Goal: Task Accomplishment & Management: Complete application form

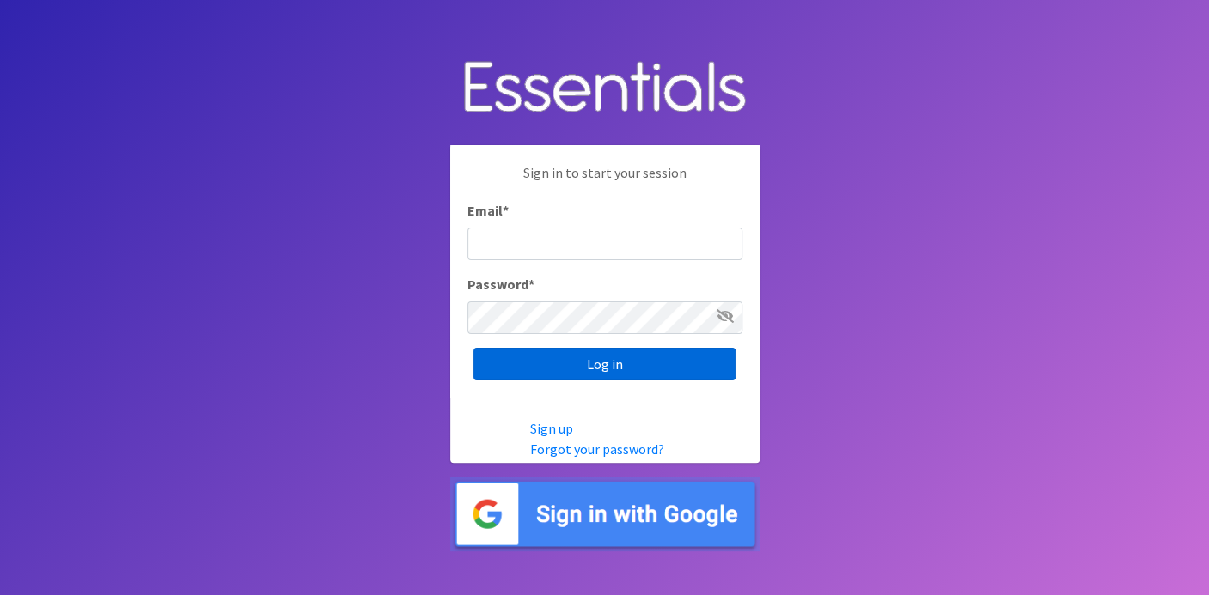
type input "[EMAIL_ADDRESS][DOMAIN_NAME]"
click at [546, 369] on input "Log in" at bounding box center [604, 364] width 262 height 33
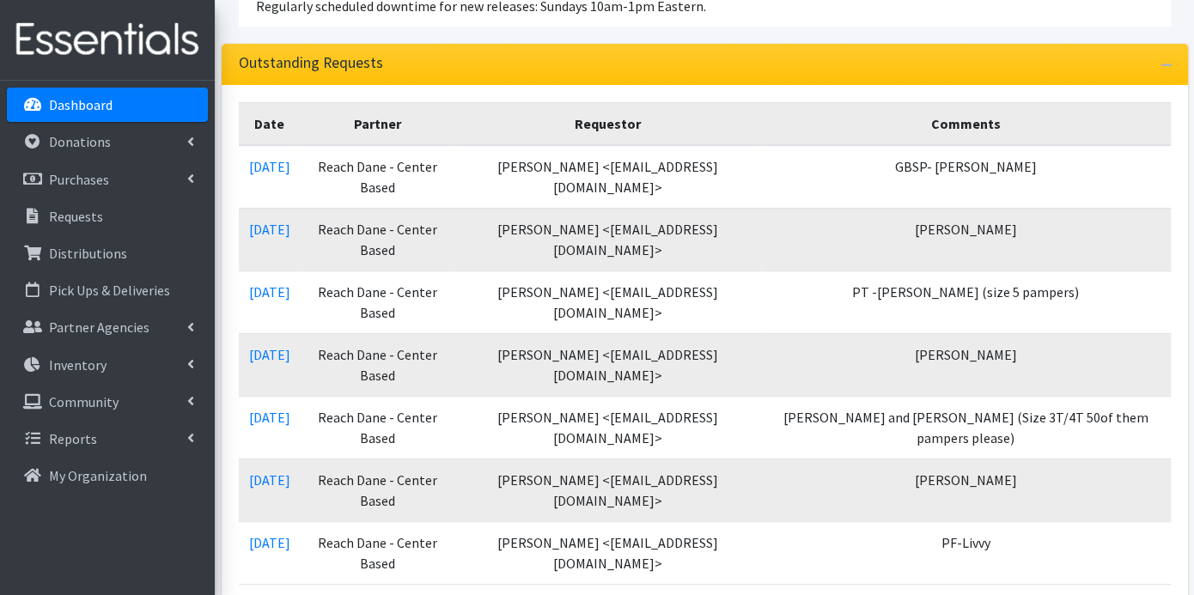
scroll to position [477, 0]
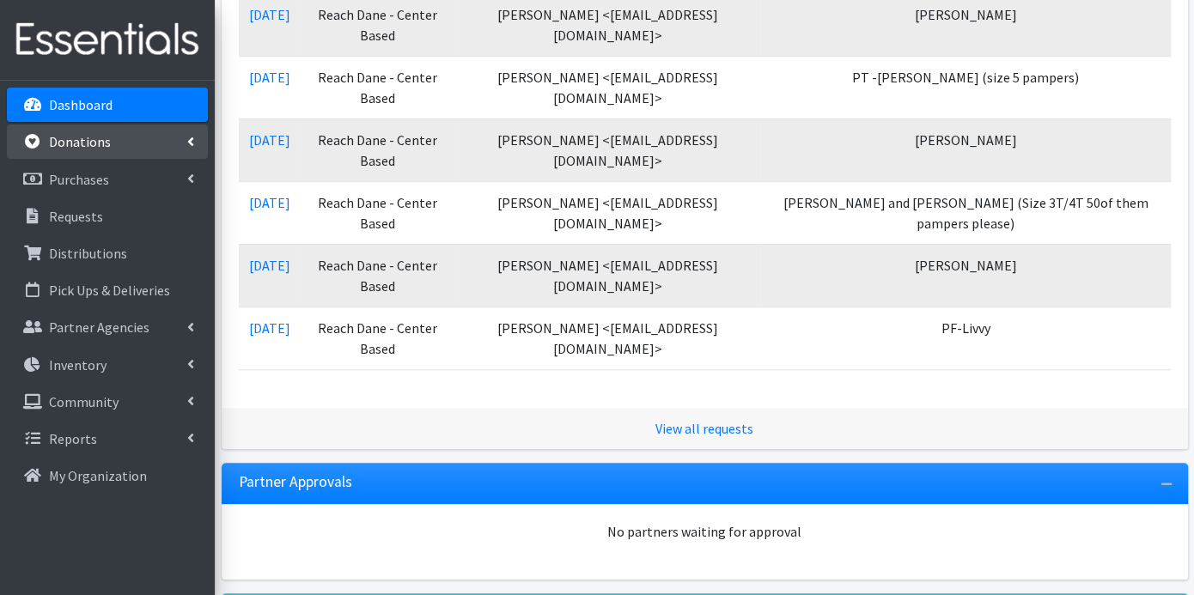
click at [111, 143] on link "Donations" at bounding box center [107, 142] width 201 height 34
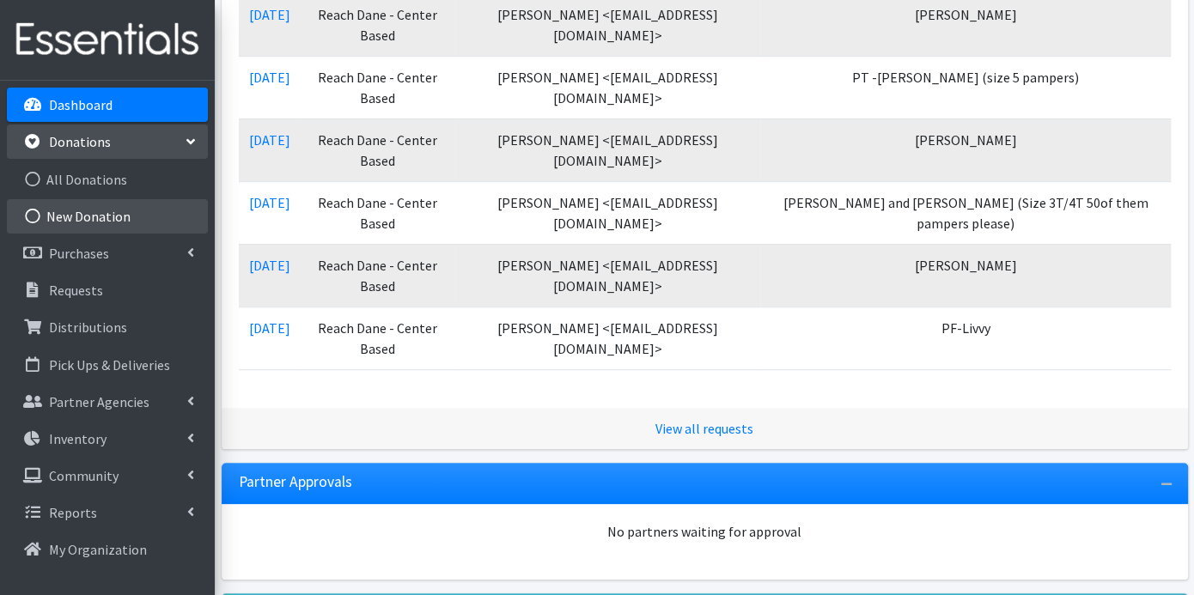
click at [90, 210] on link "New Donation" at bounding box center [107, 216] width 201 height 34
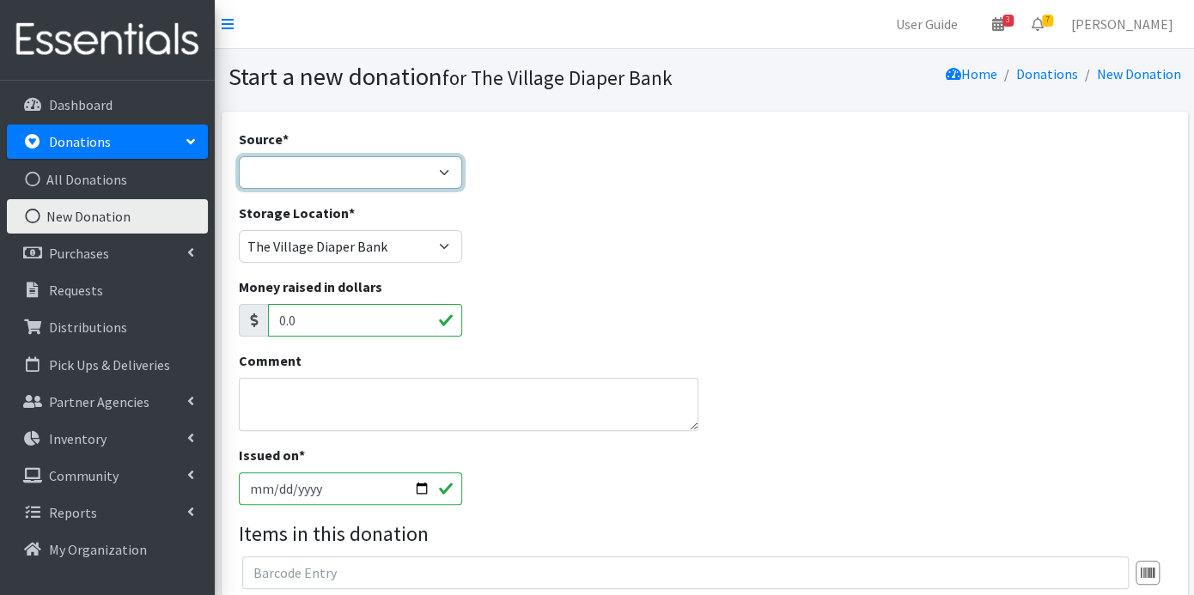
click at [446, 175] on select "Product Drive Manufacturer Donation Site Misc. Donation" at bounding box center [350, 172] width 223 height 33
select select "Donation Site"
click at [239, 156] on select "Product Drive Manufacturer Donation Site Misc. Donation" at bounding box center [350, 172] width 223 height 33
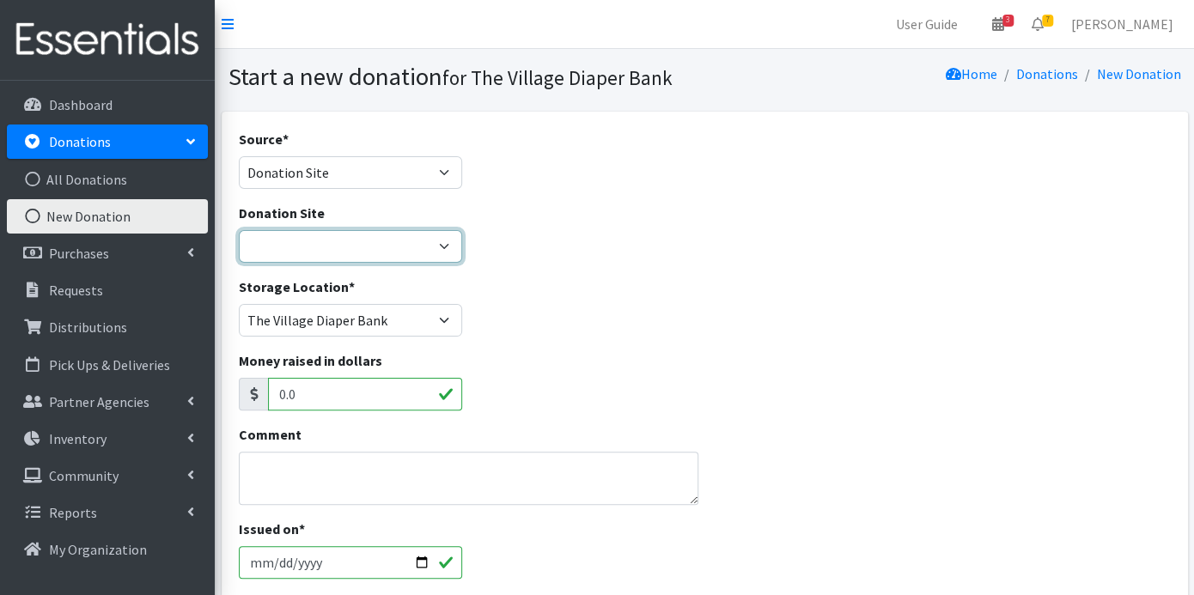
click at [431, 244] on select "The Village Diaper Bank ---Create New Donation Site---" at bounding box center [350, 246] width 223 height 33
select select "866"
click at [239, 230] on select "The Village Diaper Bank ---Create New Donation Site---" at bounding box center [350, 246] width 223 height 33
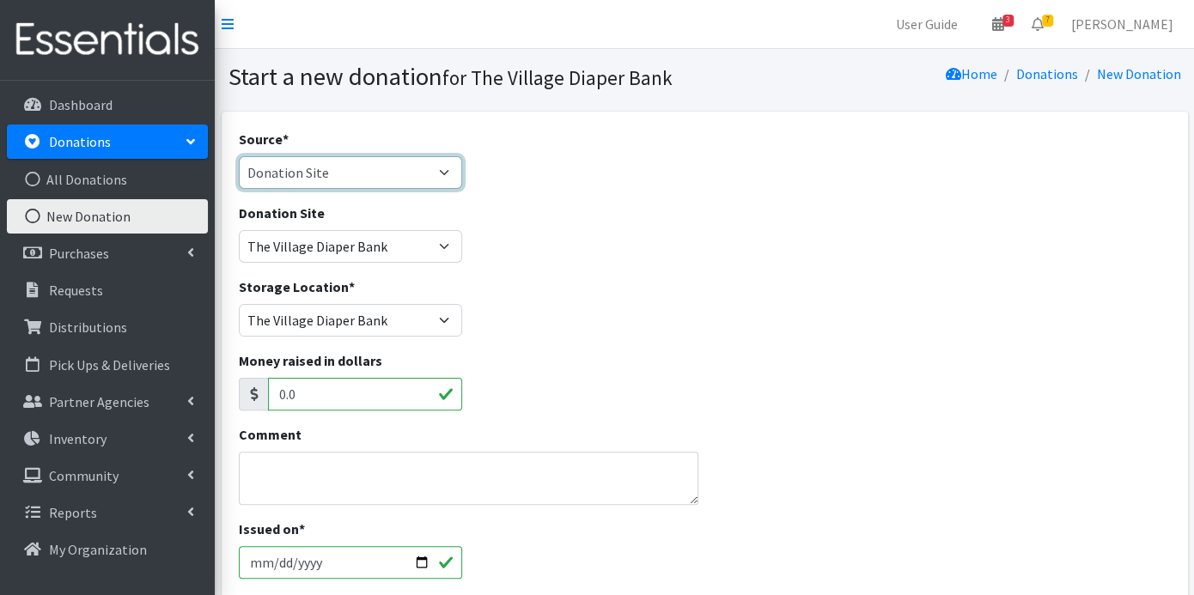
click at [442, 174] on select "Product Drive Manufacturer Donation Site Misc. Donation" at bounding box center [350, 172] width 223 height 33
click at [579, 268] on div "Donation Site The Village Diaper Bank ---Create New Donation Site---" at bounding box center [704, 240] width 945 height 74
click at [444, 168] on select "Product Drive Manufacturer Donation Site Misc. Donation" at bounding box center [350, 172] width 223 height 33
click at [239, 156] on select "Product Drive Manufacturer Donation Site Misc. Donation" at bounding box center [350, 172] width 223 height 33
click at [447, 170] on select "Product Drive Manufacturer Donation Site Misc. Donation" at bounding box center [350, 172] width 223 height 33
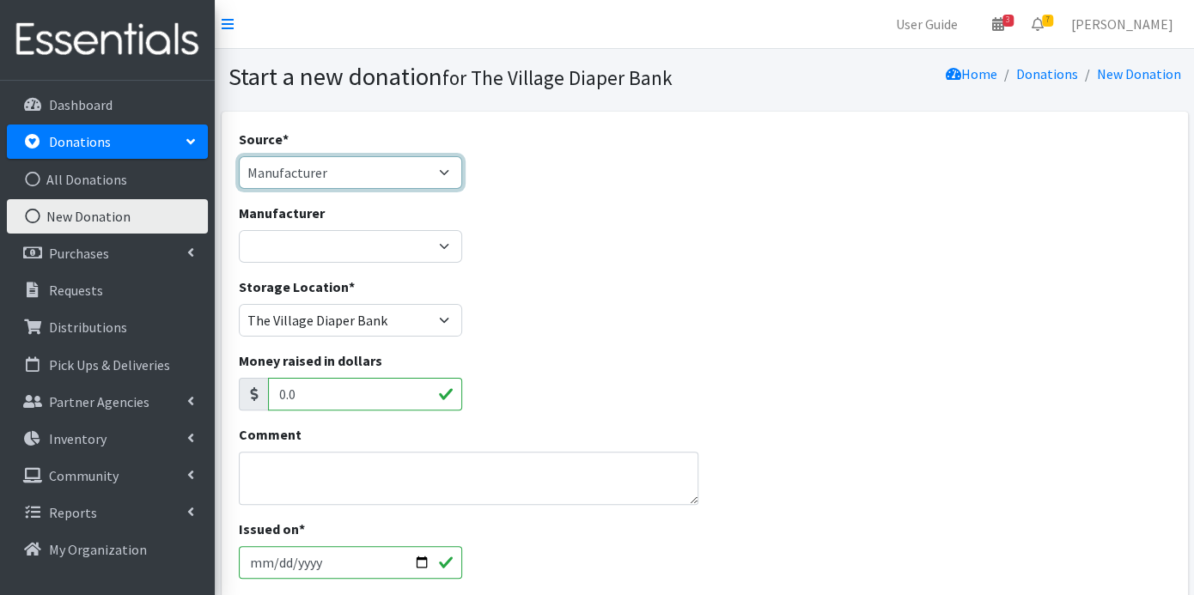
select select "Misc. Donation"
click at [239, 156] on select "Product Drive Manufacturer Donation Site Misc. Donation" at bounding box center [350, 172] width 223 height 33
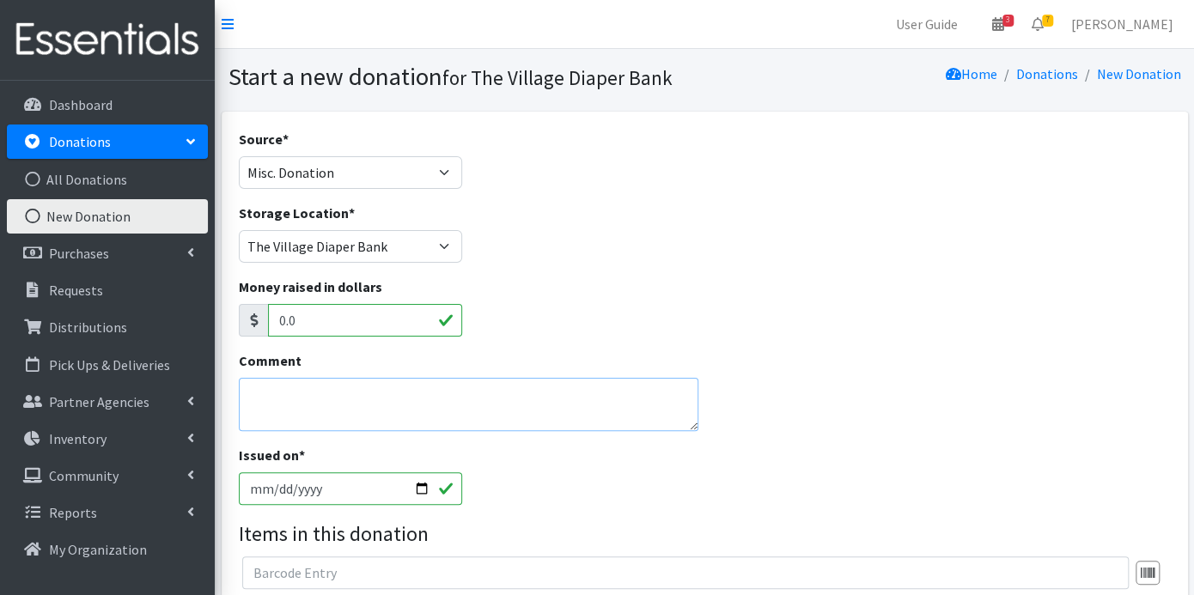
click at [400, 382] on textarea "Comment" at bounding box center [469, 404] width 460 height 53
type textarea "UNITED WAY OF DANE COUNTY"
click at [277, 485] on input "2025-10-10" at bounding box center [350, 489] width 223 height 33
type input "2025-10-08"
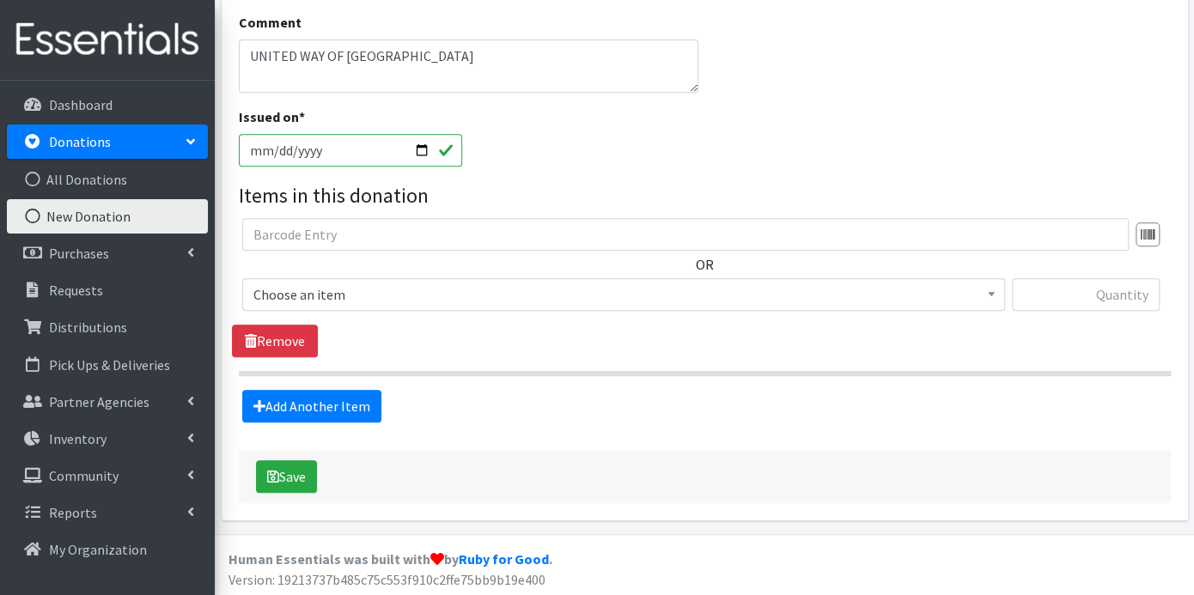
scroll to position [339, 0]
click at [997, 295] on span at bounding box center [991, 292] width 17 height 27
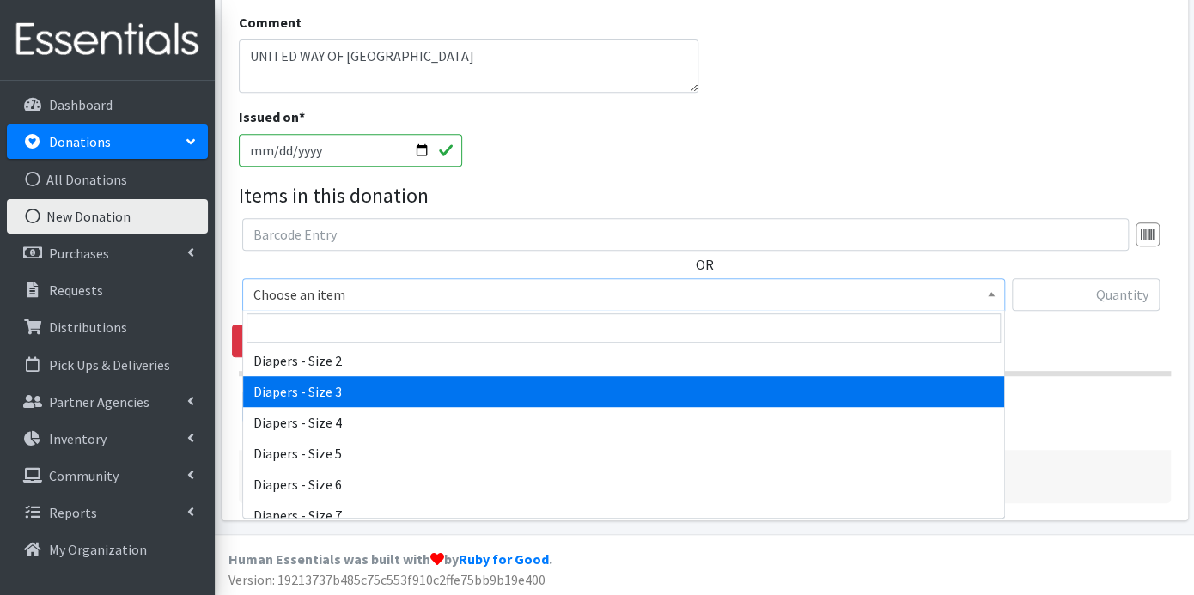
scroll to position [477, 0]
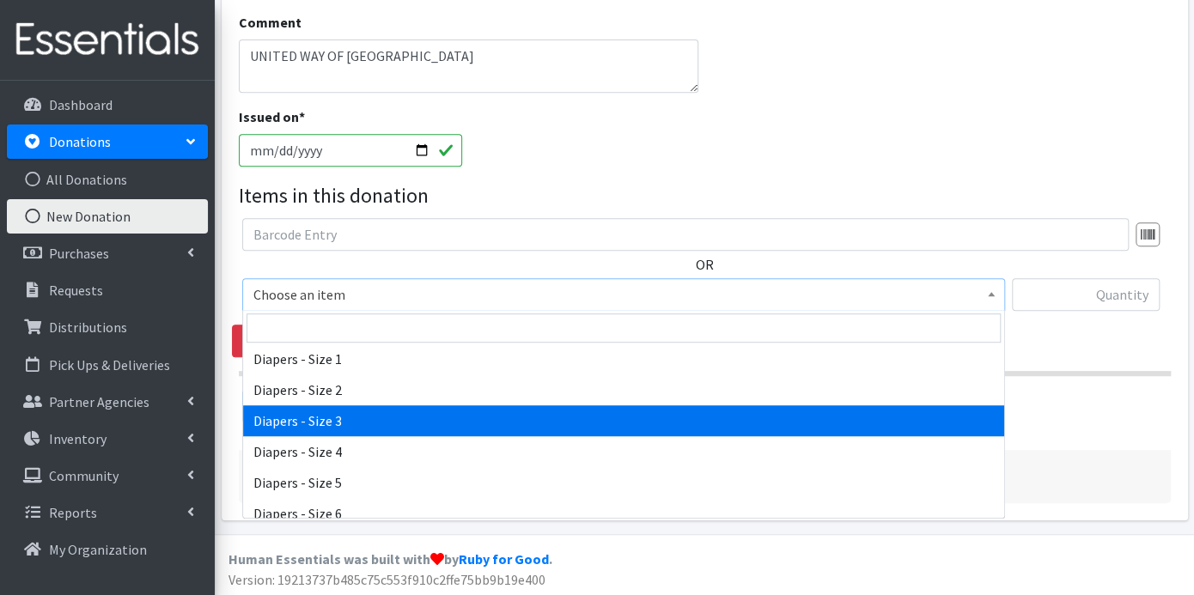
select select "9803"
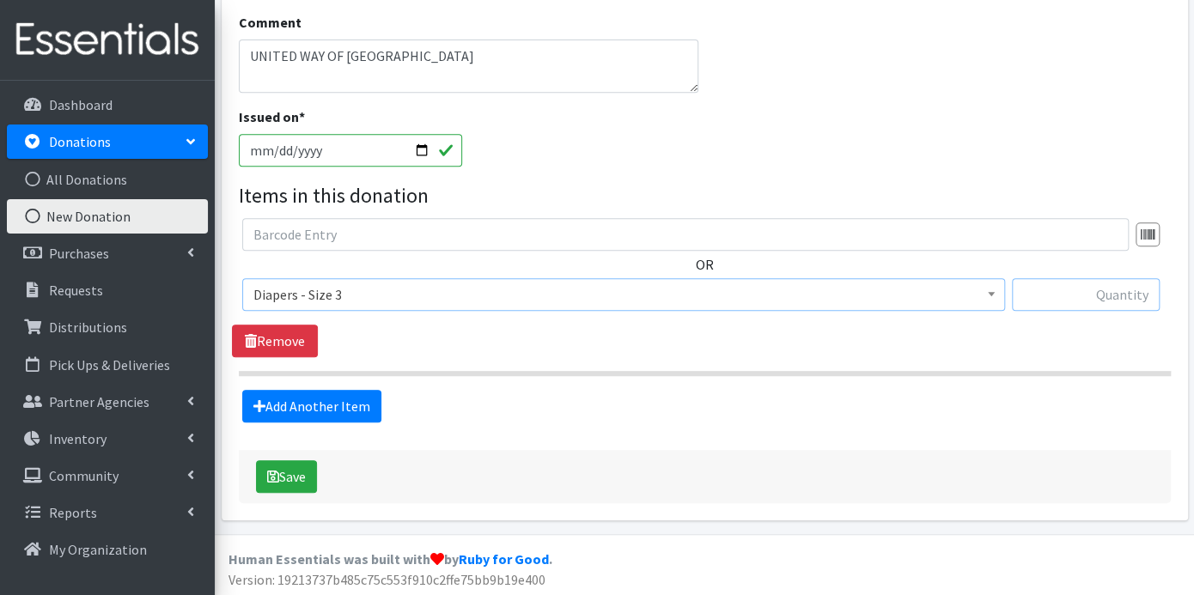
click at [1106, 297] on input "text" at bounding box center [1086, 294] width 148 height 33
type input "28896"
click at [320, 409] on link "Add Another Item" at bounding box center [311, 406] width 139 height 33
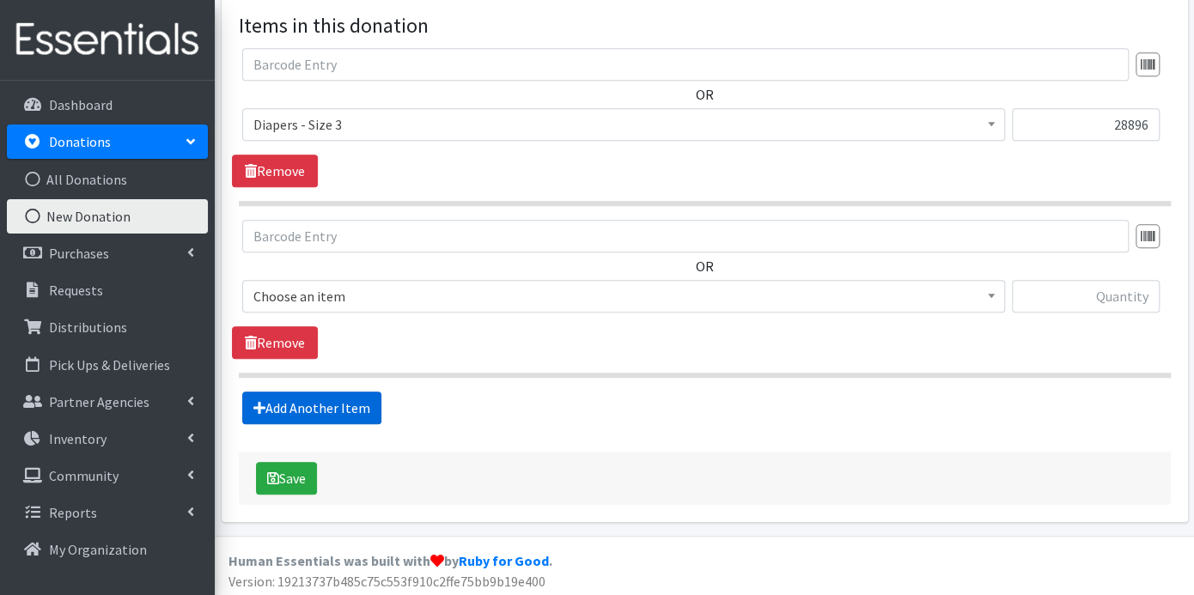
scroll to position [510, 0]
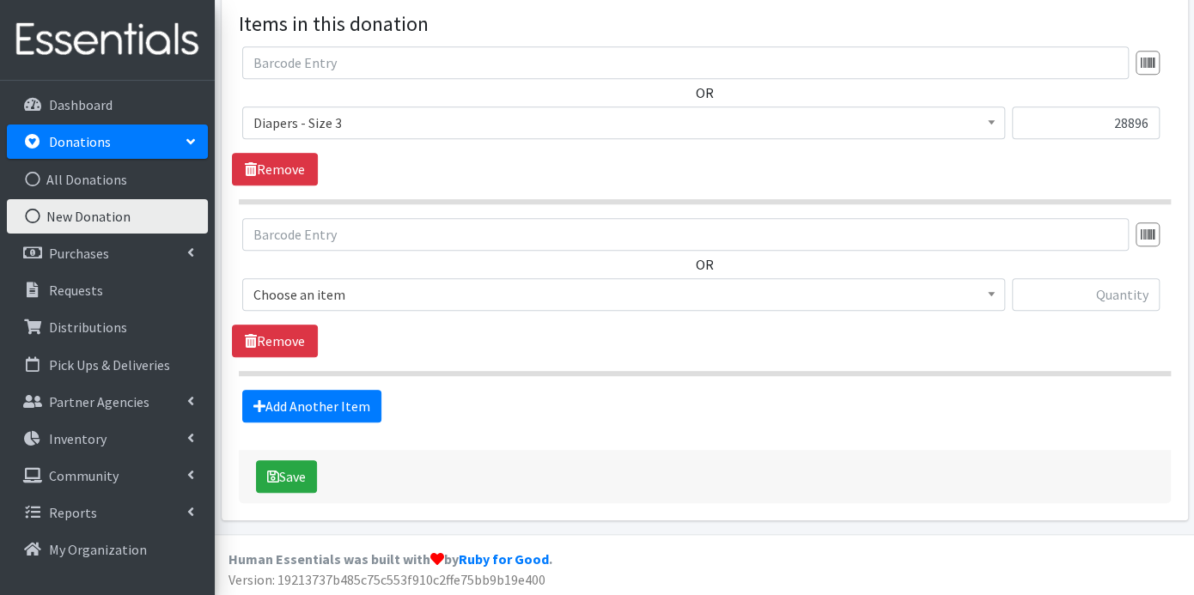
click at [997, 285] on span at bounding box center [991, 292] width 17 height 27
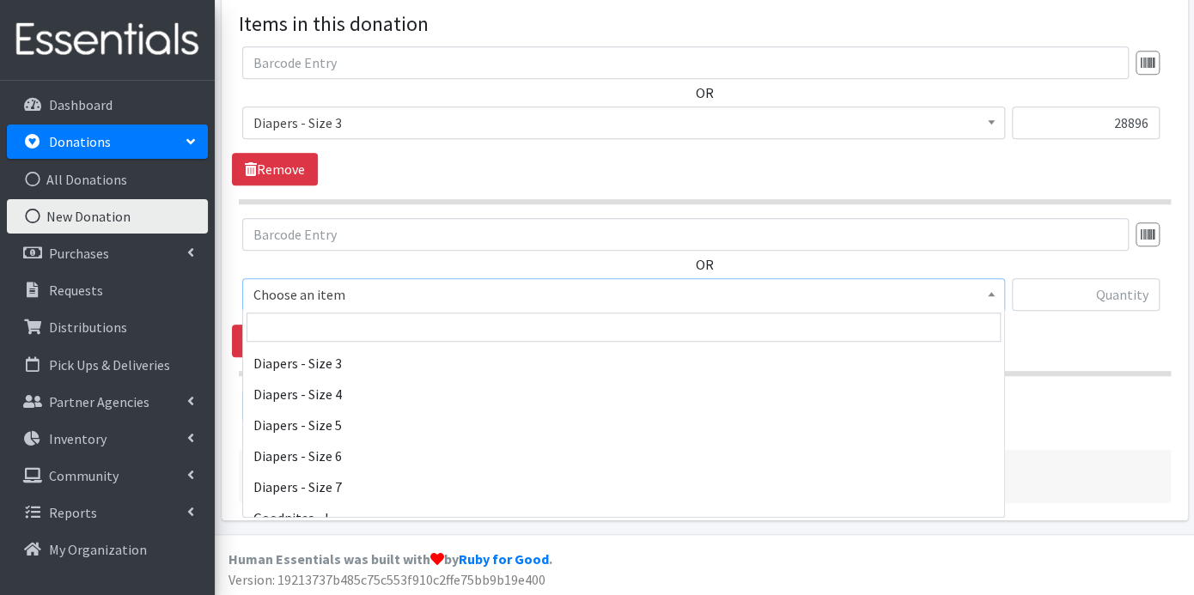
scroll to position [572, 0]
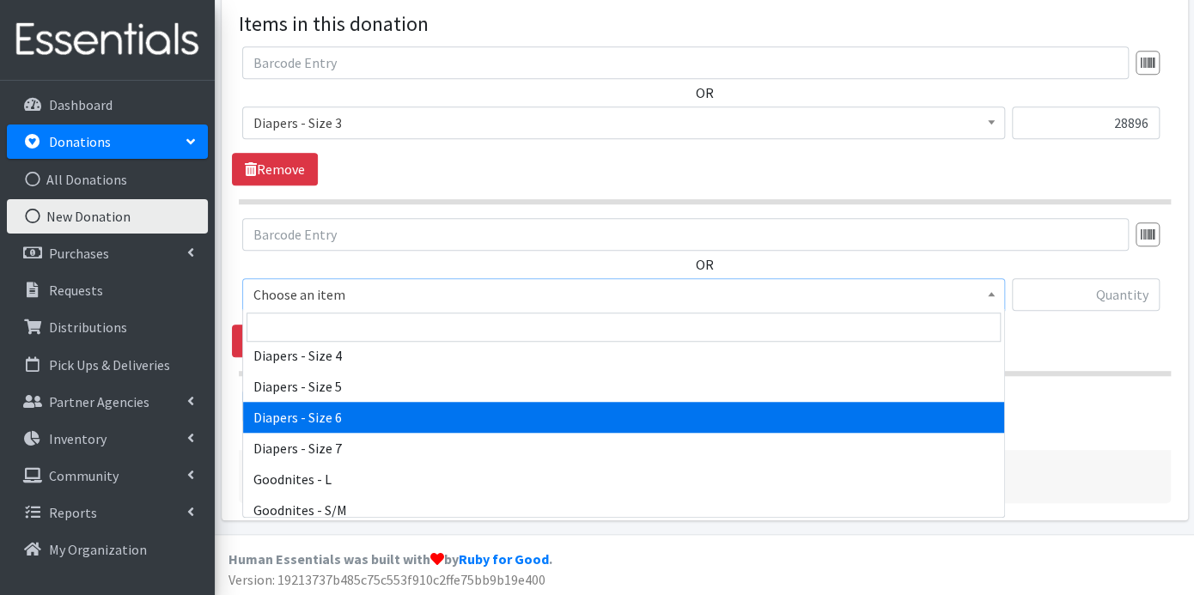
select select "9800"
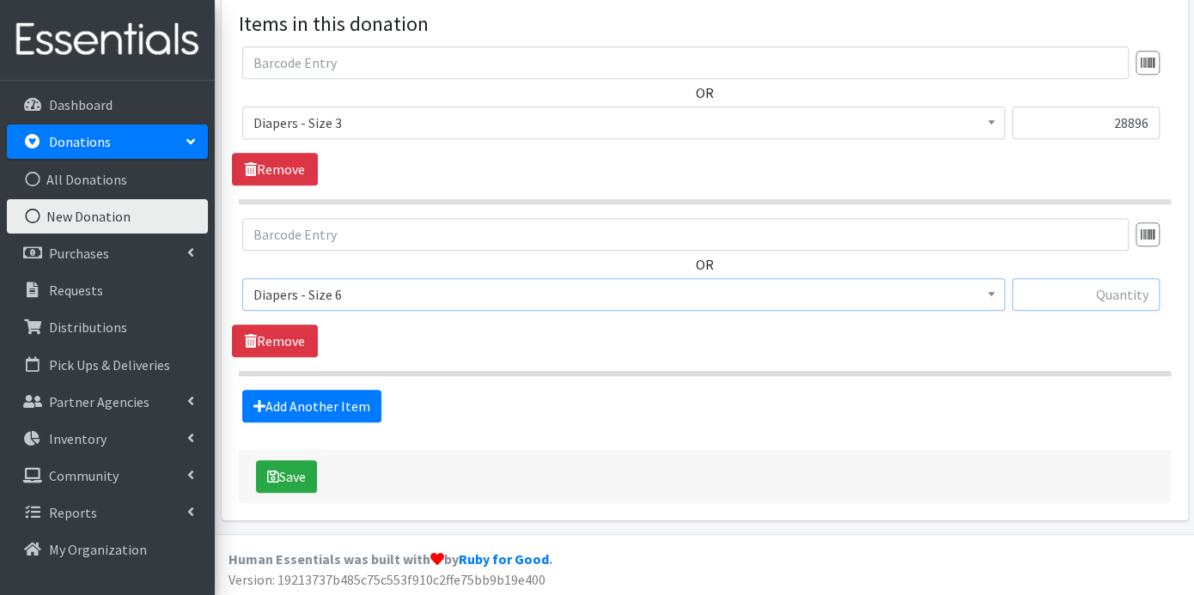
click at [1060, 282] on input "text" at bounding box center [1086, 294] width 148 height 33
type input "21492"
click at [424, 433] on div "Source * Product Drive Manufacturer Donation Site Misc. Donation Donation Site …" at bounding box center [705, 61] width 932 height 885
click at [290, 473] on button "Save" at bounding box center [286, 477] width 61 height 33
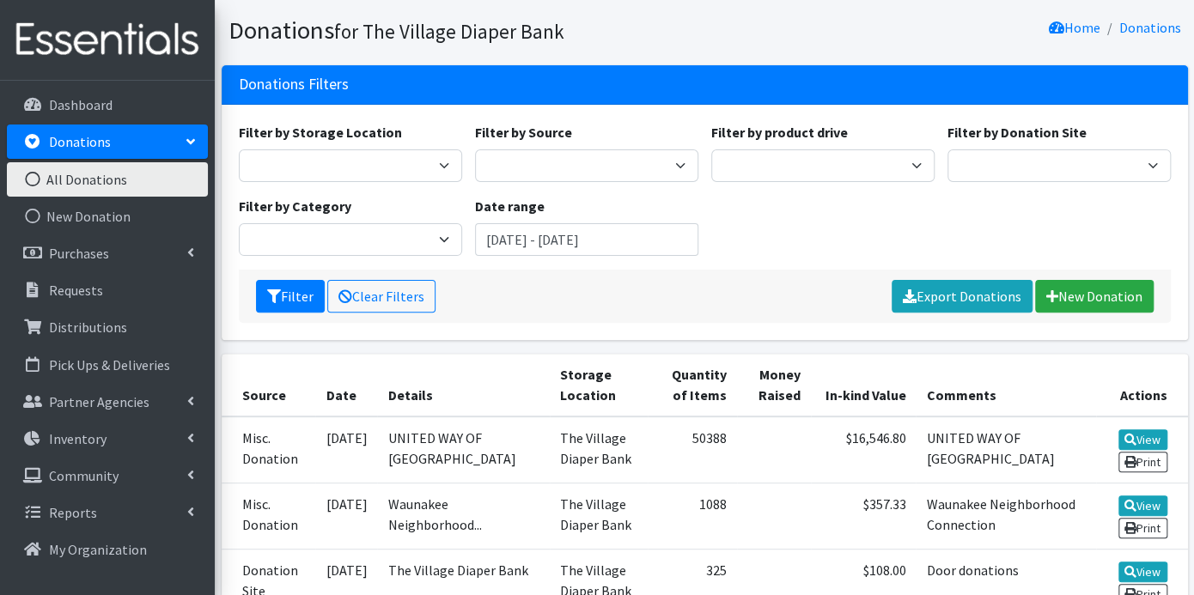
scroll to position [191, 0]
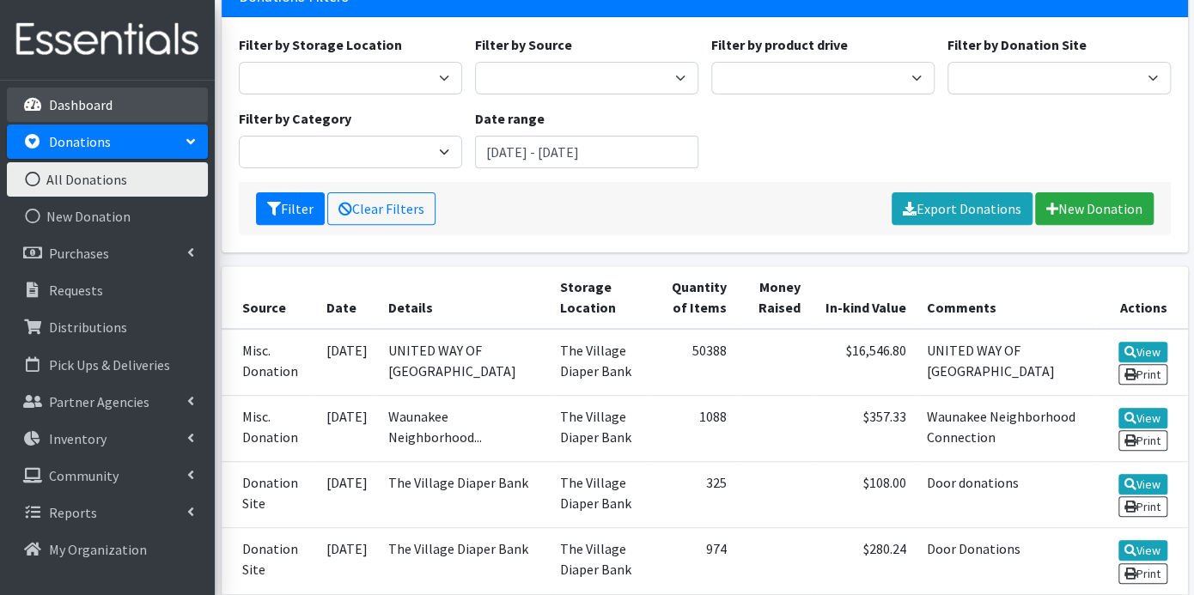
click at [113, 101] on link "Dashboard" at bounding box center [107, 105] width 201 height 34
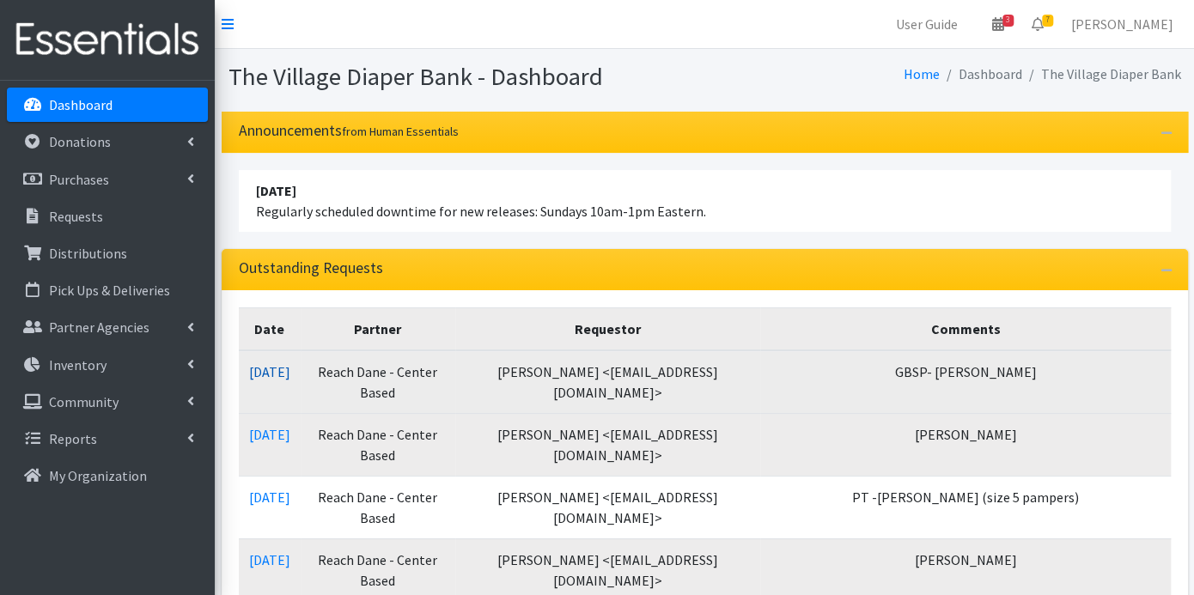
click at [290, 374] on link "10/10/2025" at bounding box center [269, 371] width 41 height 17
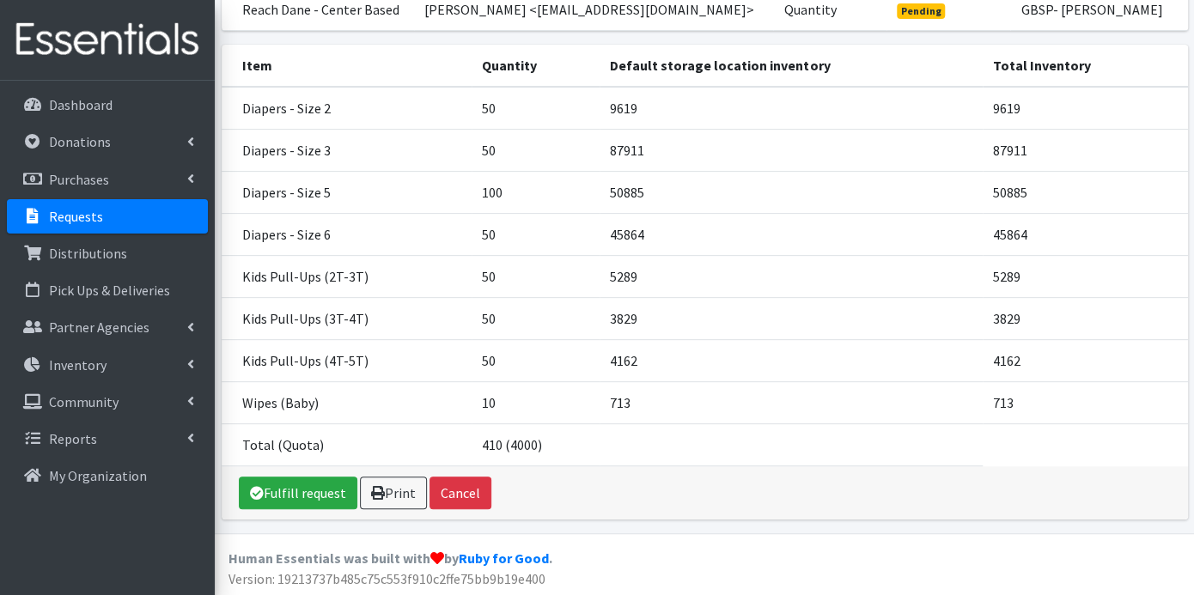
scroll to position [223, 0]
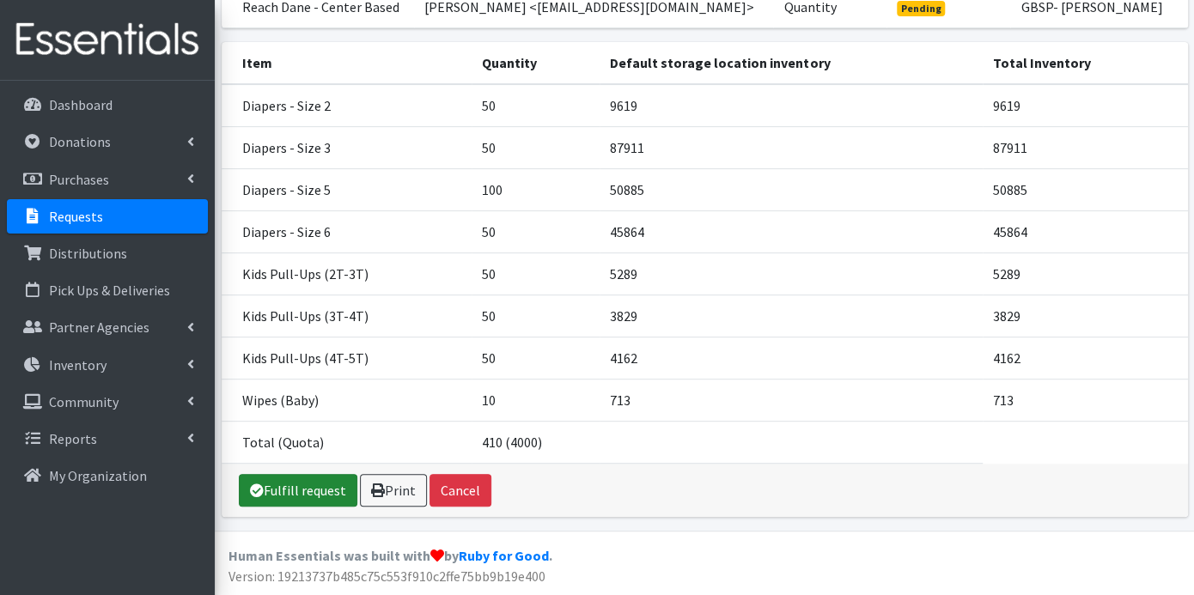
click at [282, 485] on link "Fulfill request" at bounding box center [298, 490] width 119 height 33
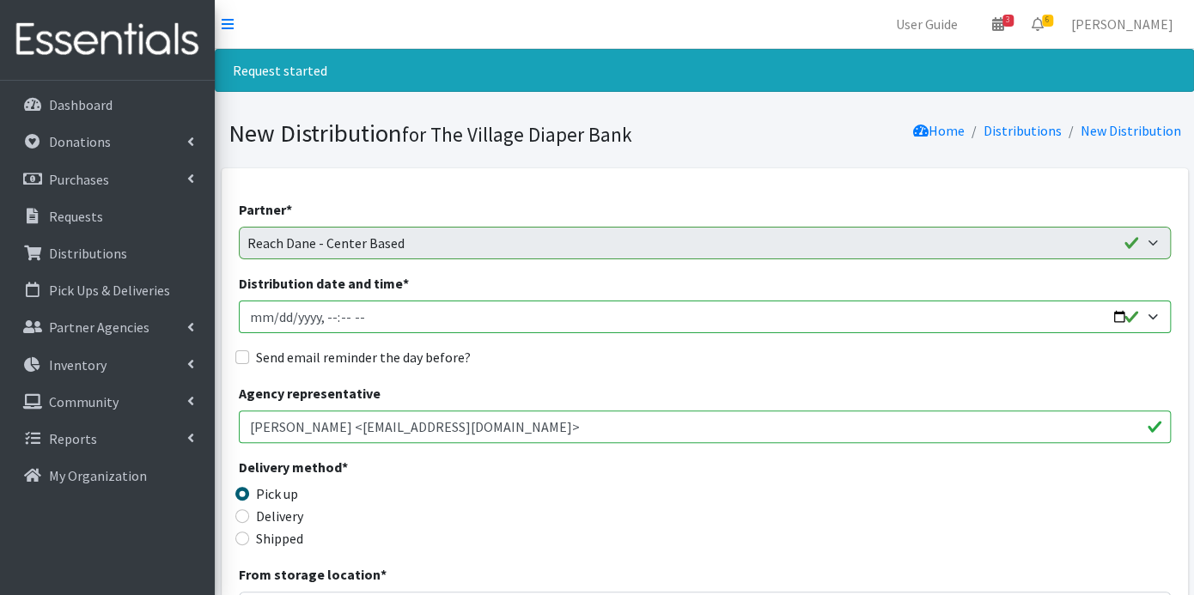
click at [275, 311] on input "Distribution date and time *" at bounding box center [705, 317] width 932 height 33
click at [276, 318] on input "Distribution date and time *" at bounding box center [705, 317] width 932 height 33
type input "[DATE]T23:59"
click at [245, 353] on input "Send email reminder the day before?" at bounding box center [242, 358] width 14 height 14
checkbox input "true"
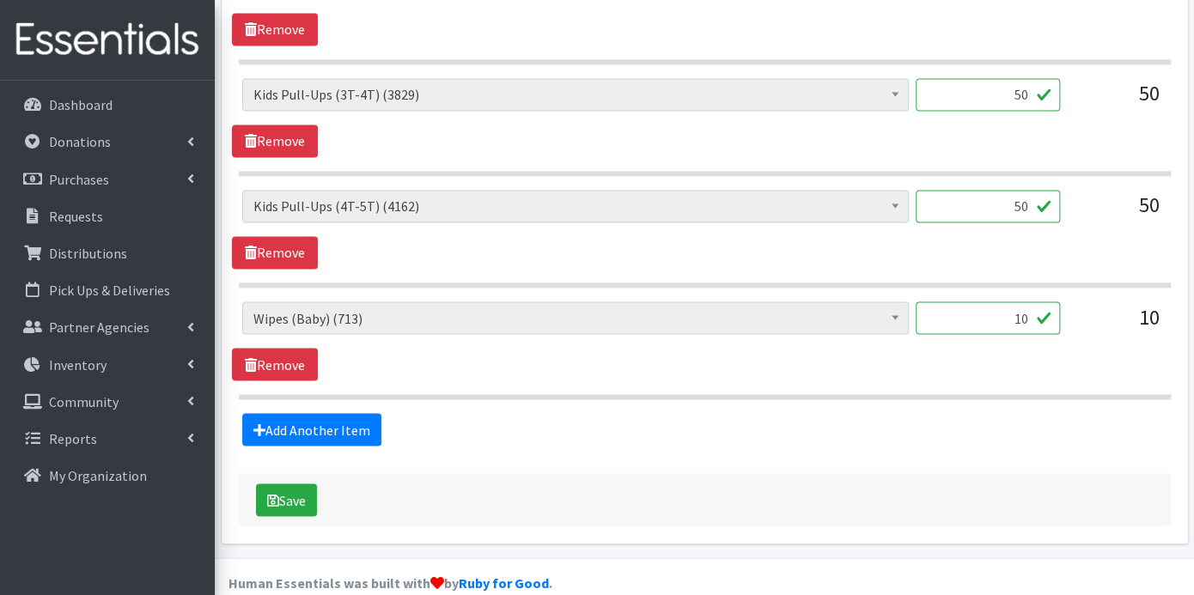
scroll to position [1330, 0]
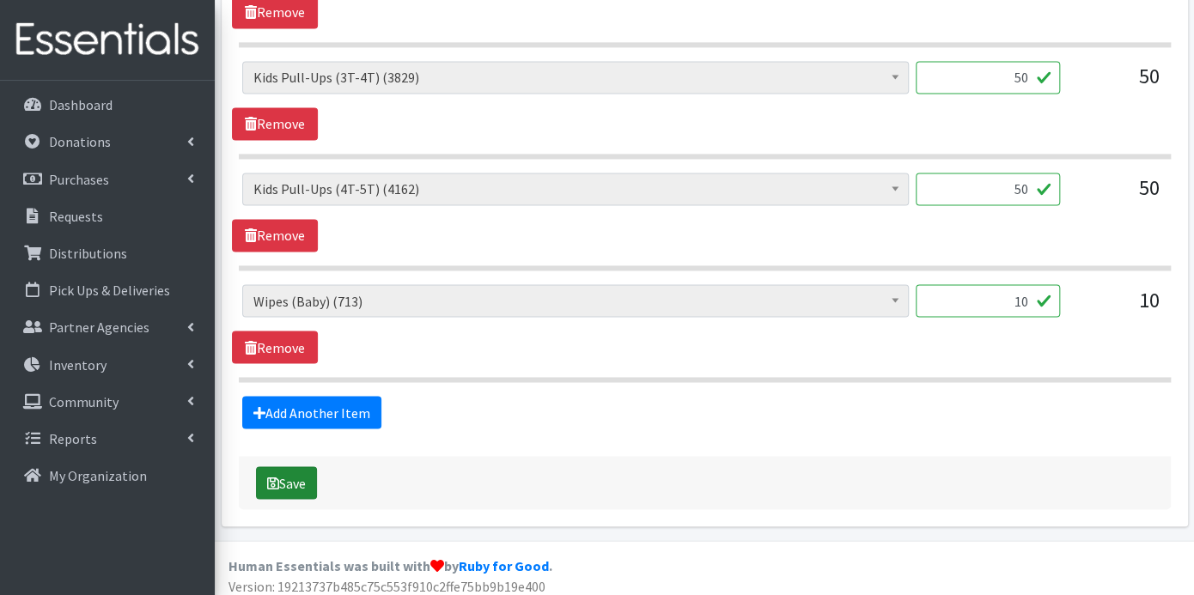
click at [299, 470] on button "Save" at bounding box center [286, 483] width 61 height 33
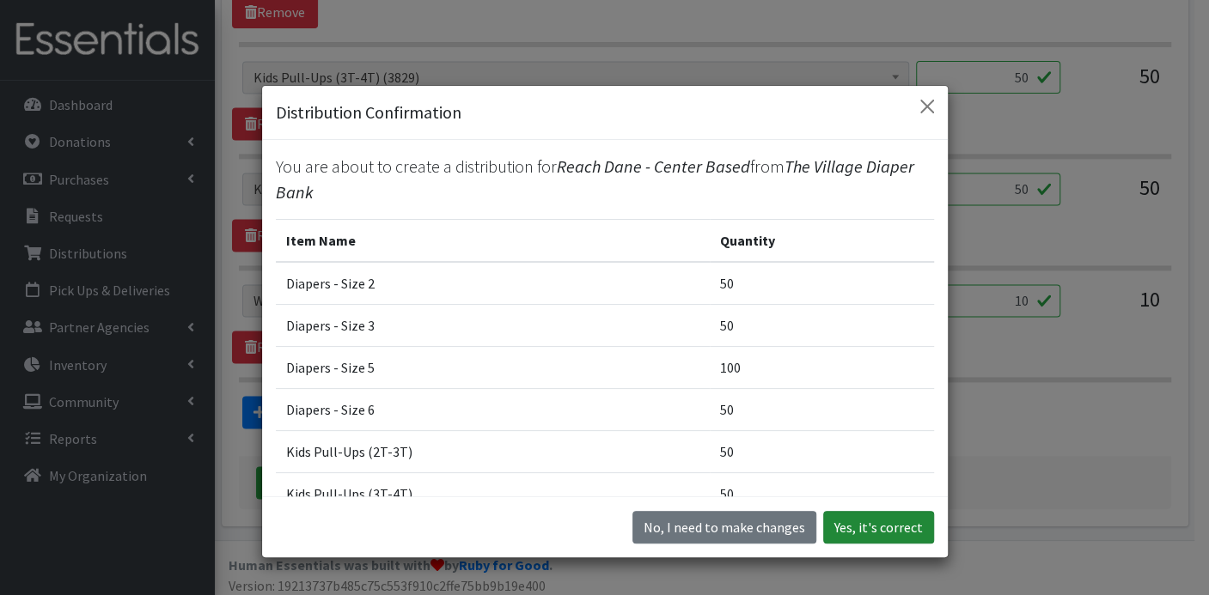
click at [857, 522] on button "Yes, it's correct" at bounding box center [878, 527] width 111 height 33
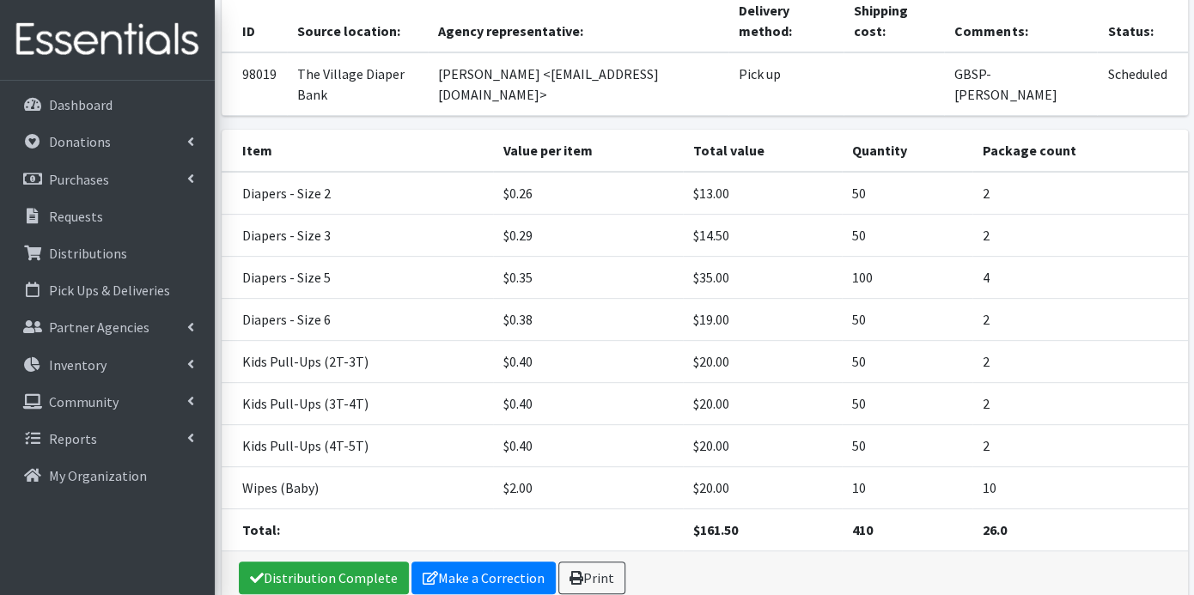
scroll to position [249, 0]
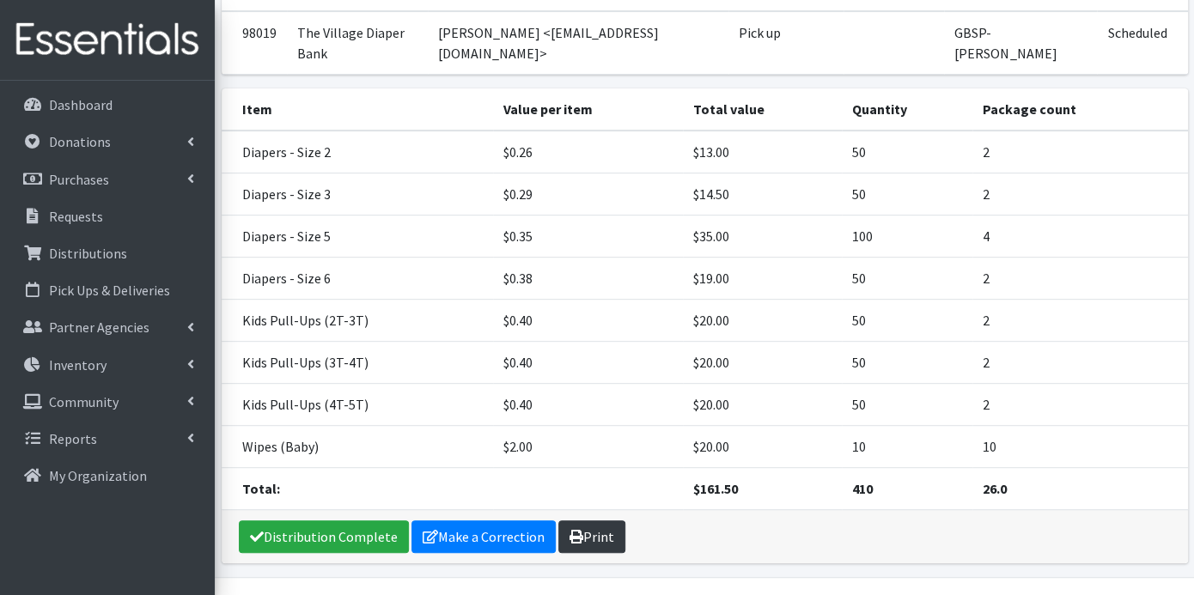
click at [584, 521] on link "Print" at bounding box center [591, 537] width 67 height 33
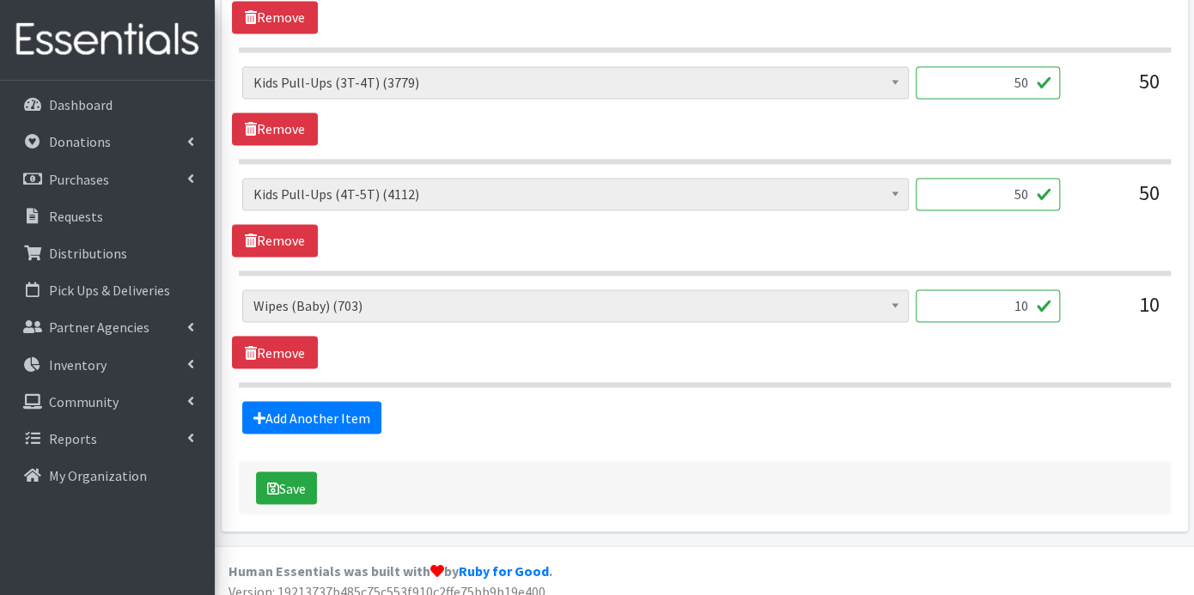
scroll to position [1274, 0]
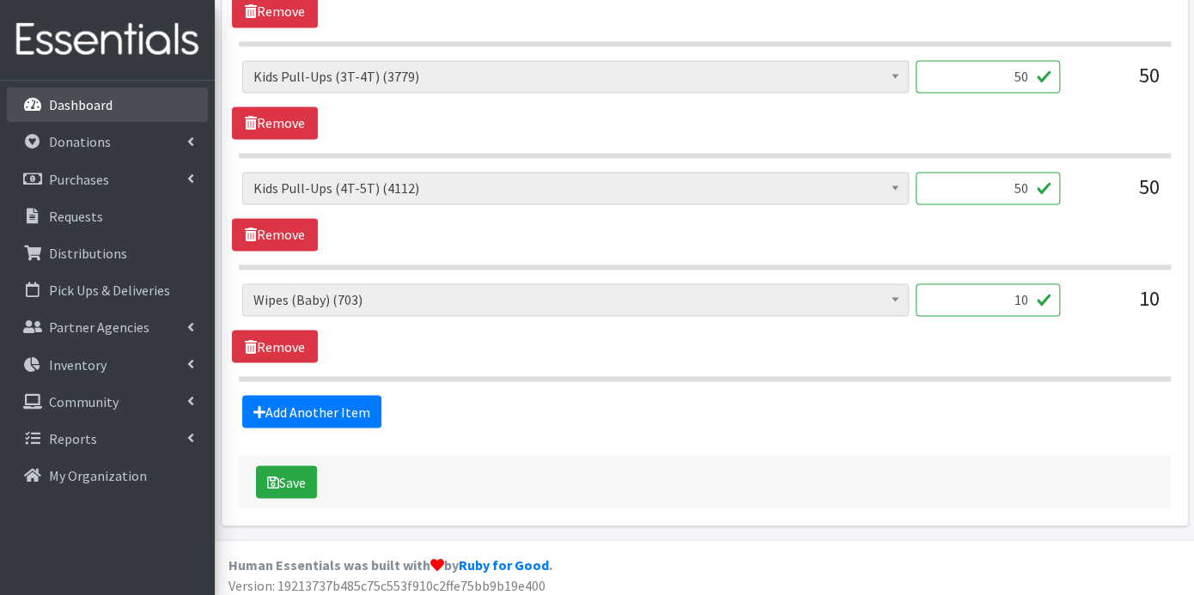
click at [61, 106] on p "Dashboard" at bounding box center [81, 104] width 64 height 17
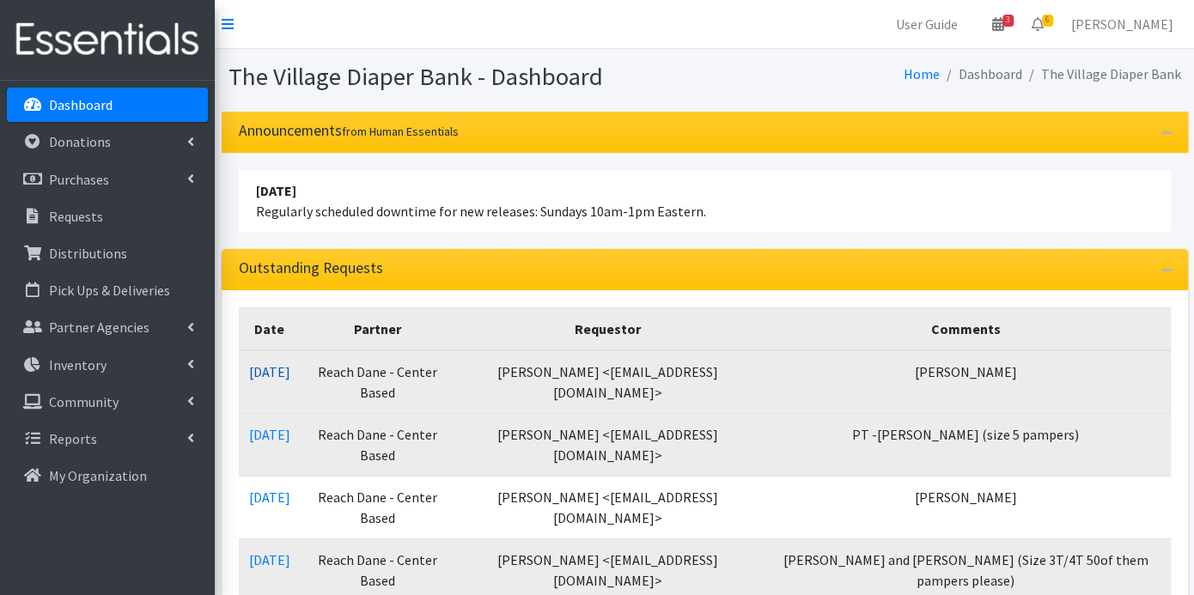
click at [290, 368] on link "[DATE]" at bounding box center [269, 371] width 41 height 17
click at [290, 373] on link "10/10/2025" at bounding box center [269, 371] width 41 height 17
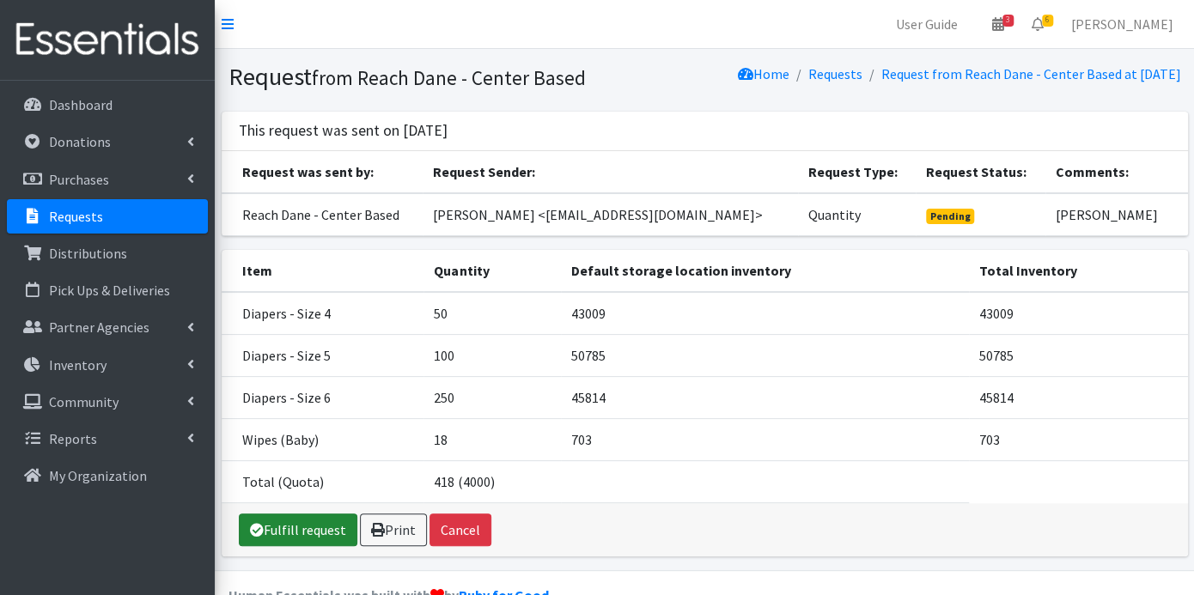
click at [294, 543] on link "Fulfill request" at bounding box center [298, 530] width 119 height 33
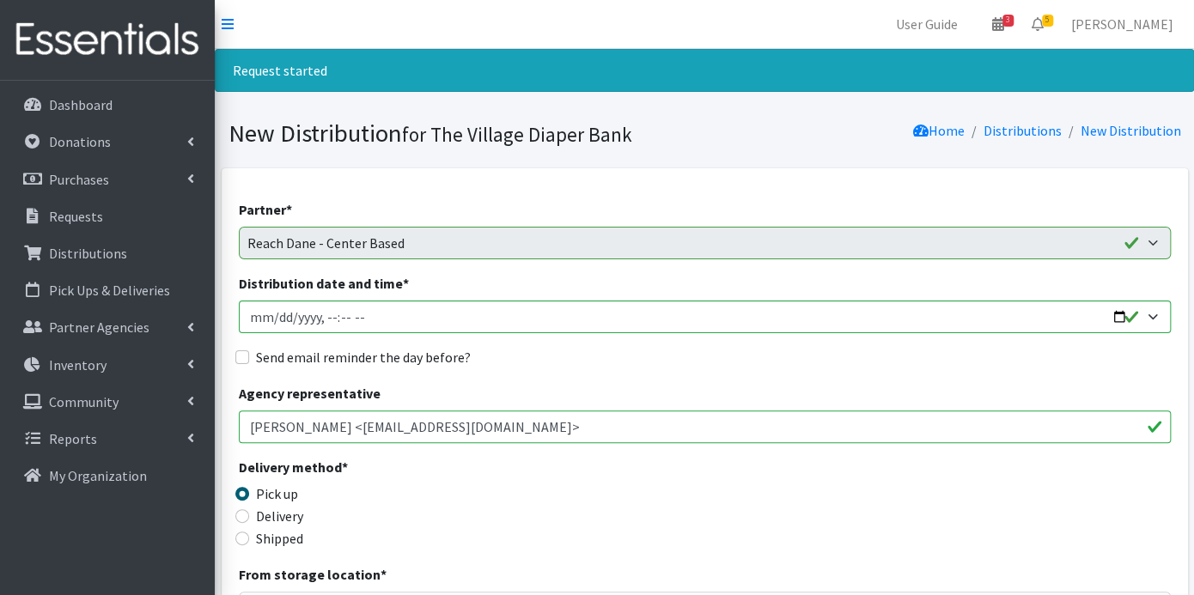
type input "[DATE]T23:59"
click at [243, 353] on input "Send email reminder the day before?" at bounding box center [242, 358] width 14 height 14
checkbox input "true"
click at [344, 305] on input "Distribution date and time *" at bounding box center [705, 317] width 932 height 33
click at [342, 313] on input "Distribution date and time *" at bounding box center [705, 317] width 932 height 33
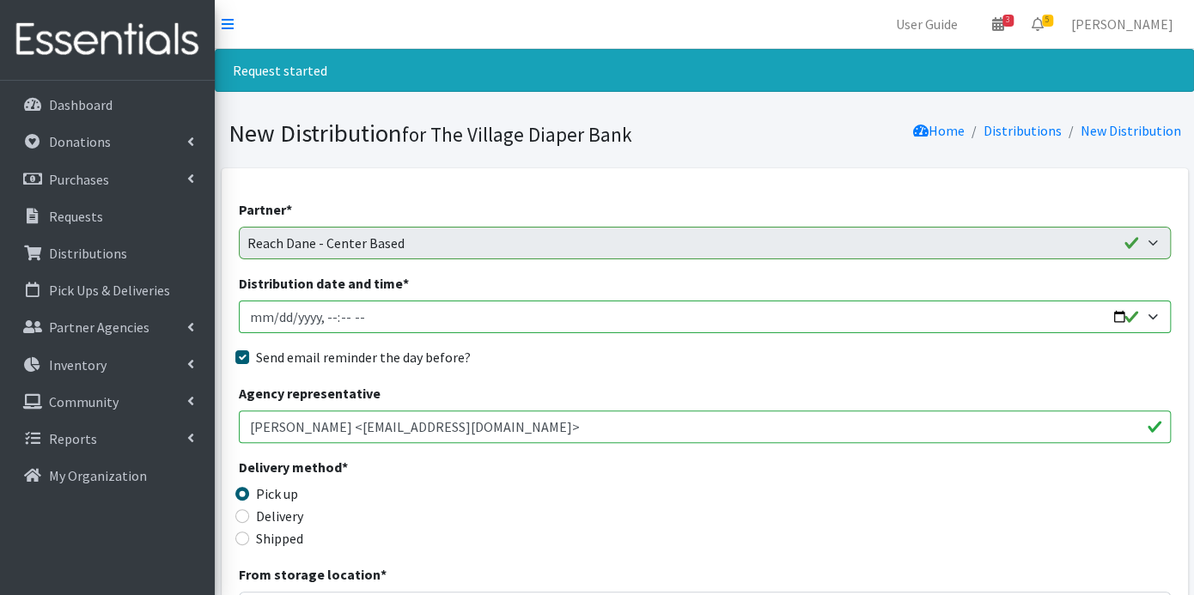
click at [325, 318] on input "Distribution date and time *" at bounding box center [705, 317] width 932 height 33
type input "2025-10-15T09:00"
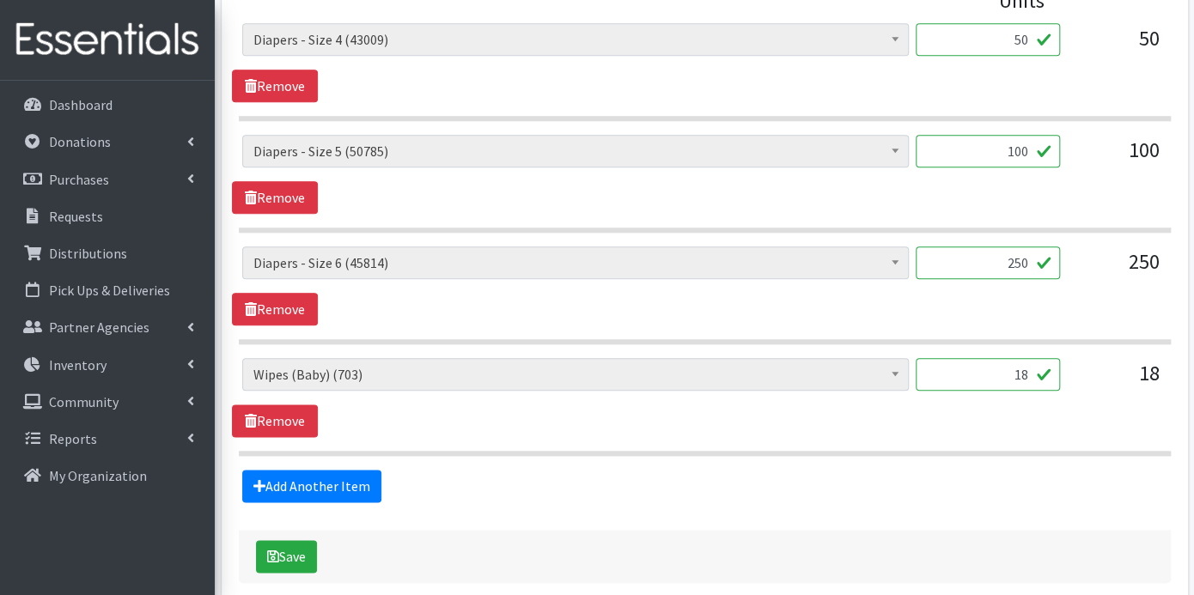
scroll to position [887, 0]
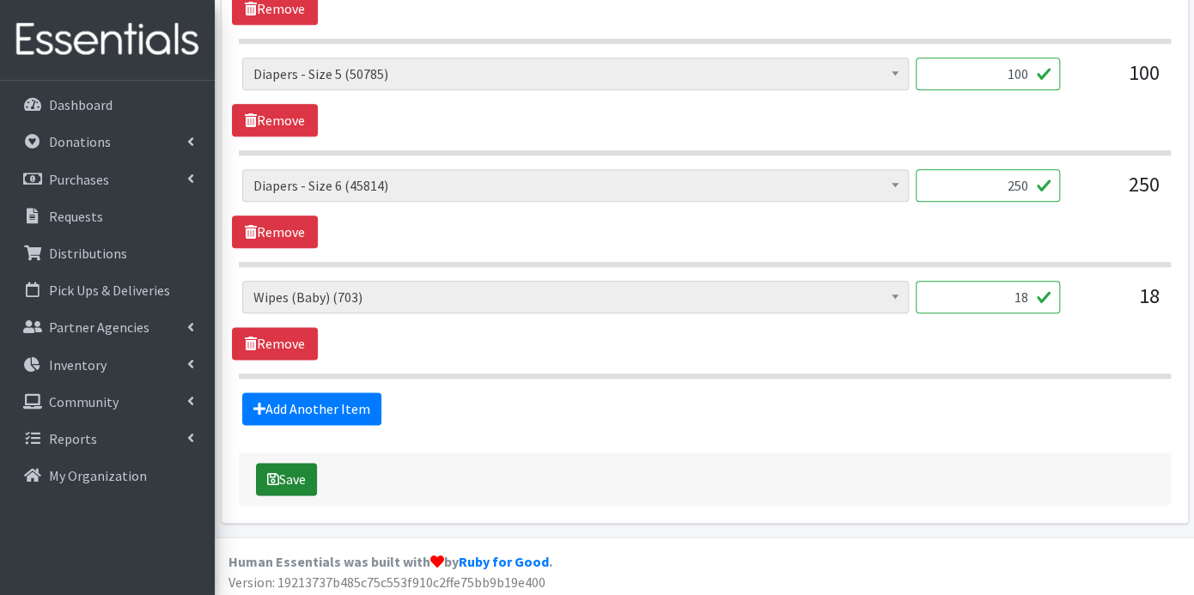
click at [286, 473] on button "Save" at bounding box center [286, 479] width 61 height 33
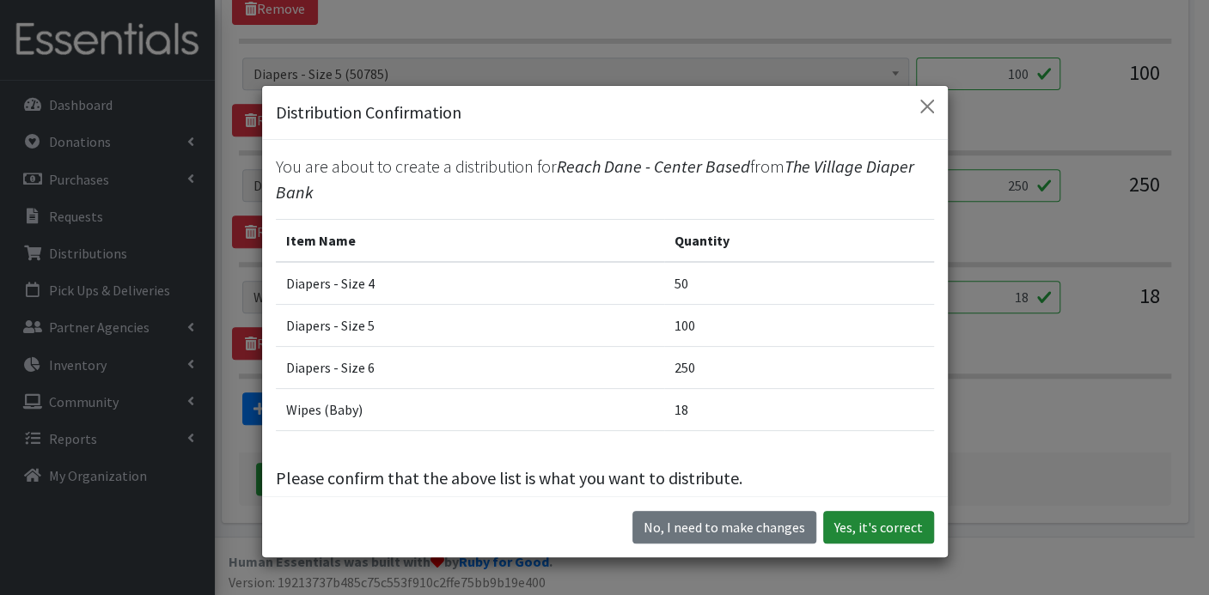
click at [860, 528] on button "Yes, it's correct" at bounding box center [878, 527] width 111 height 33
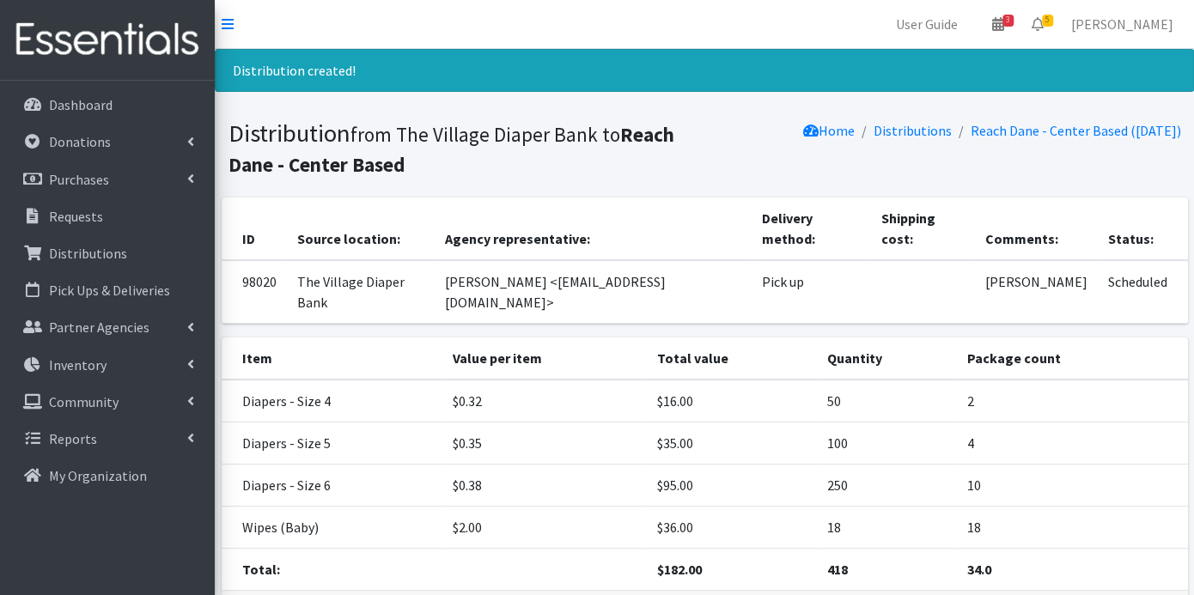
click at [86, 104] on p "Dashboard" at bounding box center [81, 104] width 64 height 17
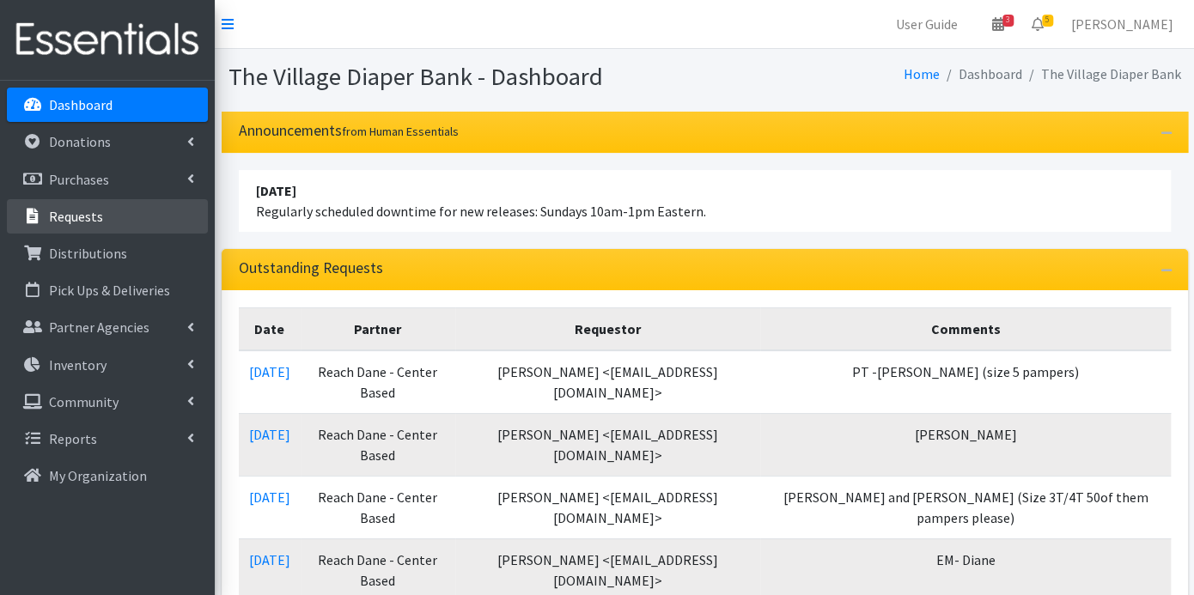
click at [89, 218] on p "Requests" at bounding box center [76, 216] width 54 height 17
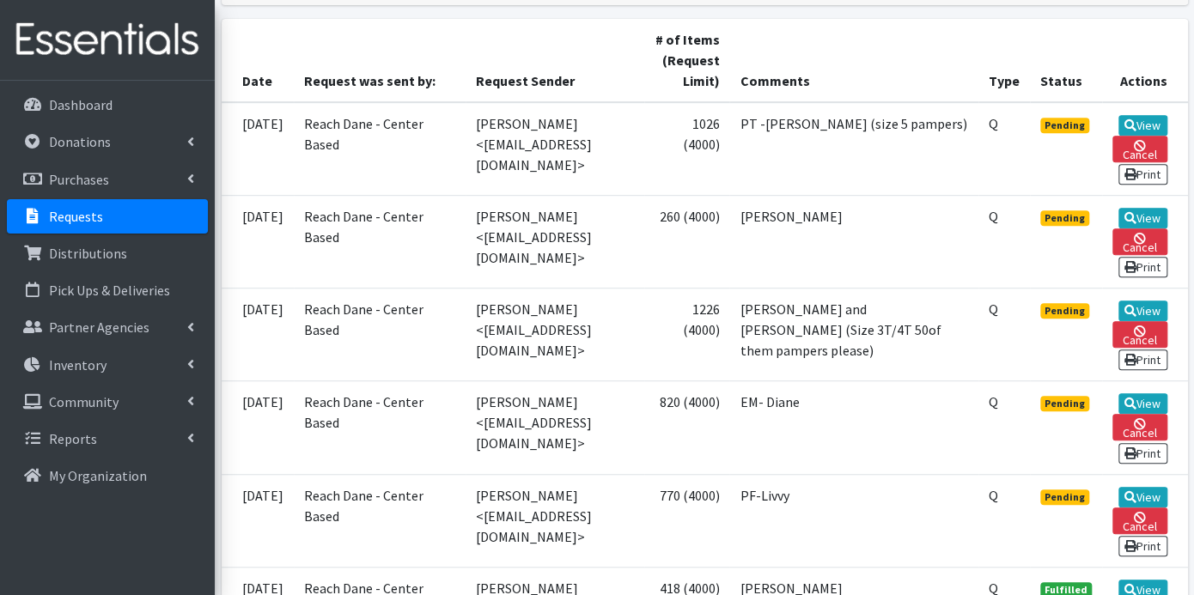
scroll to position [572, 0]
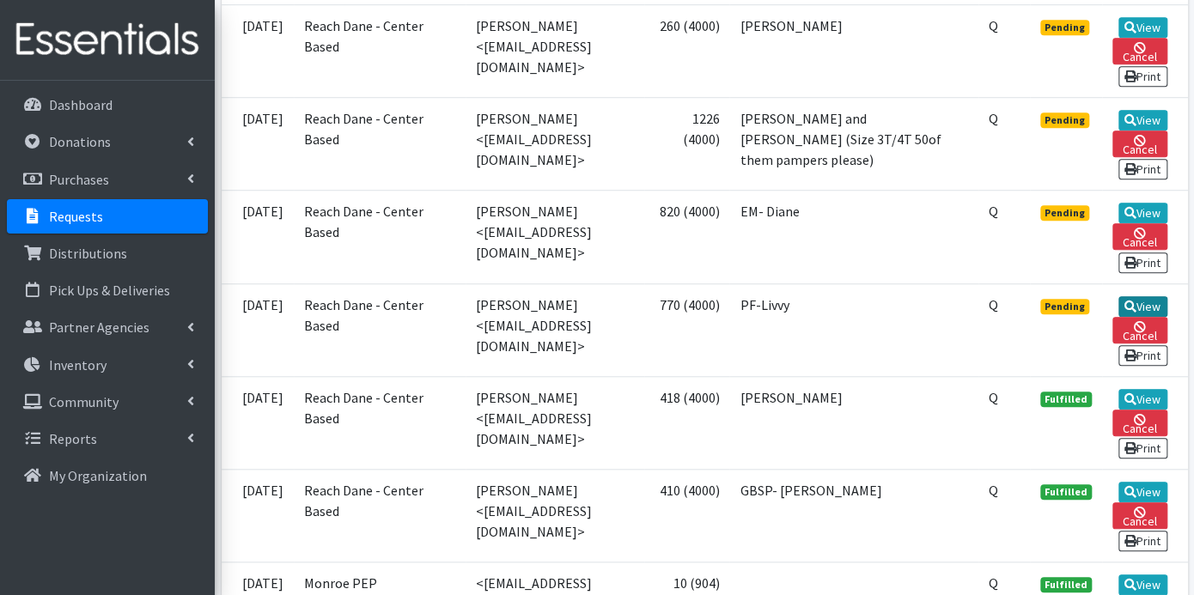
click at [1135, 296] on link "View" at bounding box center [1143, 306] width 49 height 21
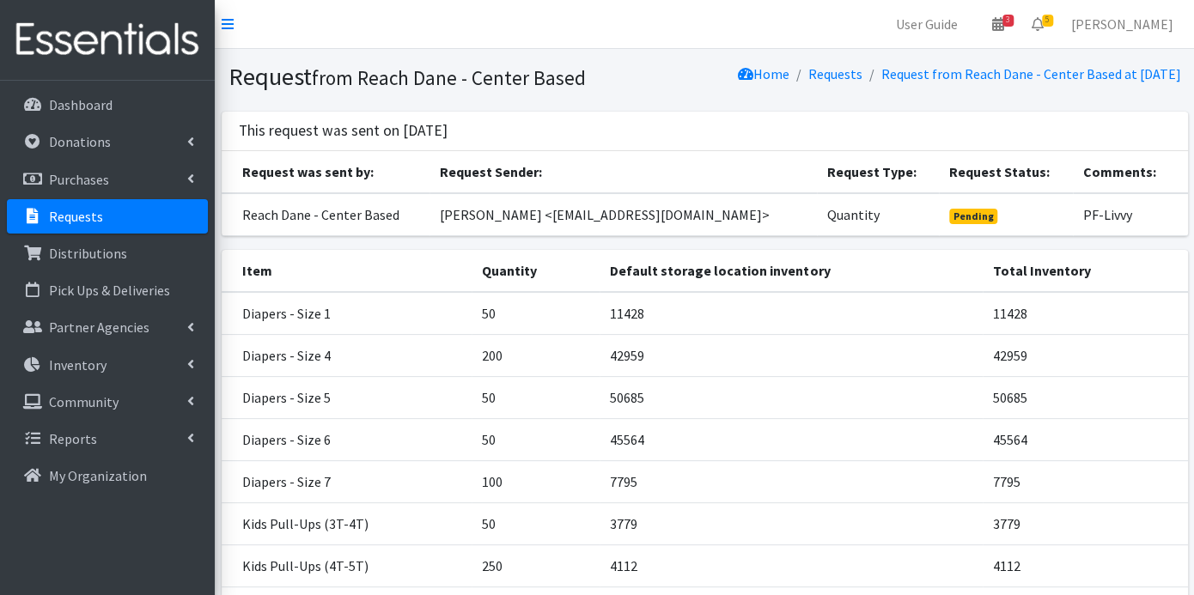
scroll to position [223, 0]
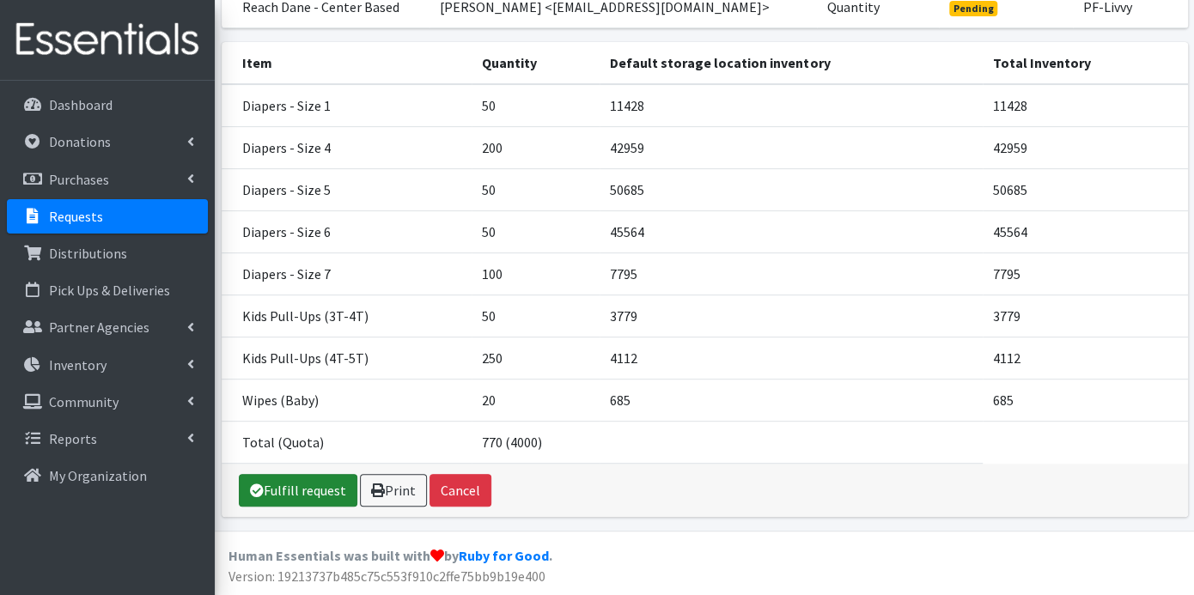
click at [336, 492] on link "Fulfill request" at bounding box center [298, 490] width 119 height 33
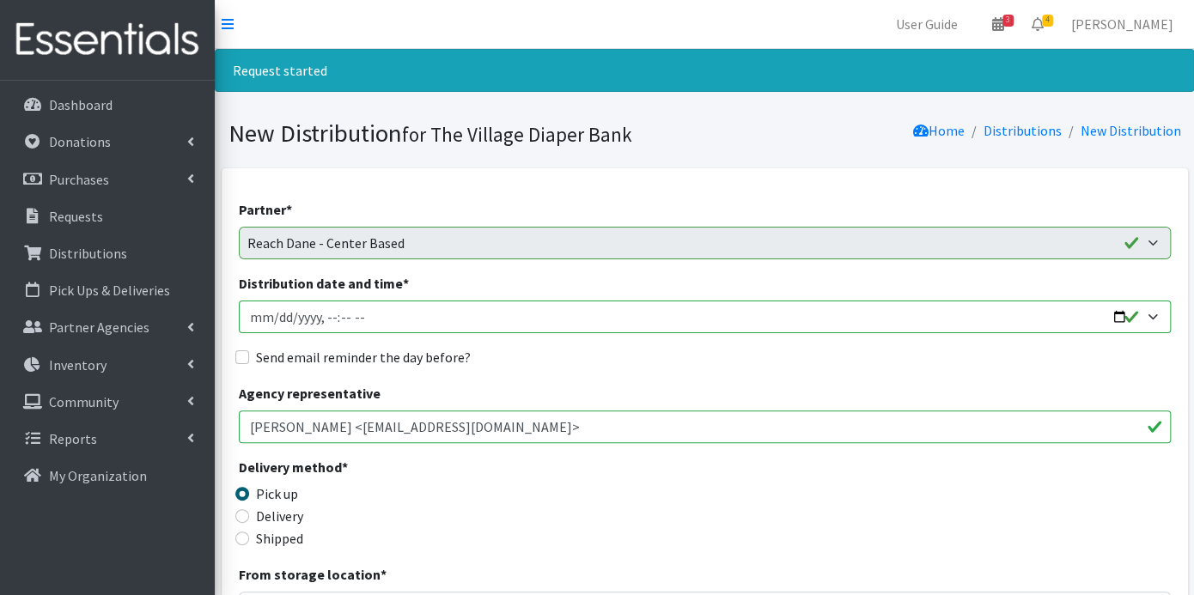
click at [275, 309] on input "Distribution date and time *" at bounding box center [705, 317] width 932 height 33
type input "2025-10-15T23:59"
click at [324, 320] on input "Distribution date and time *" at bounding box center [705, 317] width 932 height 33
type input "2025-10-15T09:00"
click at [242, 353] on input "Send email reminder the day before?" at bounding box center [242, 358] width 14 height 14
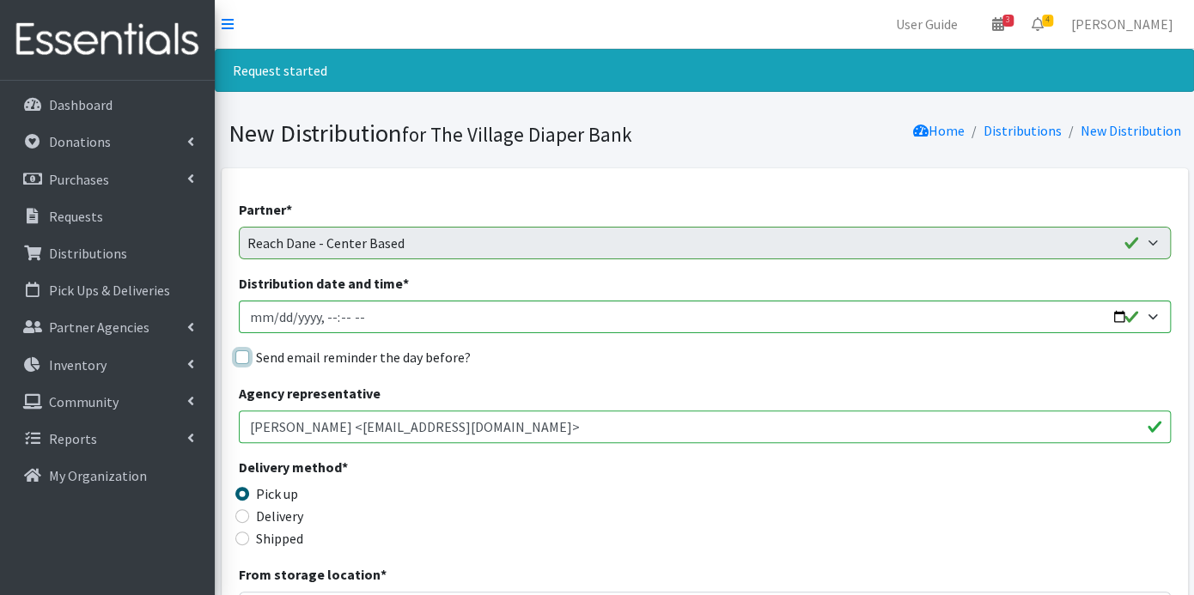
checkbox input "true"
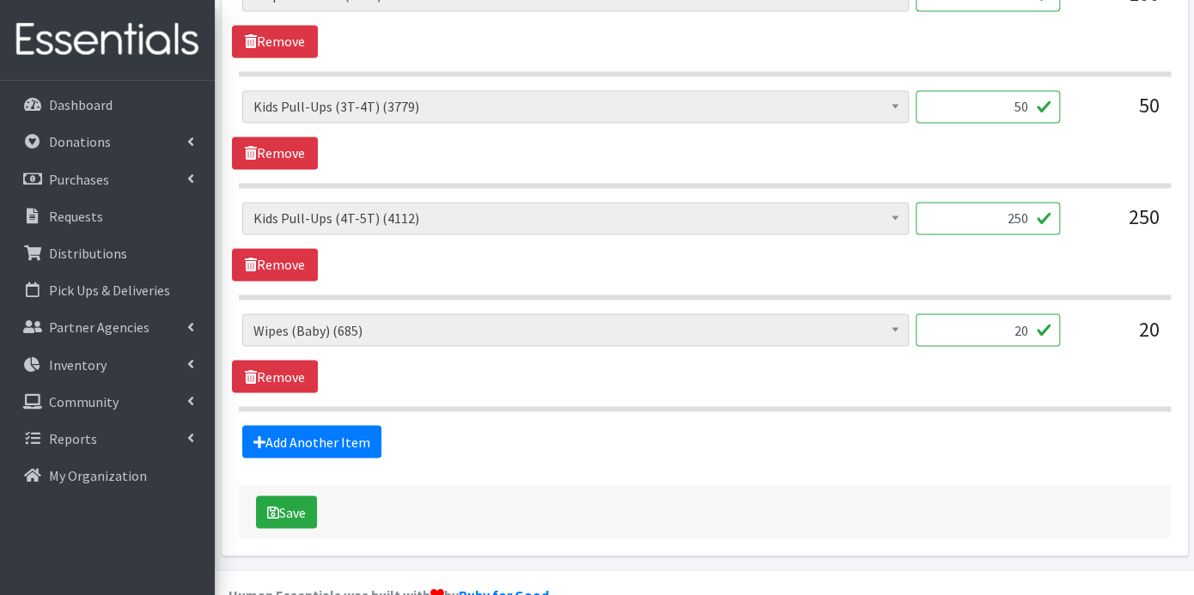
scroll to position [1330, 0]
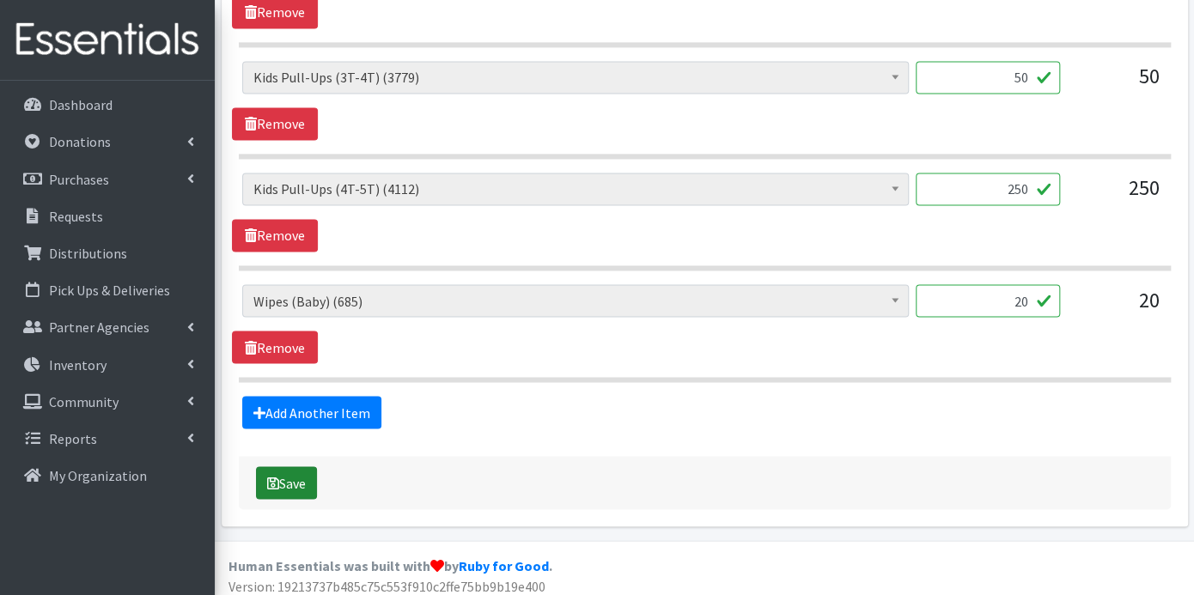
click at [309, 470] on button "Save" at bounding box center [286, 483] width 61 height 33
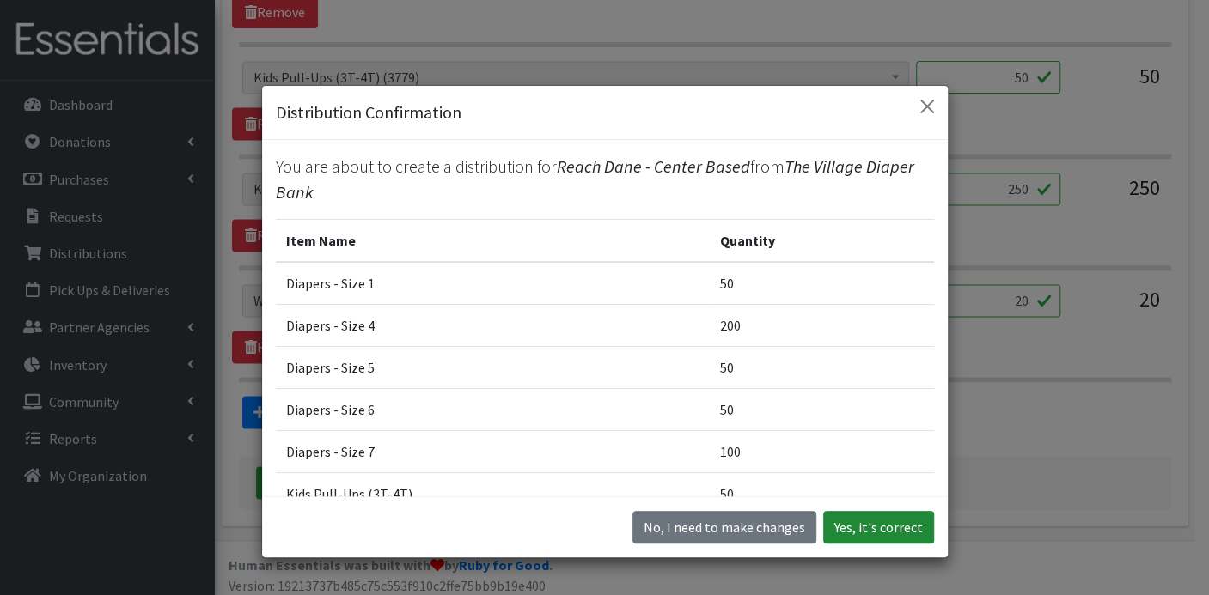
click at [887, 529] on button "Yes, it's correct" at bounding box center [878, 527] width 111 height 33
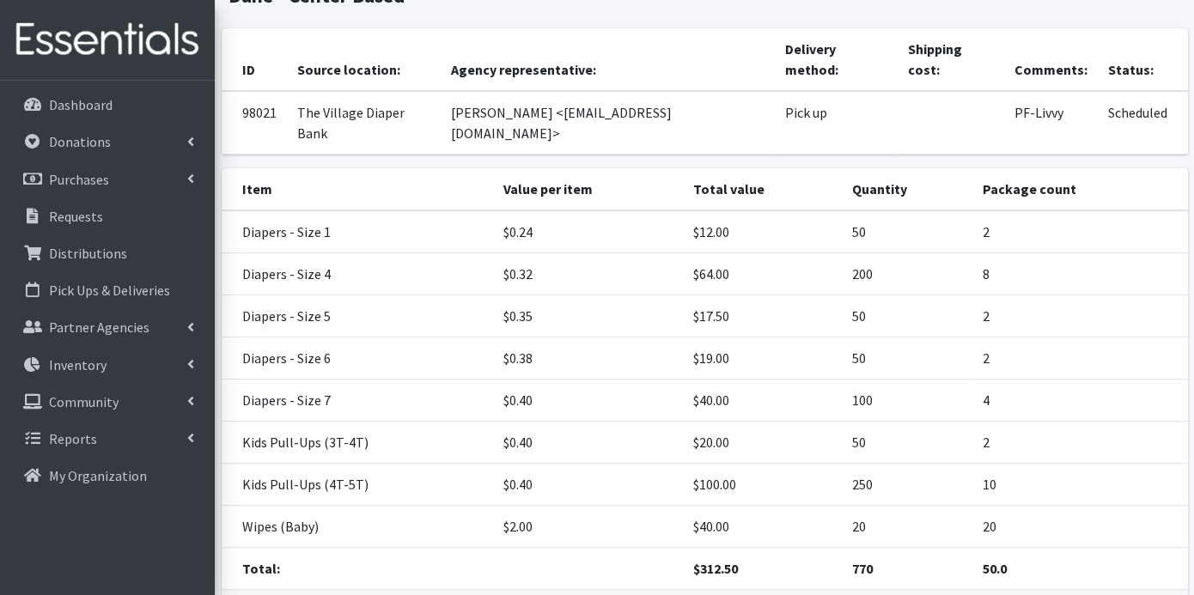
scroll to position [249, 0]
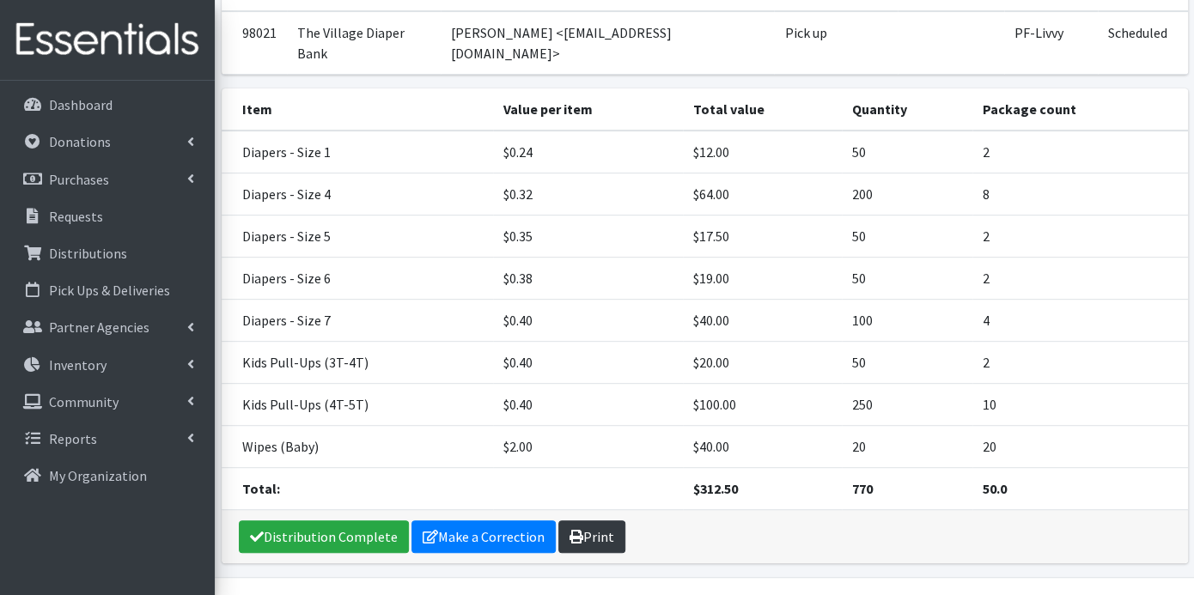
click at [579, 521] on link "Print" at bounding box center [591, 537] width 67 height 33
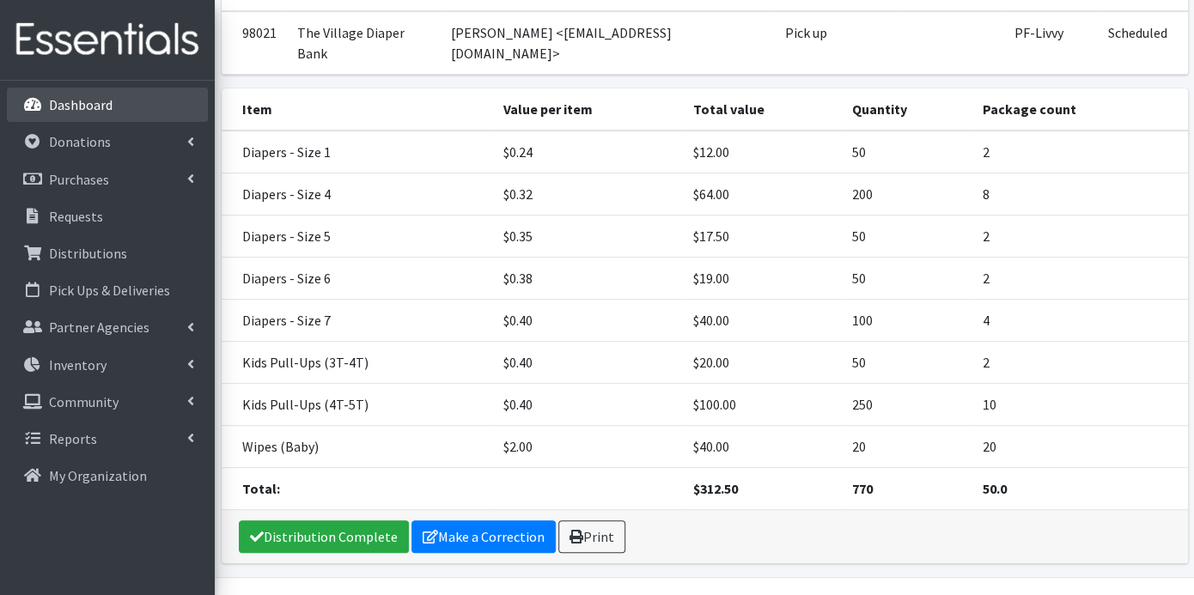
click at [90, 101] on p "Dashboard" at bounding box center [81, 104] width 64 height 17
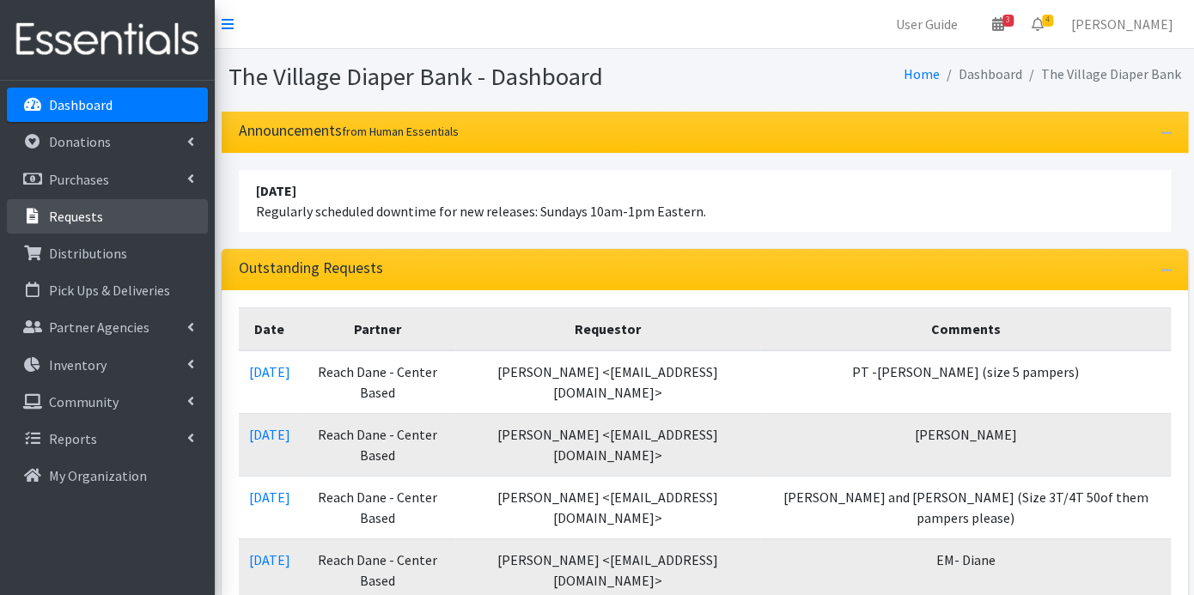
click at [59, 217] on p "Requests" at bounding box center [76, 216] width 54 height 17
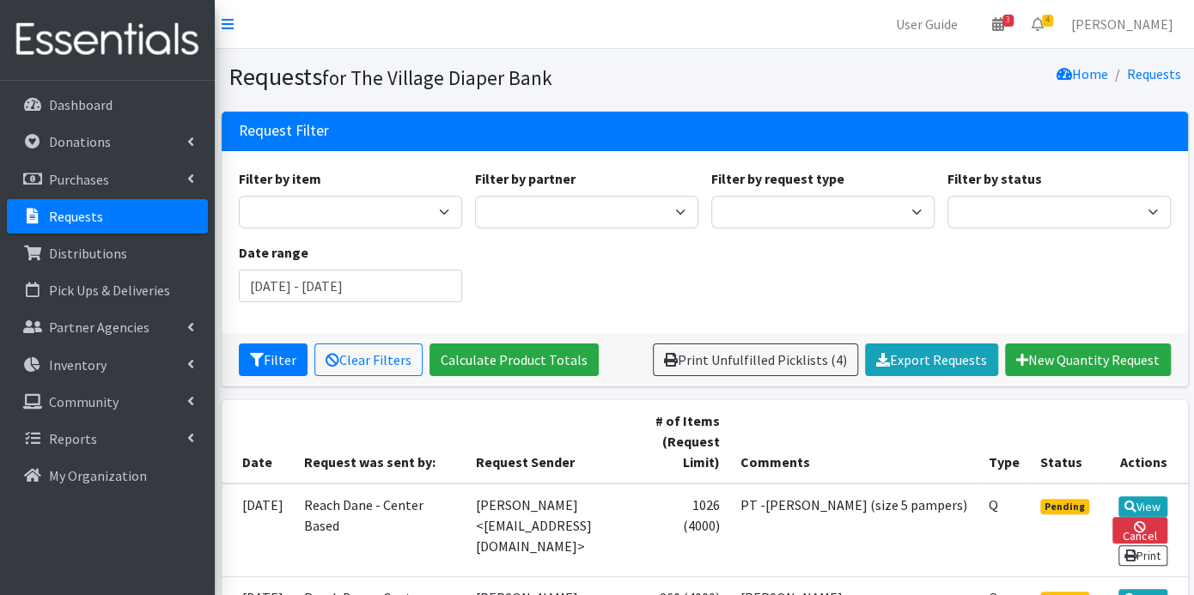
scroll to position [668, 0]
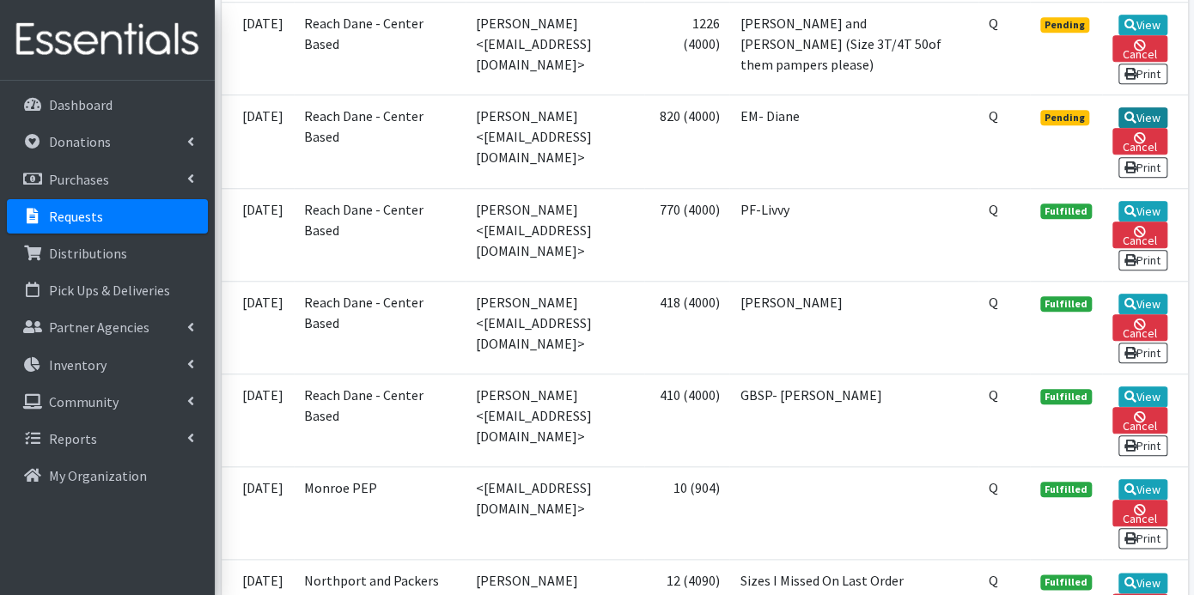
click at [1131, 112] on icon at bounding box center [1131, 118] width 12 height 12
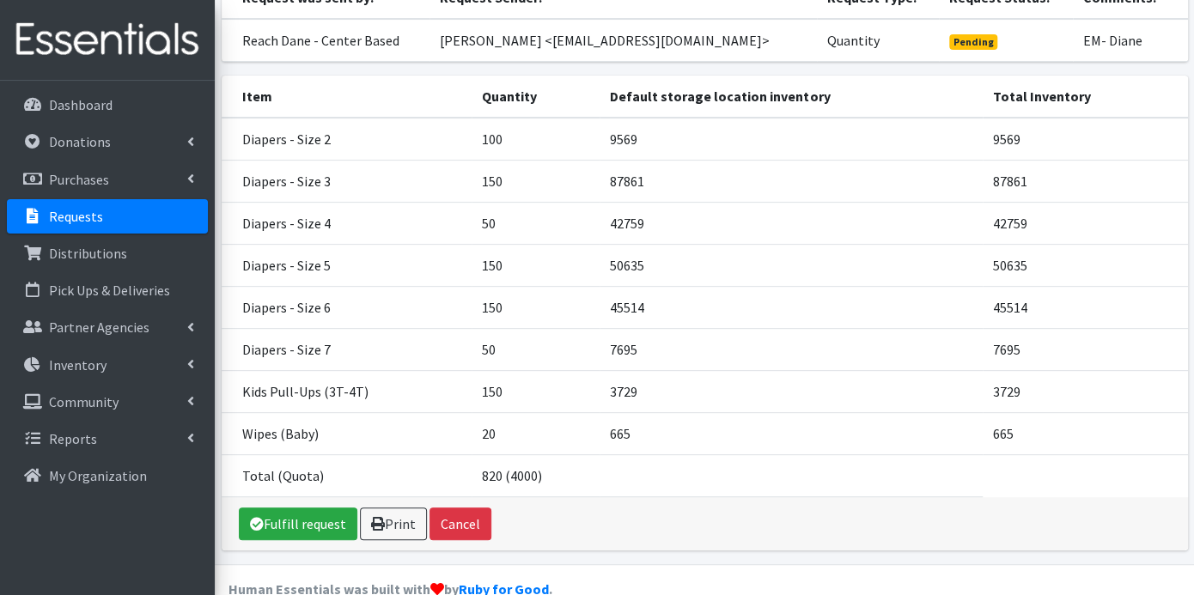
scroll to position [223, 0]
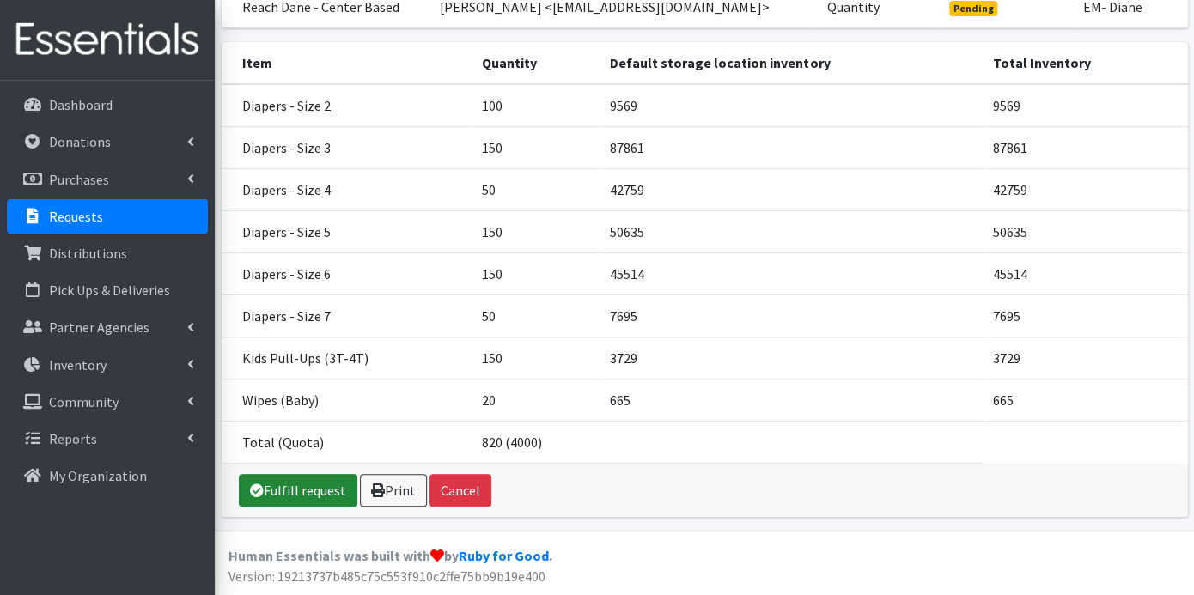
click at [318, 485] on link "Fulfill request" at bounding box center [298, 490] width 119 height 33
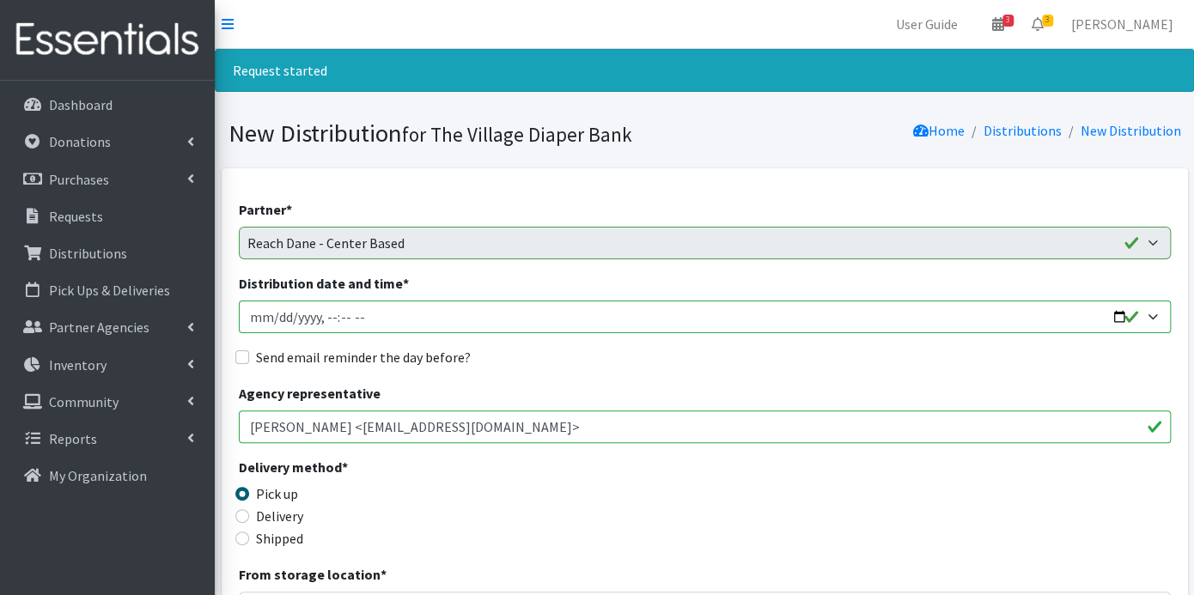
click at [268, 310] on input "Distribution date and time *" at bounding box center [705, 317] width 932 height 33
type input "[DATE]T23:59"
click at [328, 321] on input "Distribution date and time *" at bounding box center [705, 317] width 932 height 33
type input "2025-10-15T09:00"
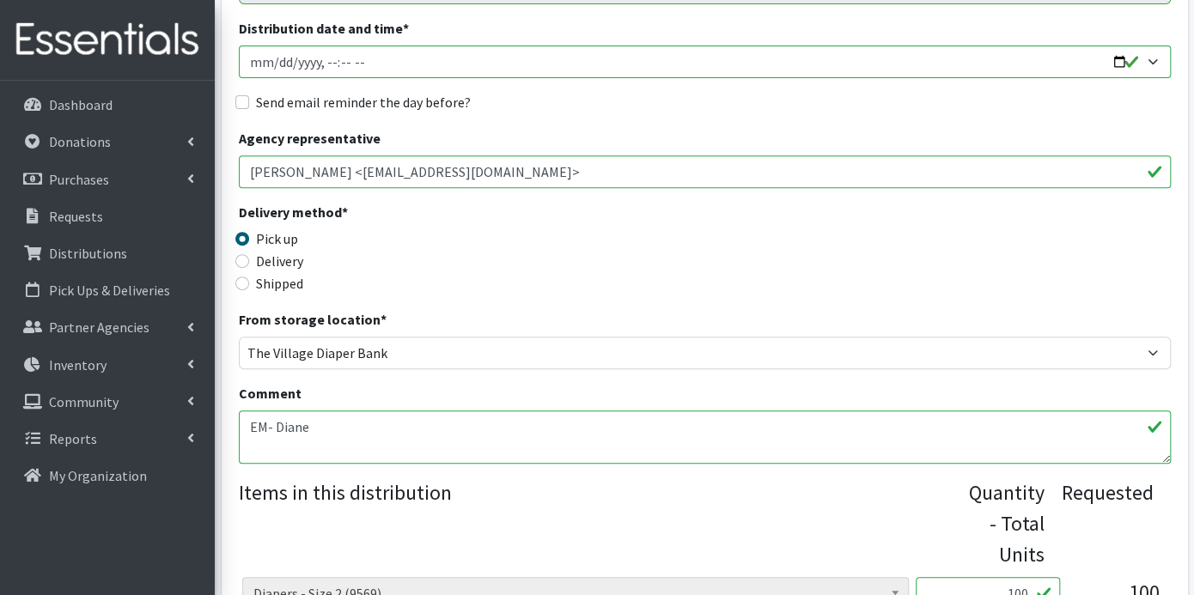
scroll to position [286, 0]
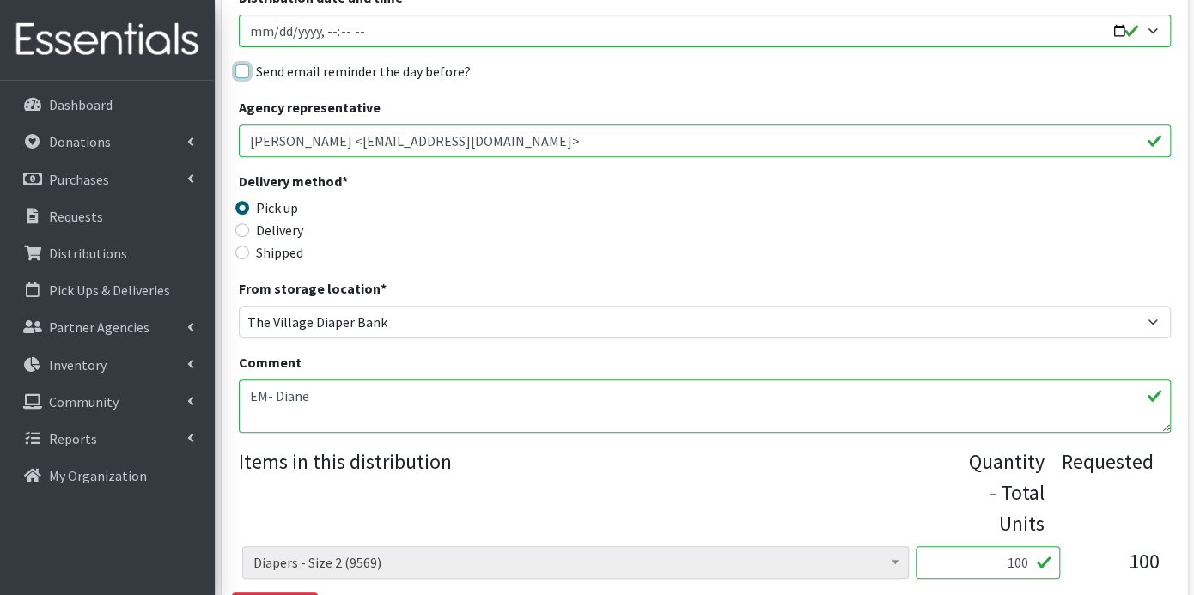
click at [245, 68] on input "Send email reminder the day before?" at bounding box center [242, 71] width 14 height 14
checkbox input "true"
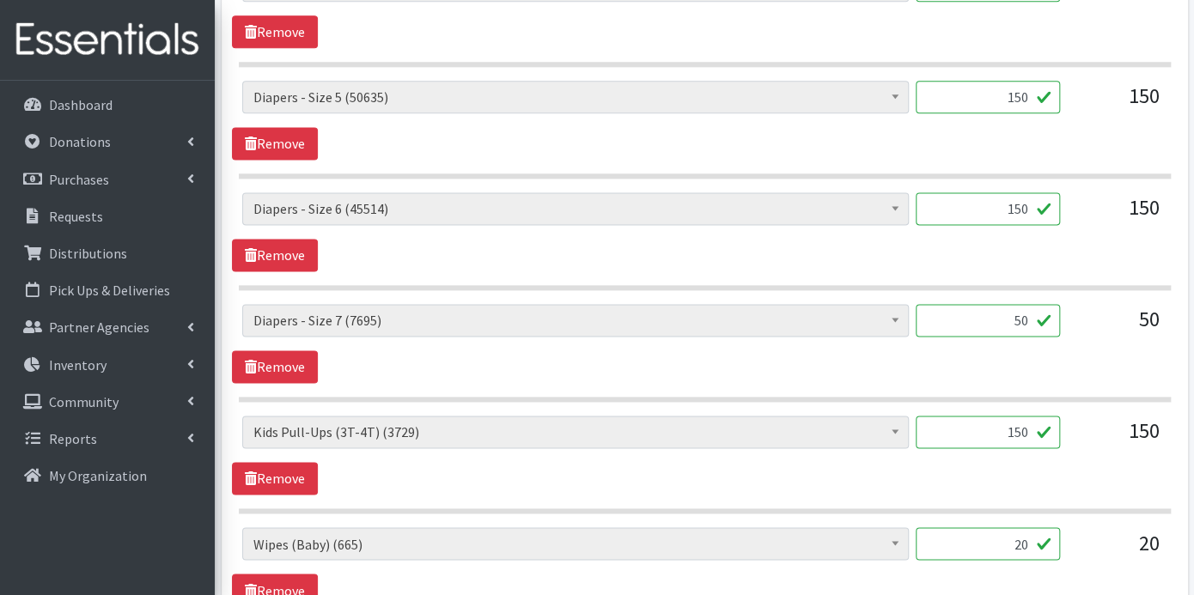
scroll to position [1330, 0]
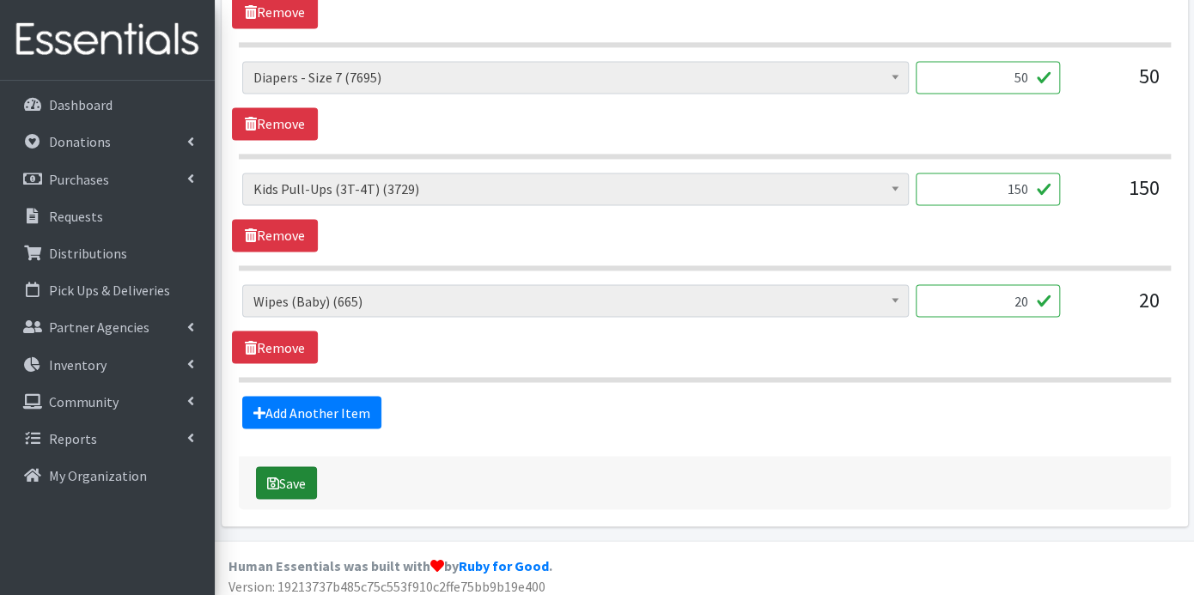
click at [301, 467] on button "Save" at bounding box center [286, 483] width 61 height 33
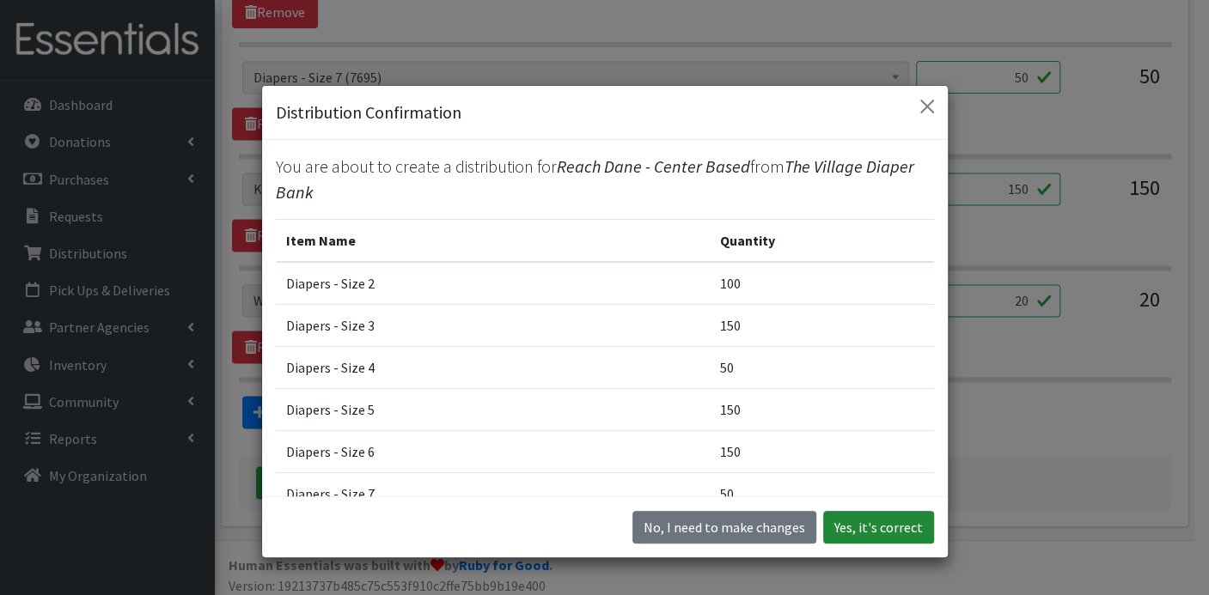
click at [883, 521] on button "Yes, it's correct" at bounding box center [878, 527] width 111 height 33
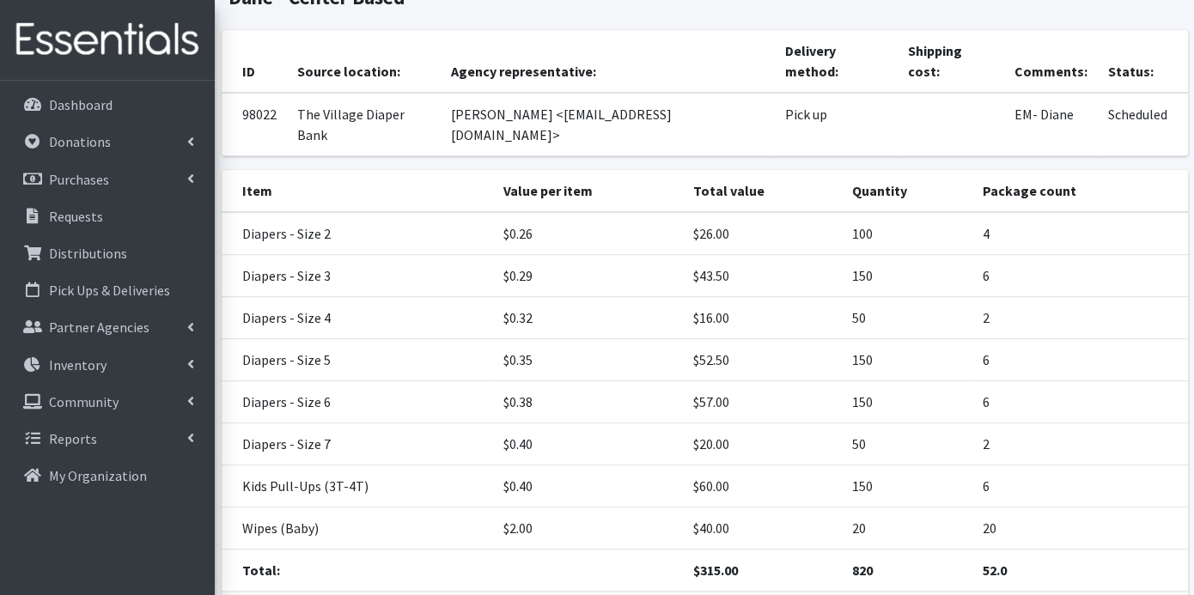
scroll to position [249, 0]
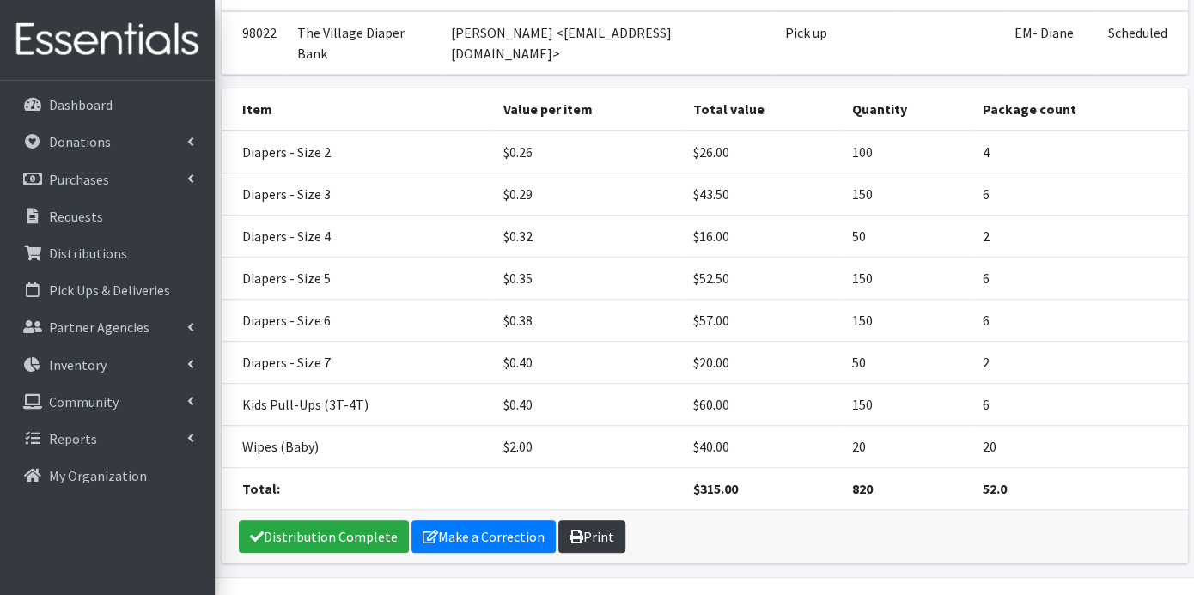
click at [592, 521] on link "Print" at bounding box center [591, 537] width 67 height 33
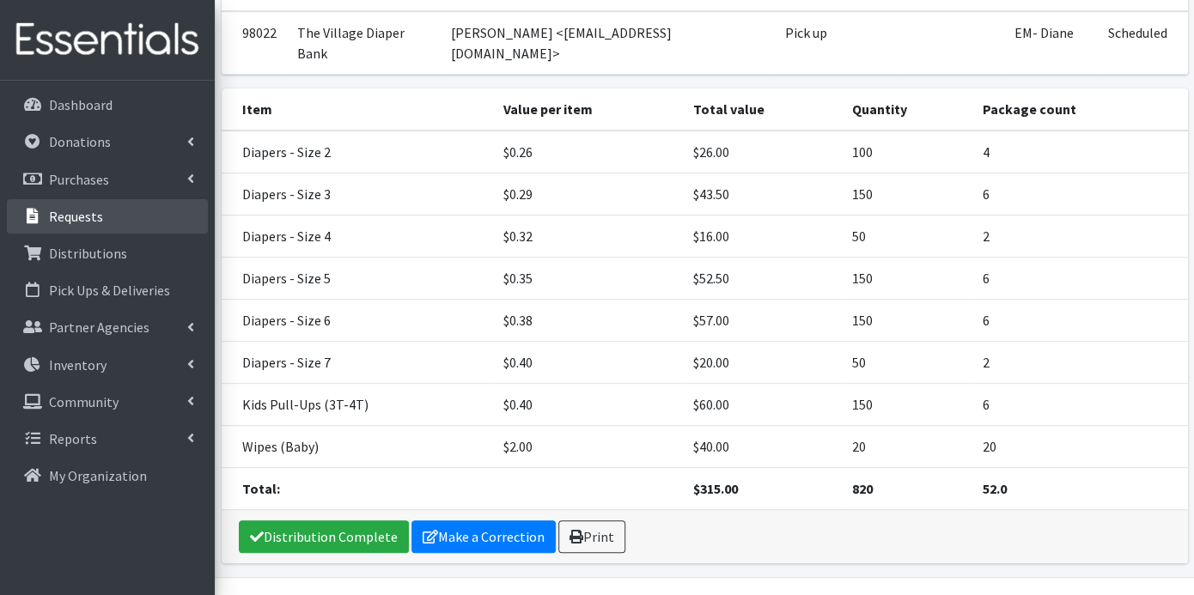
click at [101, 212] on link "Requests" at bounding box center [107, 216] width 201 height 34
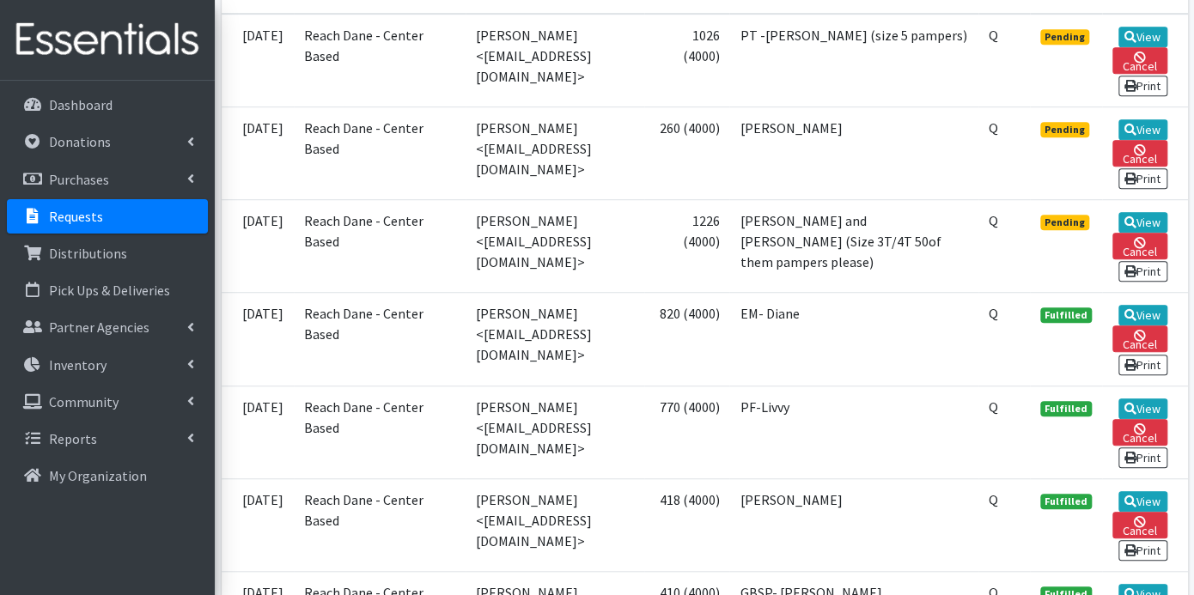
scroll to position [477, 0]
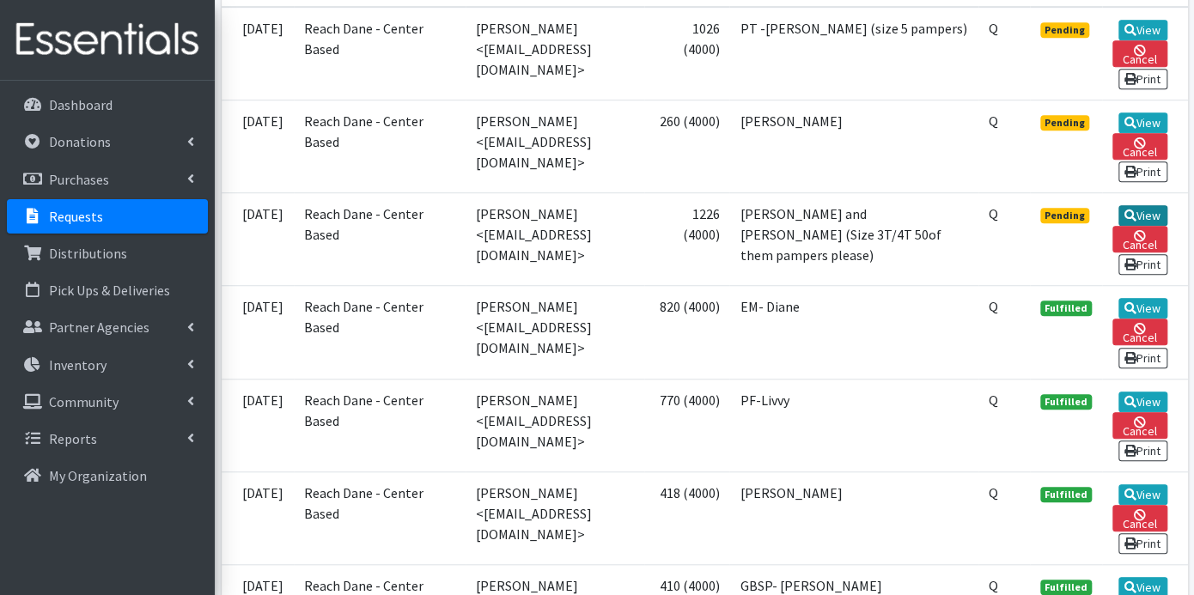
click at [1129, 210] on icon at bounding box center [1131, 216] width 12 height 12
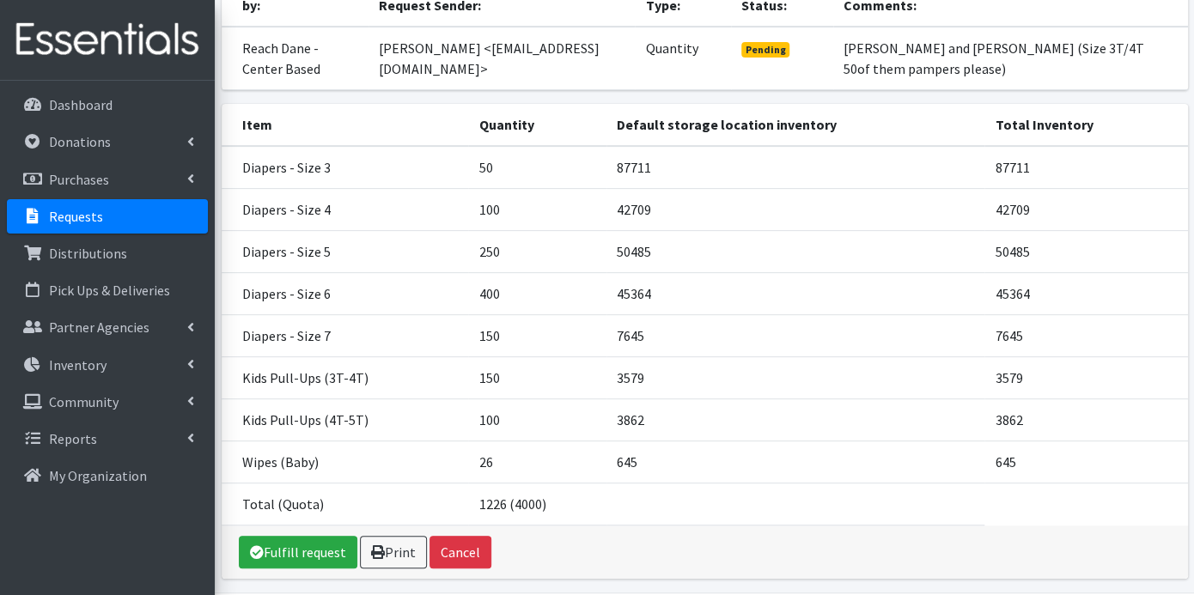
scroll to position [264, 0]
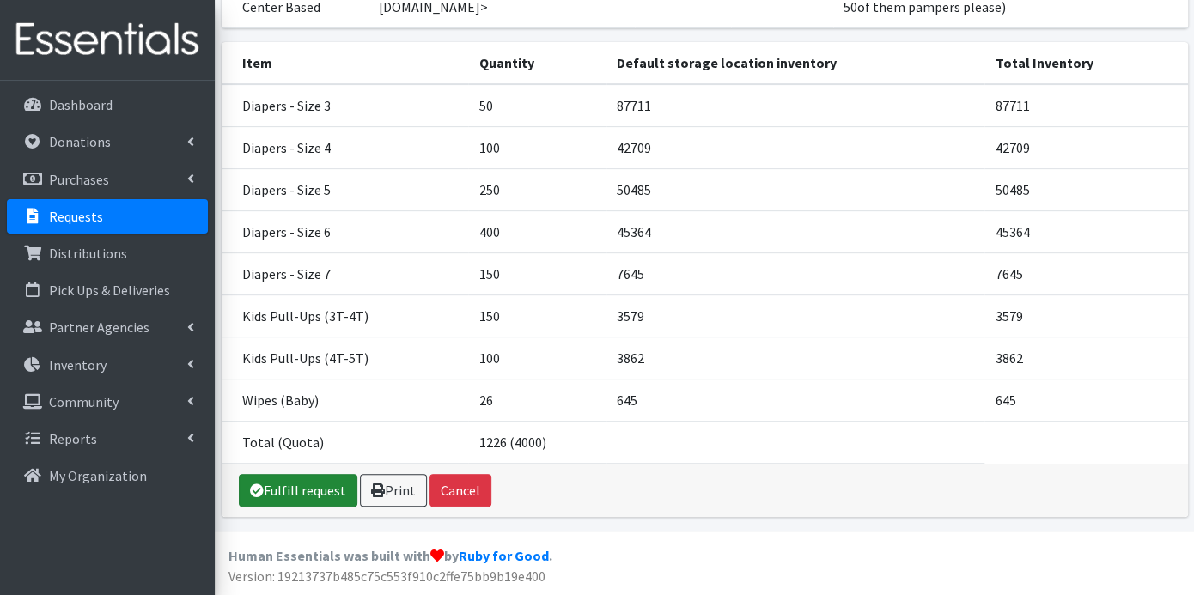
click at [304, 491] on link "Fulfill request" at bounding box center [298, 490] width 119 height 33
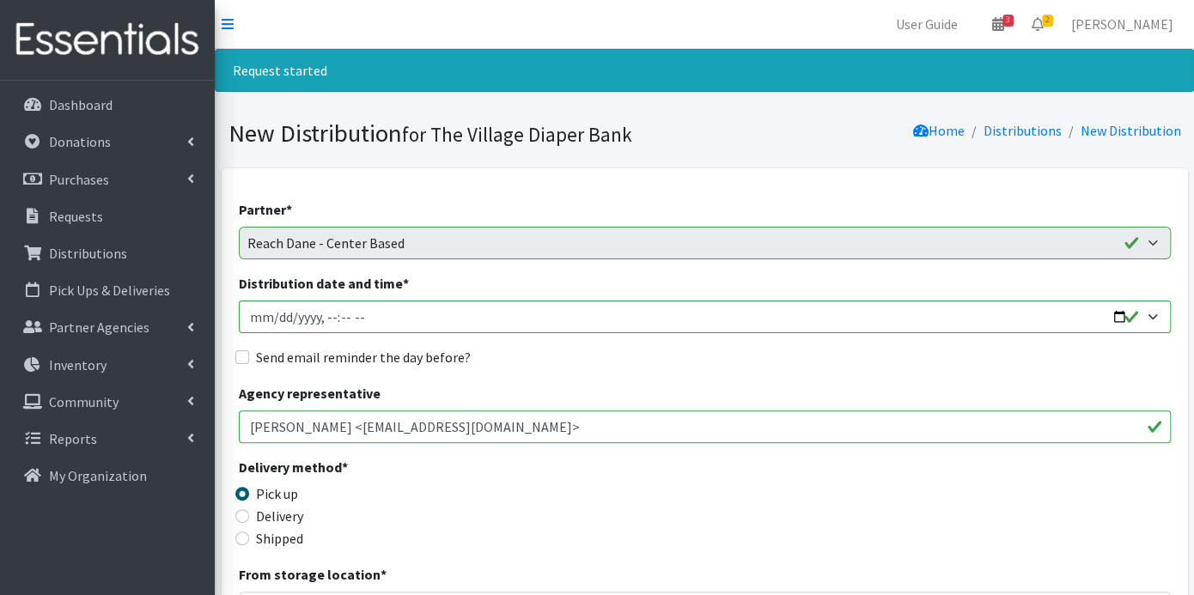
click at [272, 313] on input "Distribution date and time *" at bounding box center [705, 317] width 932 height 33
type input "2025-10-15T23:59"
click at [328, 318] on input "Distribution date and time *" at bounding box center [705, 317] width 932 height 33
type input "2025-10-15T09:00"
click at [235, 357] on input "Send email reminder the day before?" at bounding box center [242, 358] width 14 height 14
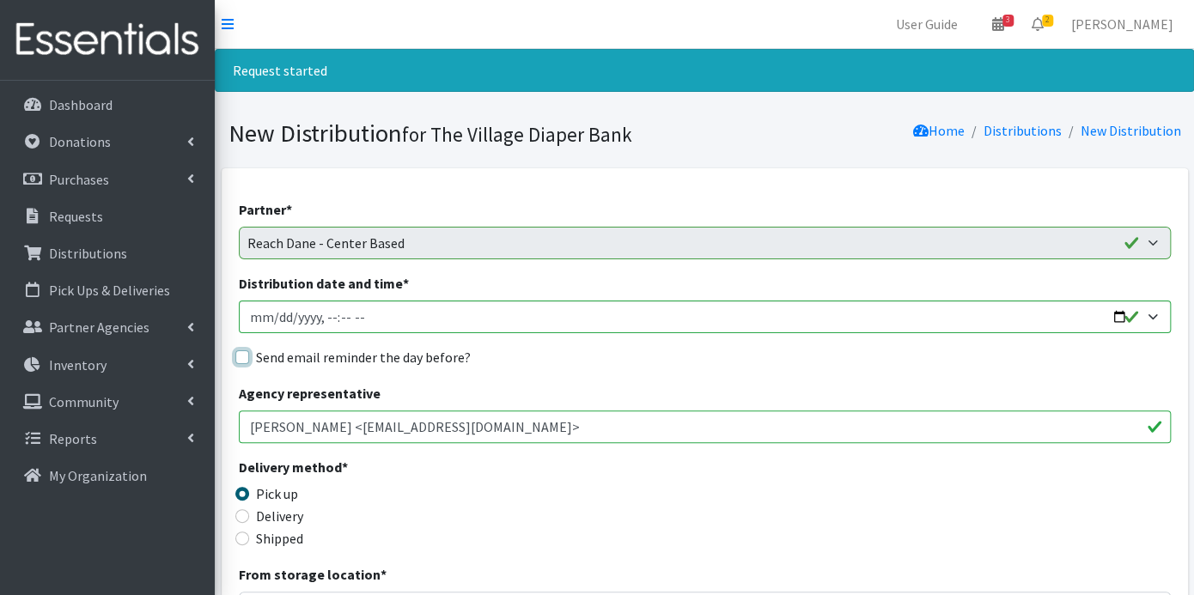
checkbox input "true"
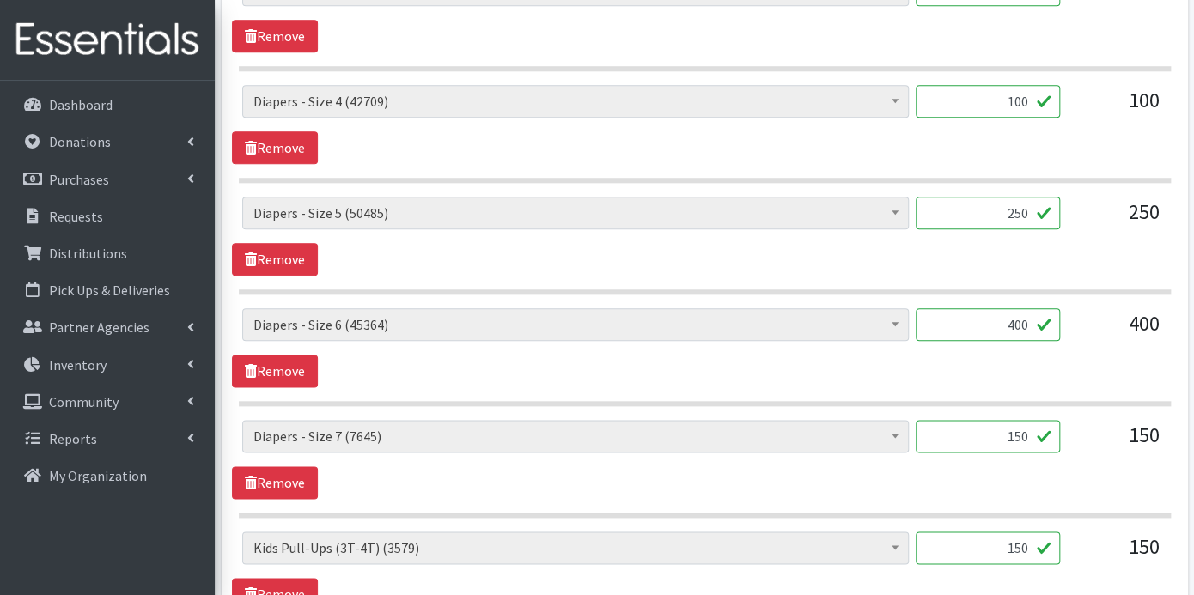
scroll to position [1330, 0]
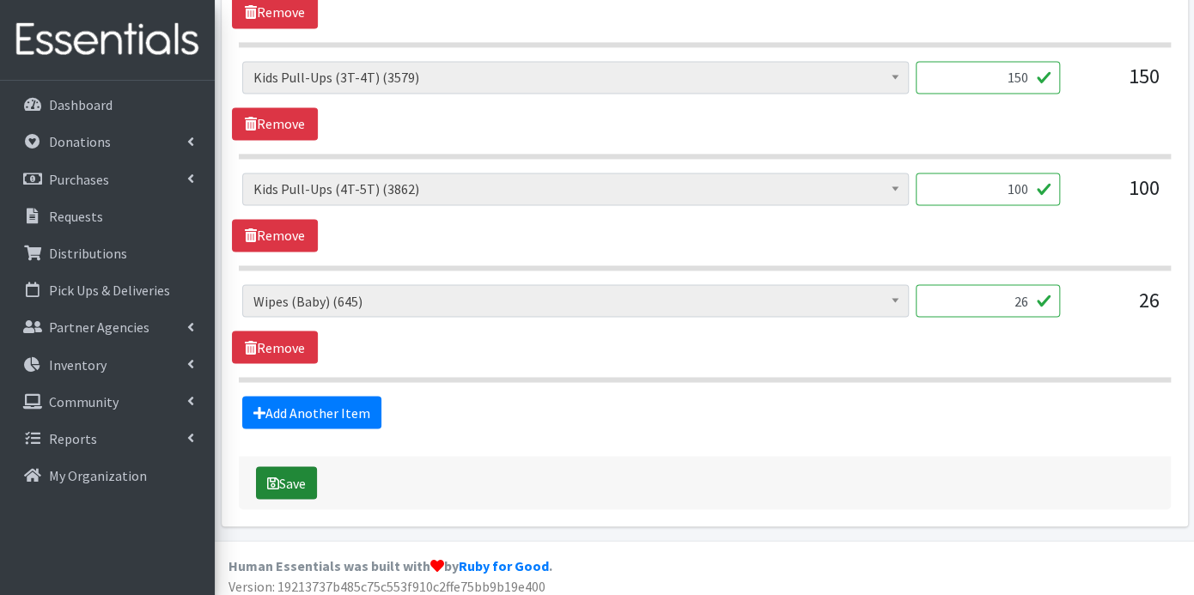
click at [290, 473] on button "Save" at bounding box center [286, 483] width 61 height 33
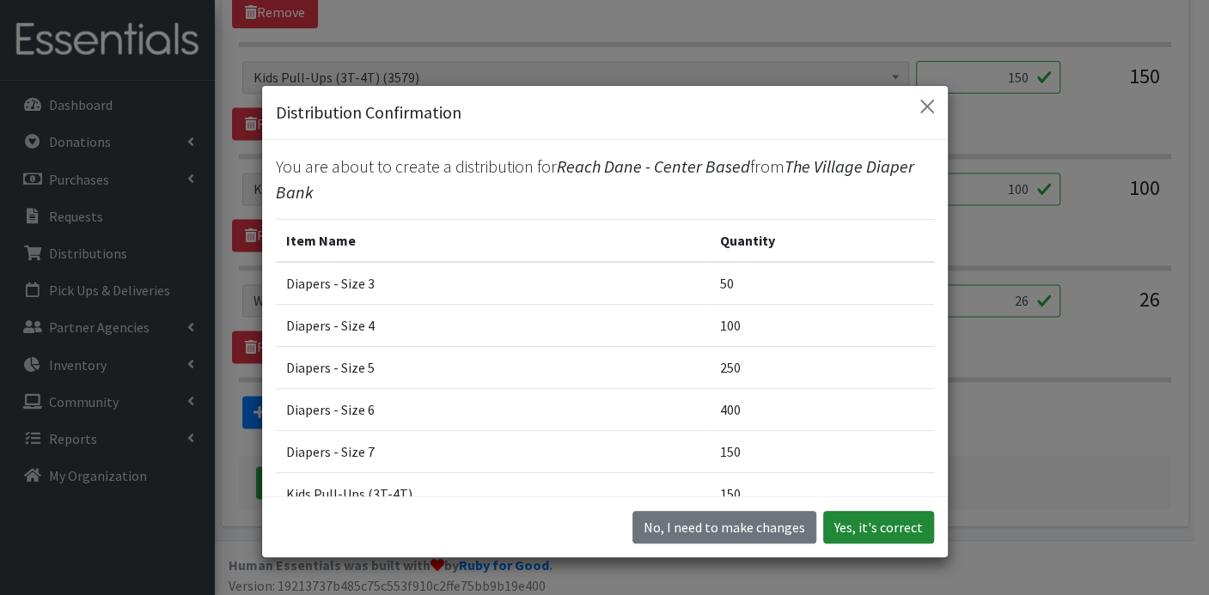
click at [860, 528] on button "Yes, it's correct" at bounding box center [878, 527] width 111 height 33
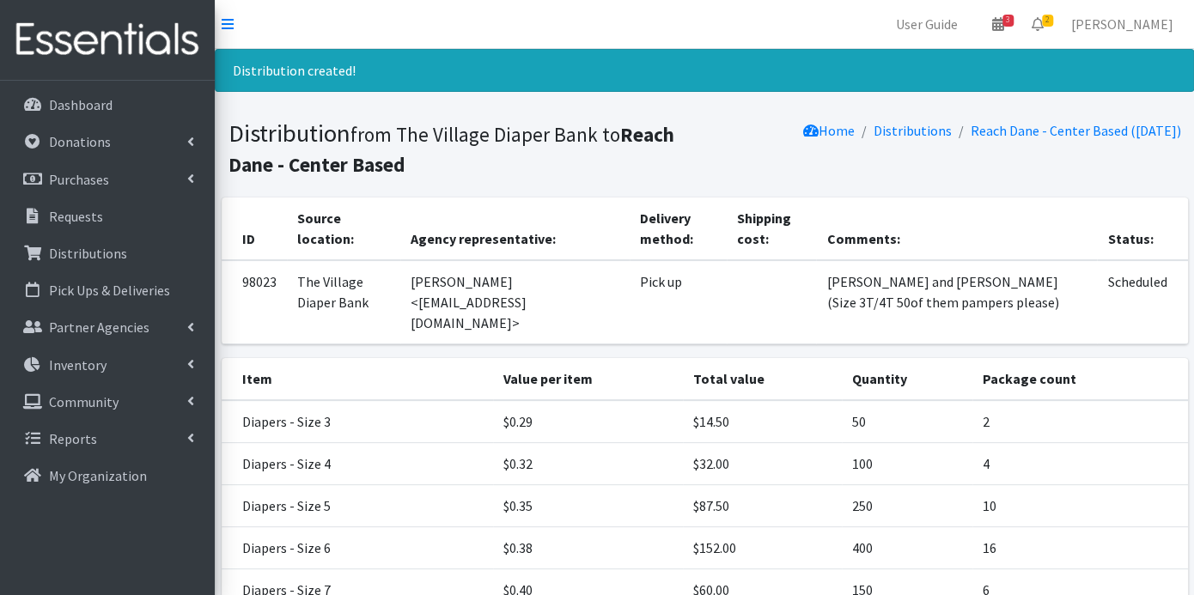
scroll to position [290, 0]
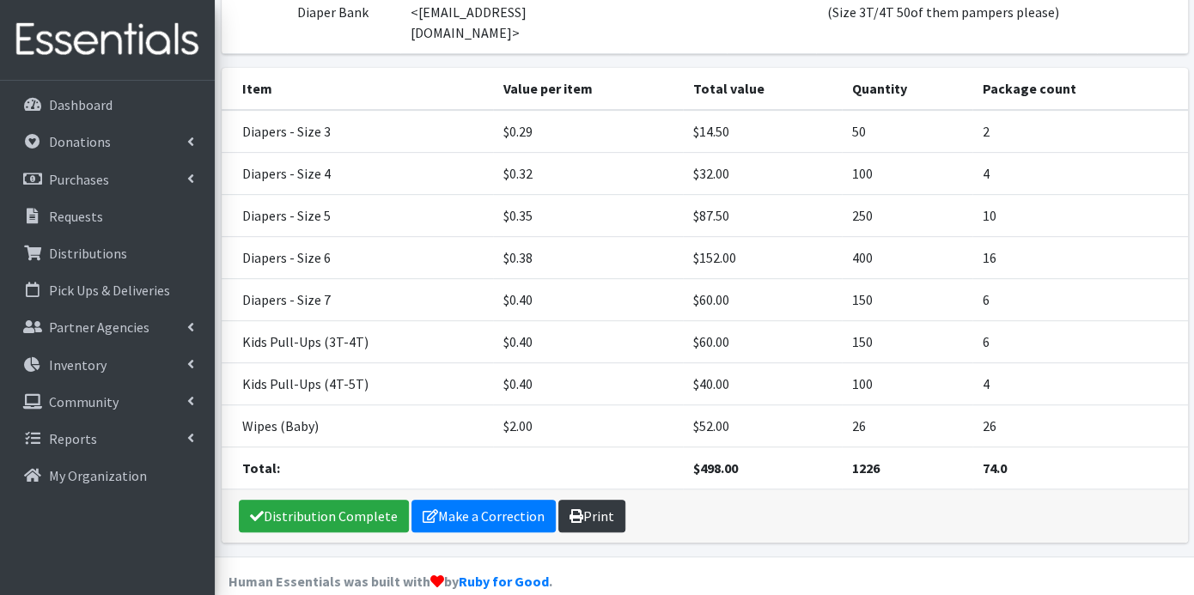
click at [589, 500] on link "Print" at bounding box center [591, 516] width 67 height 33
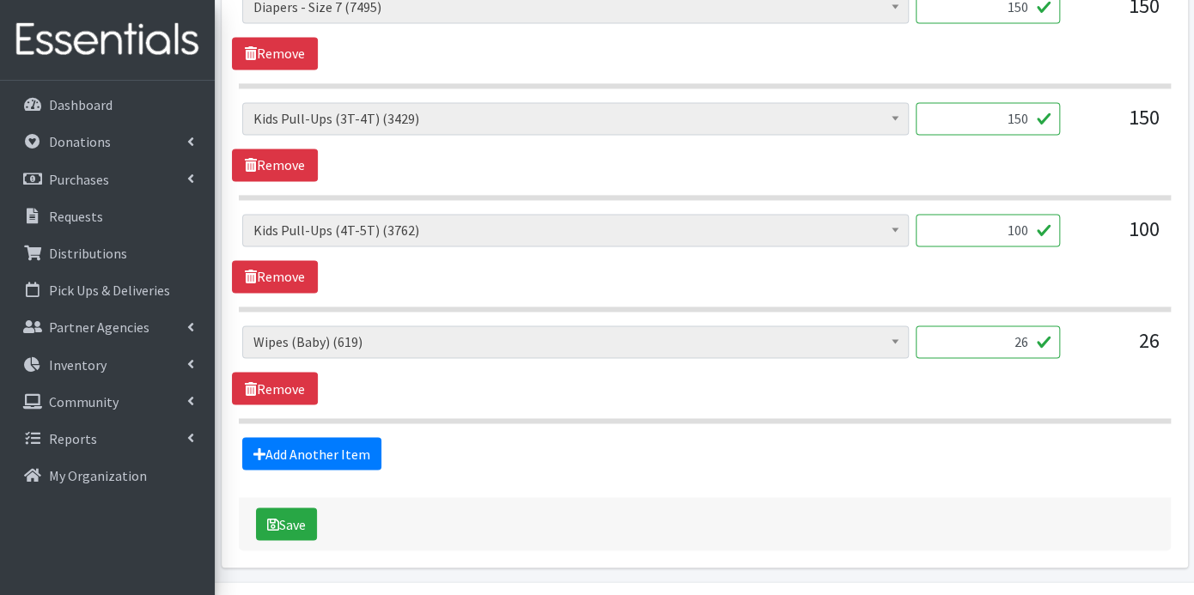
scroll to position [1274, 0]
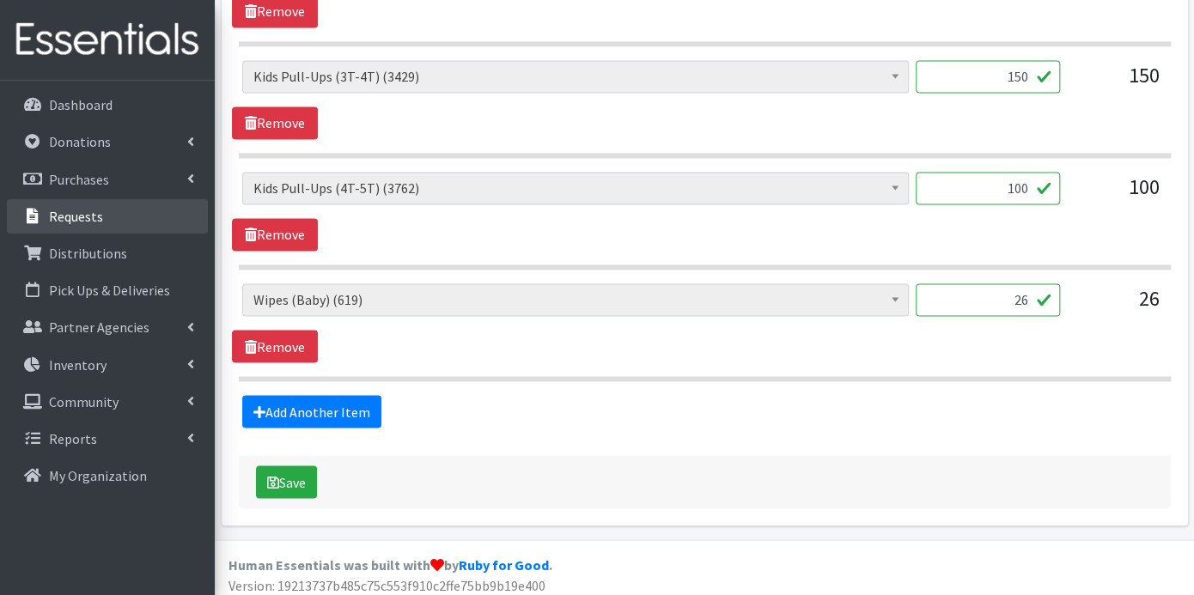
click at [90, 214] on p "Requests" at bounding box center [76, 216] width 54 height 17
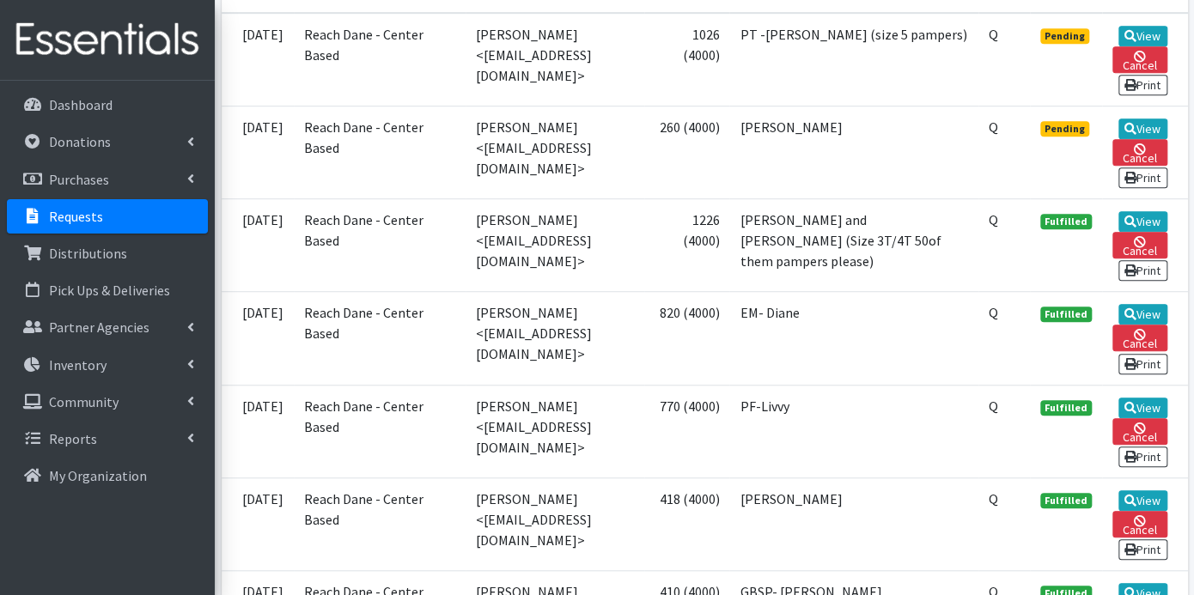
scroll to position [477, 0]
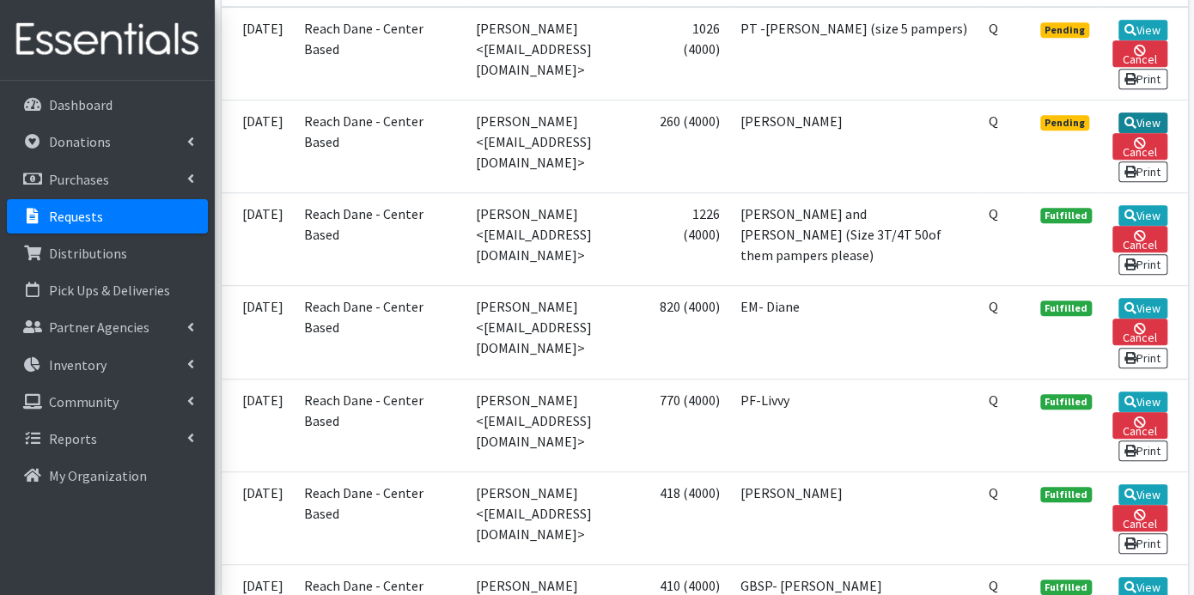
click at [1136, 117] on link "View" at bounding box center [1143, 123] width 49 height 21
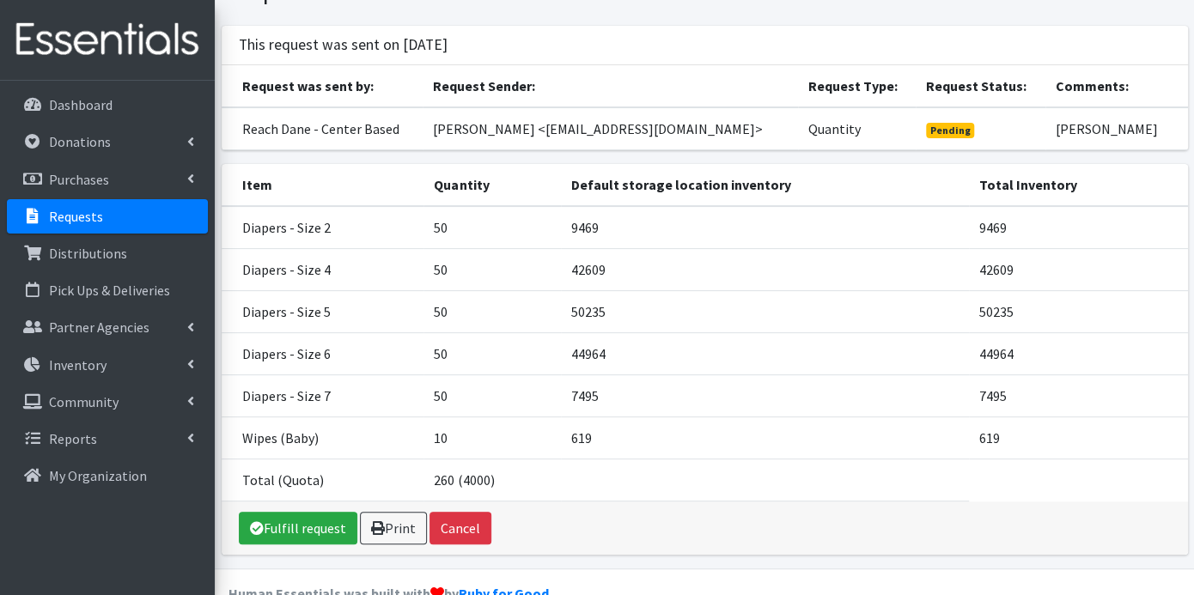
scroll to position [139, 0]
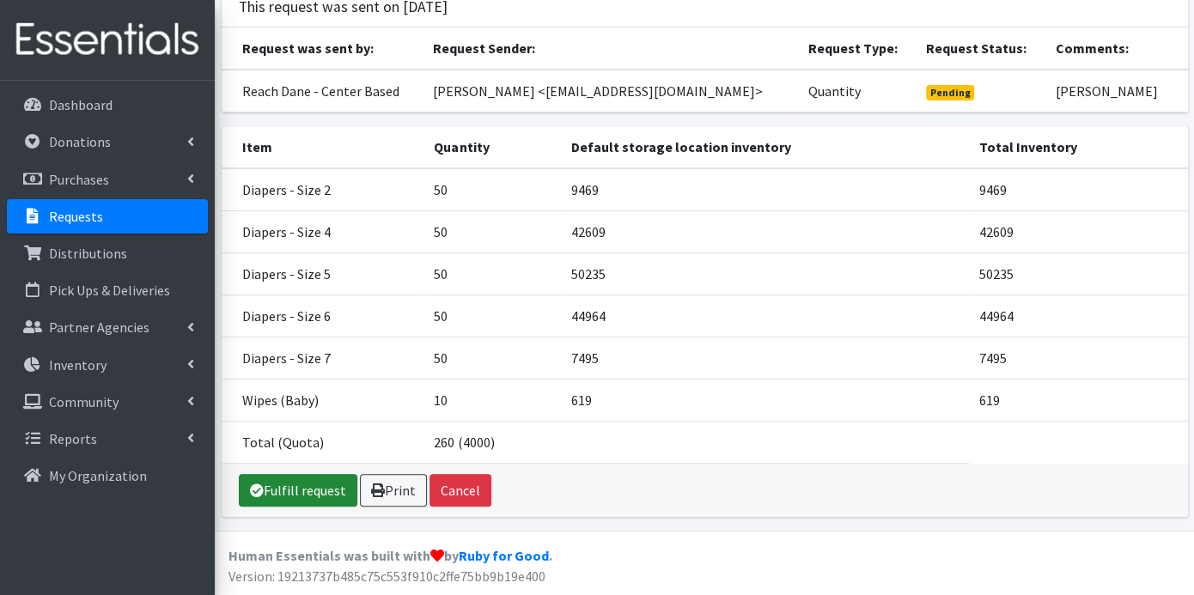
click at [321, 489] on link "Fulfill request" at bounding box center [298, 490] width 119 height 33
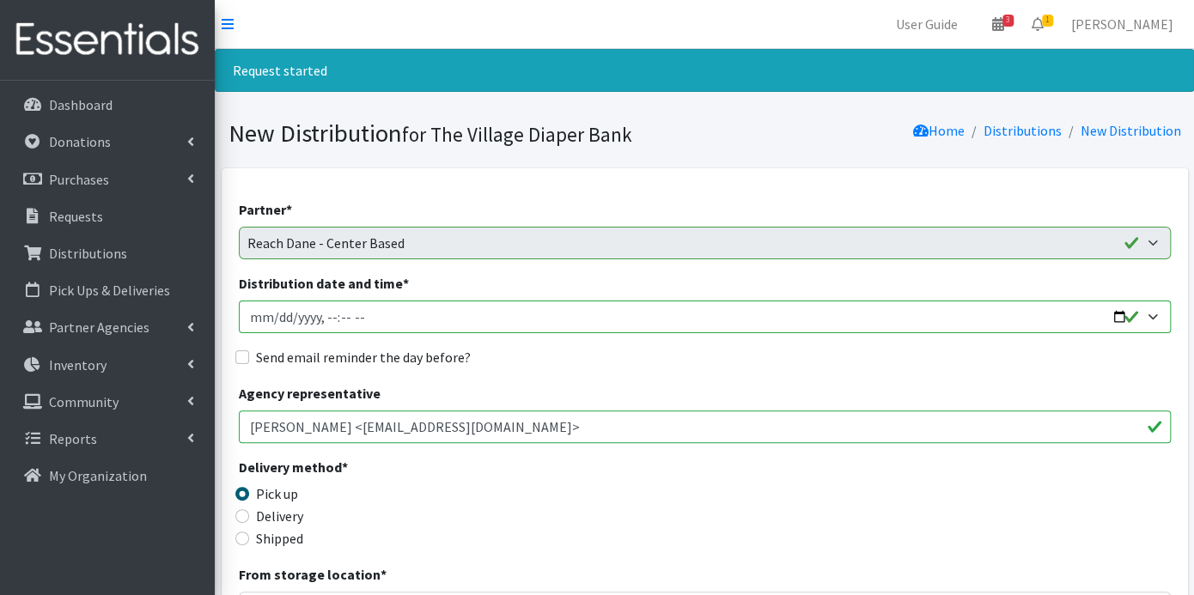
click at [274, 318] on input "Distribution date and time *" at bounding box center [705, 317] width 932 height 33
type input "2025-10-15T23:59"
click at [319, 320] on input "Distribution date and time *" at bounding box center [705, 317] width 932 height 33
type input "2025-10-15T09:00"
click at [245, 354] on input "Send email reminder the day before?" at bounding box center [242, 358] width 14 height 14
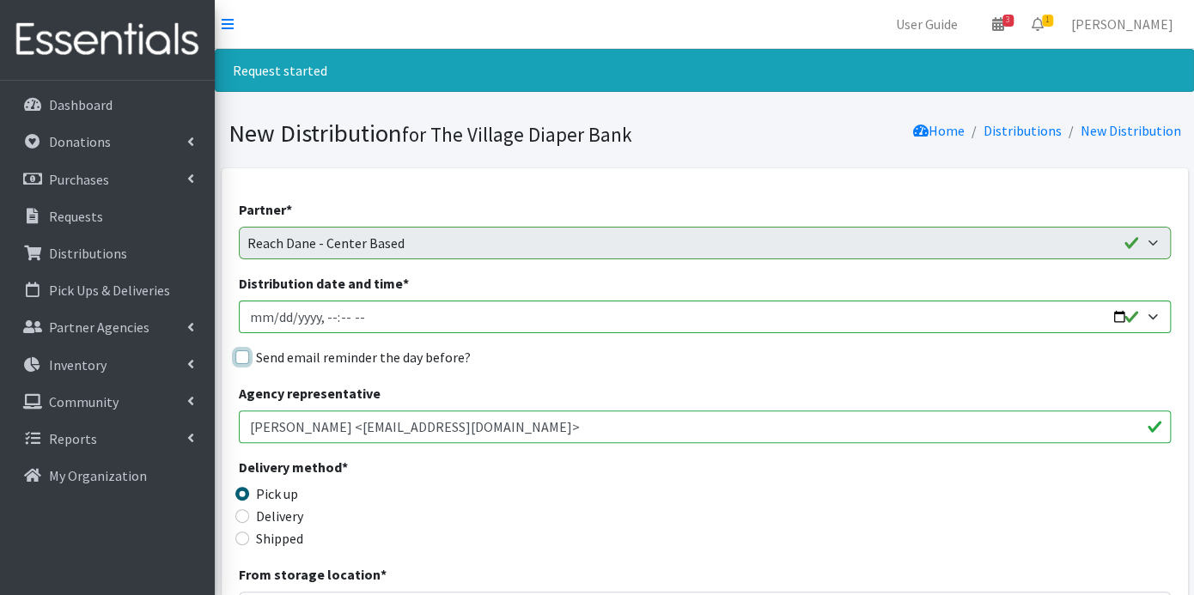
checkbox input "true"
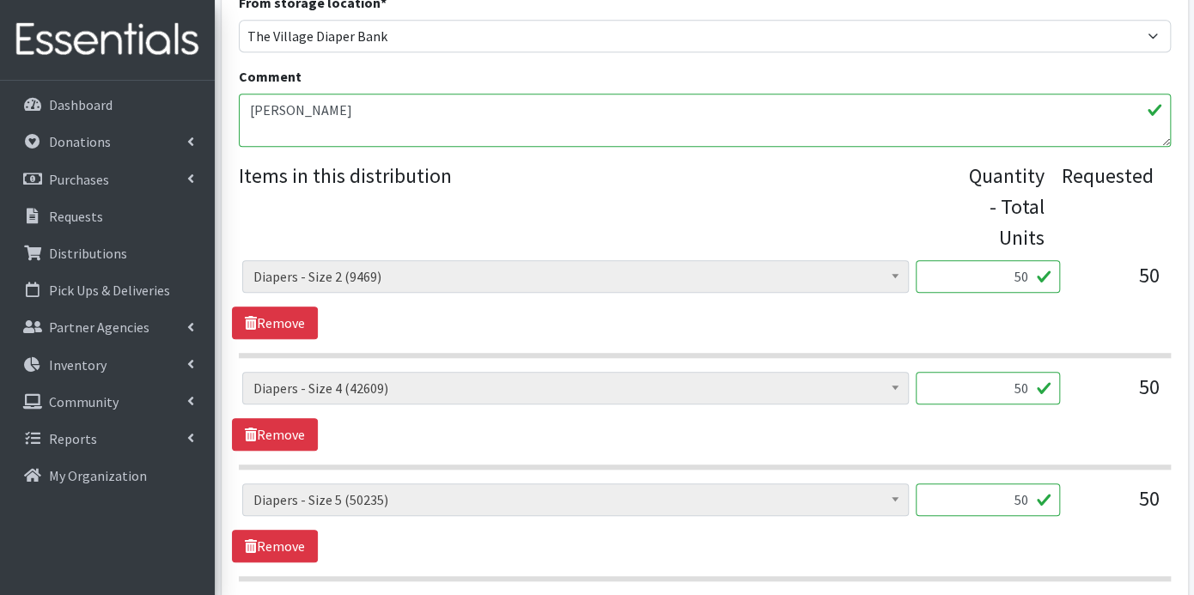
scroll to position [1109, 0]
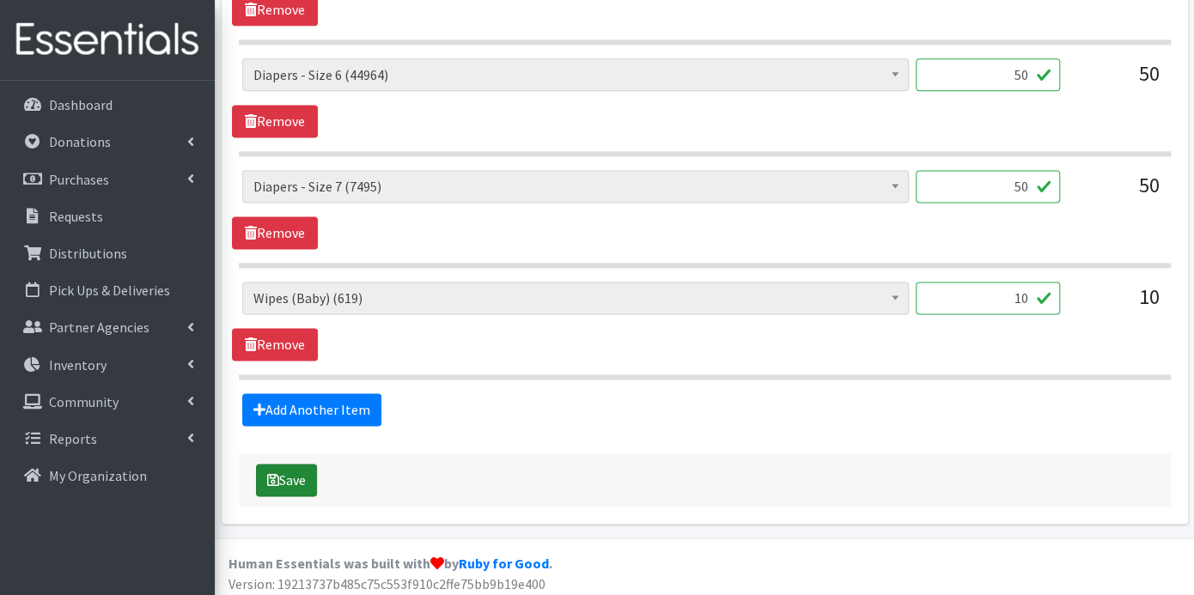
click at [279, 464] on button "Save" at bounding box center [286, 480] width 61 height 33
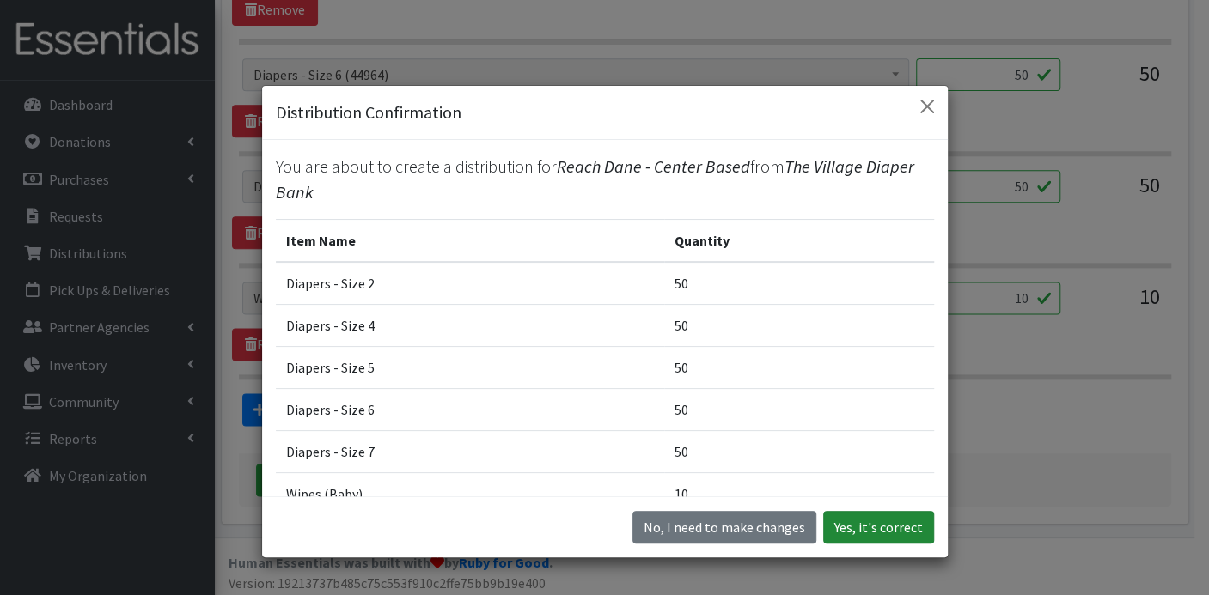
click at [881, 520] on button "Yes, it's correct" at bounding box center [878, 527] width 111 height 33
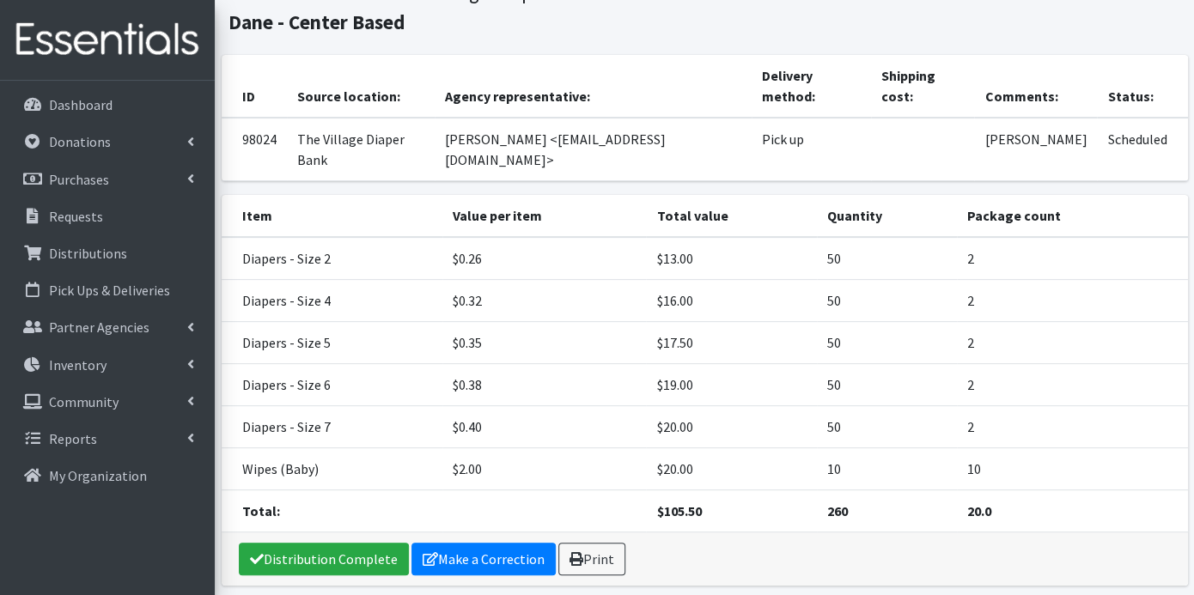
scroll to position [166, 0]
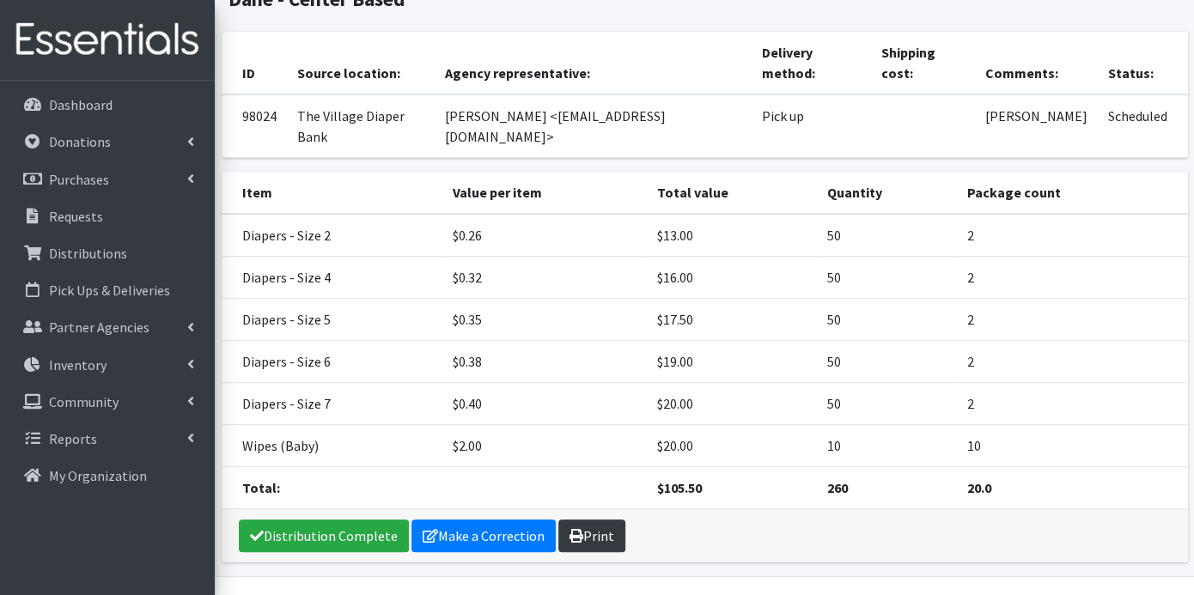
click at [596, 520] on link "Print" at bounding box center [591, 536] width 67 height 33
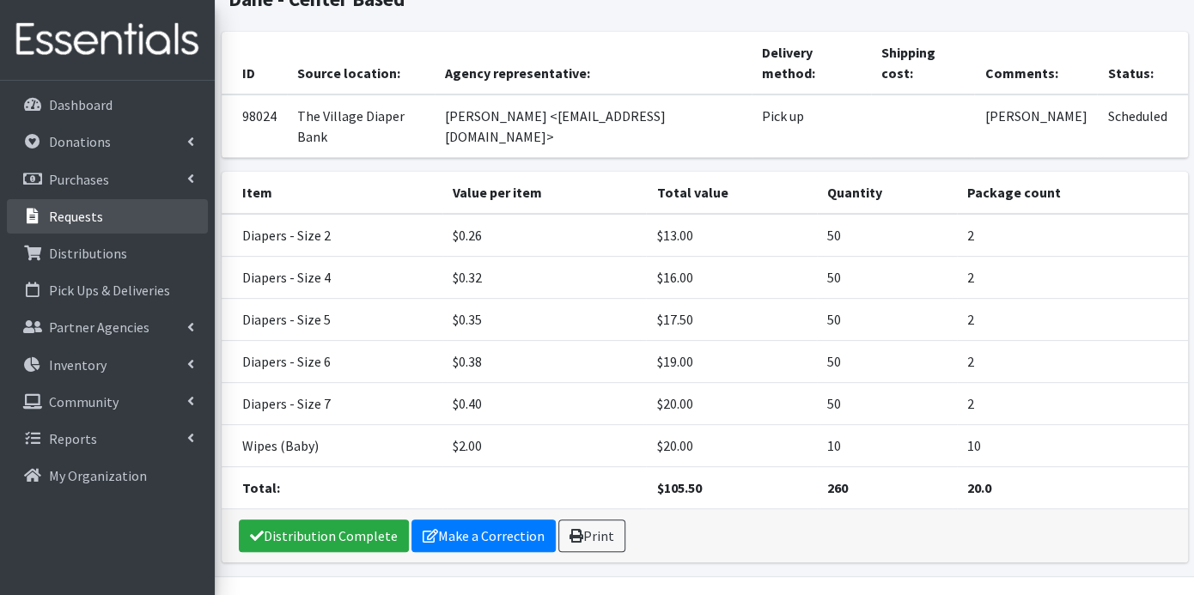
click at [86, 216] on p "Requests" at bounding box center [76, 216] width 54 height 17
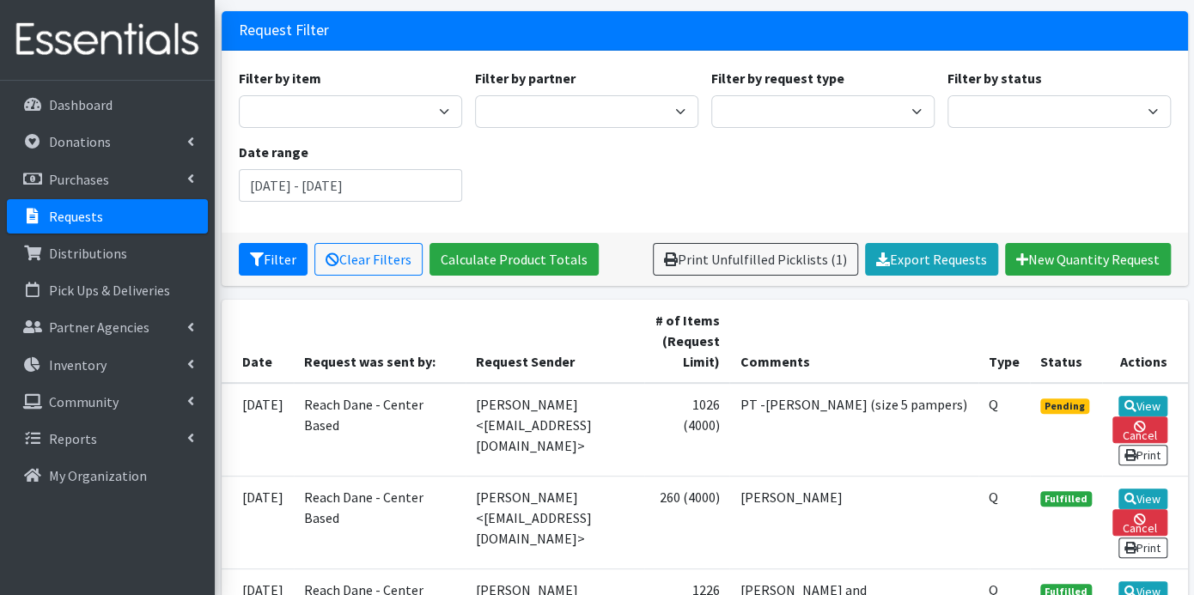
scroll to position [286, 0]
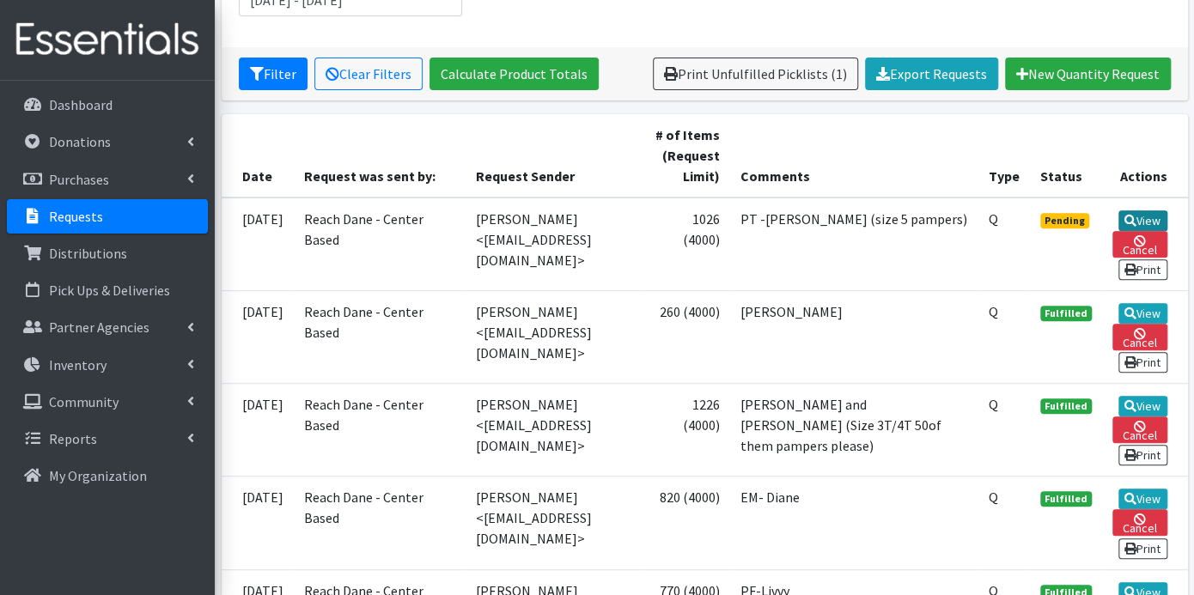
click at [1144, 217] on link "View" at bounding box center [1143, 220] width 49 height 21
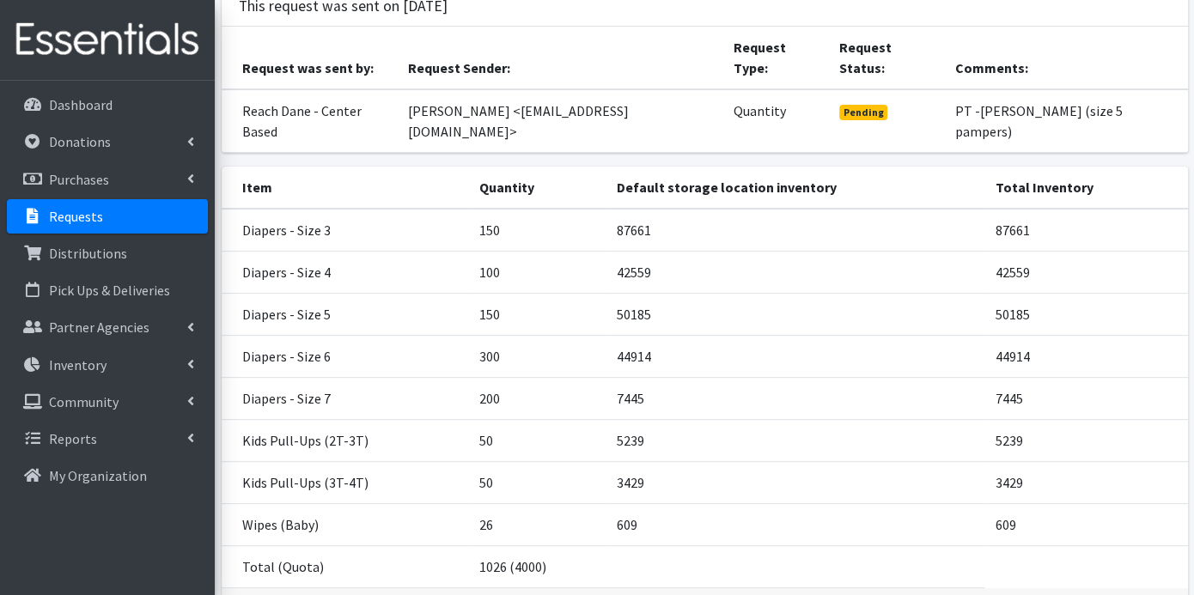
scroll to position [223, 0]
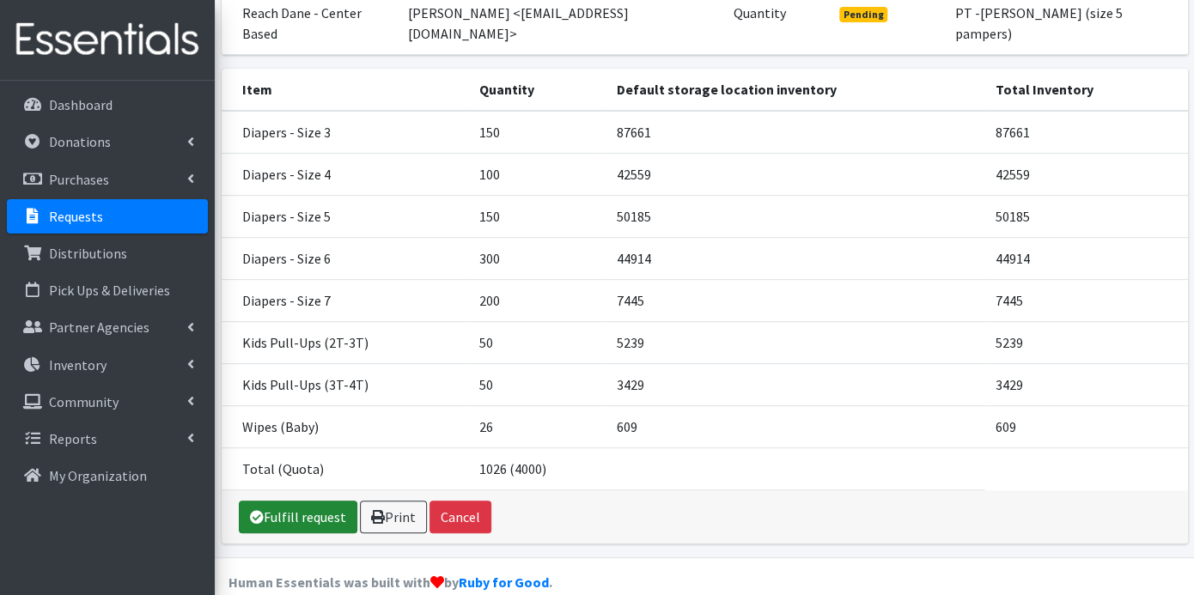
click at [331, 501] on link "Fulfill request" at bounding box center [298, 517] width 119 height 33
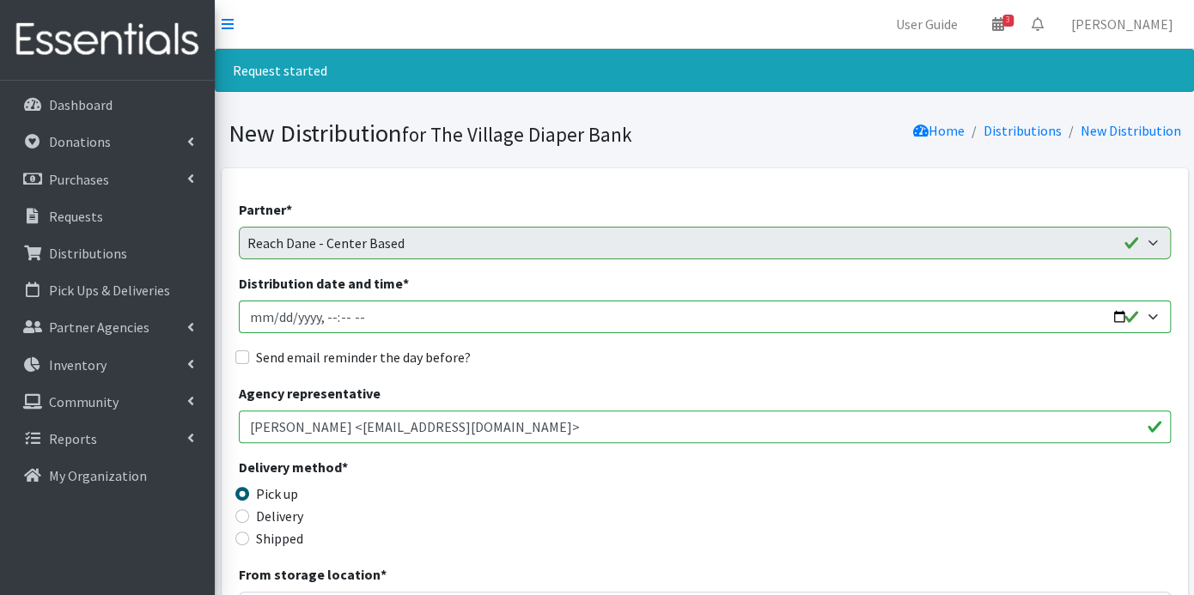
click at [267, 313] on input "Distribution date and time *" at bounding box center [705, 317] width 932 height 33
type input "[DATE]T23:59"
click at [322, 314] on input "Distribution date and time *" at bounding box center [705, 317] width 932 height 33
type input "[DATE]T09:00"
click at [241, 357] on input "Send email reminder the day before?" at bounding box center [242, 358] width 14 height 14
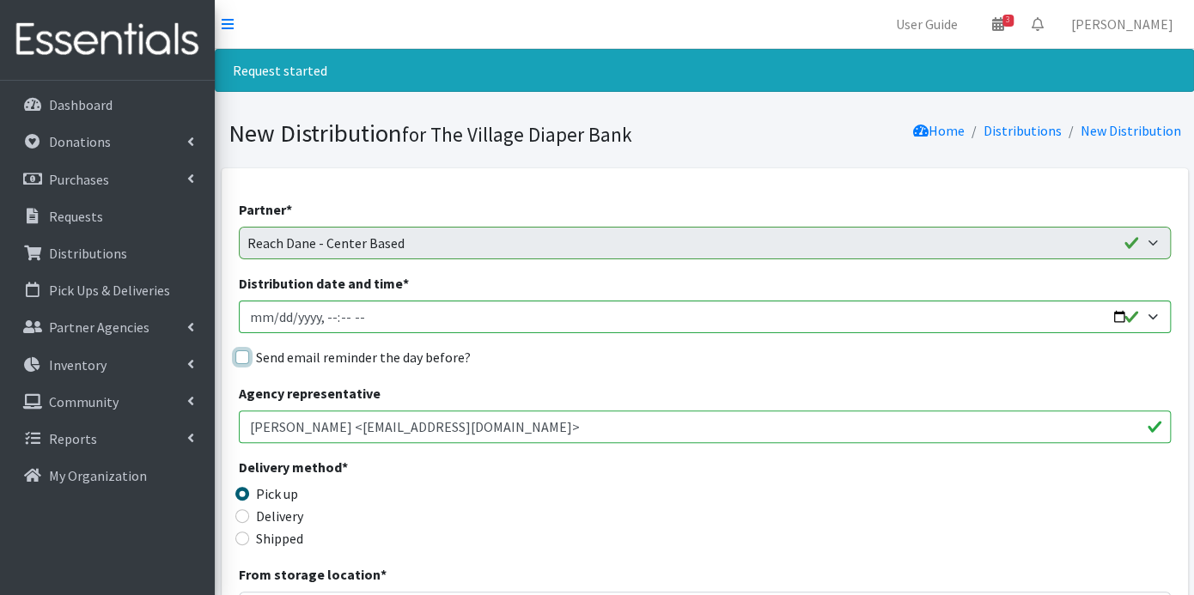
checkbox input "true"
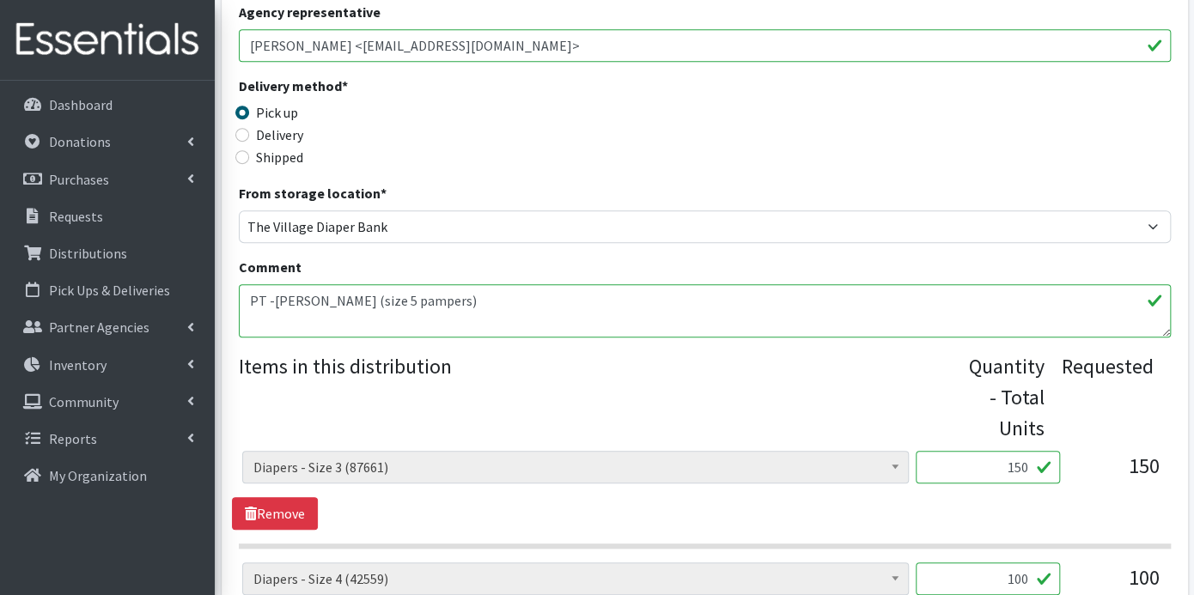
click at [335, 325] on textarea "PT -[PERSON_NAME] (size 5 pampers)" at bounding box center [705, 310] width 932 height 53
click at [429, 306] on textarea "PT -[PERSON_NAME] (size 5 pampers)" at bounding box center [705, 310] width 932 height 53
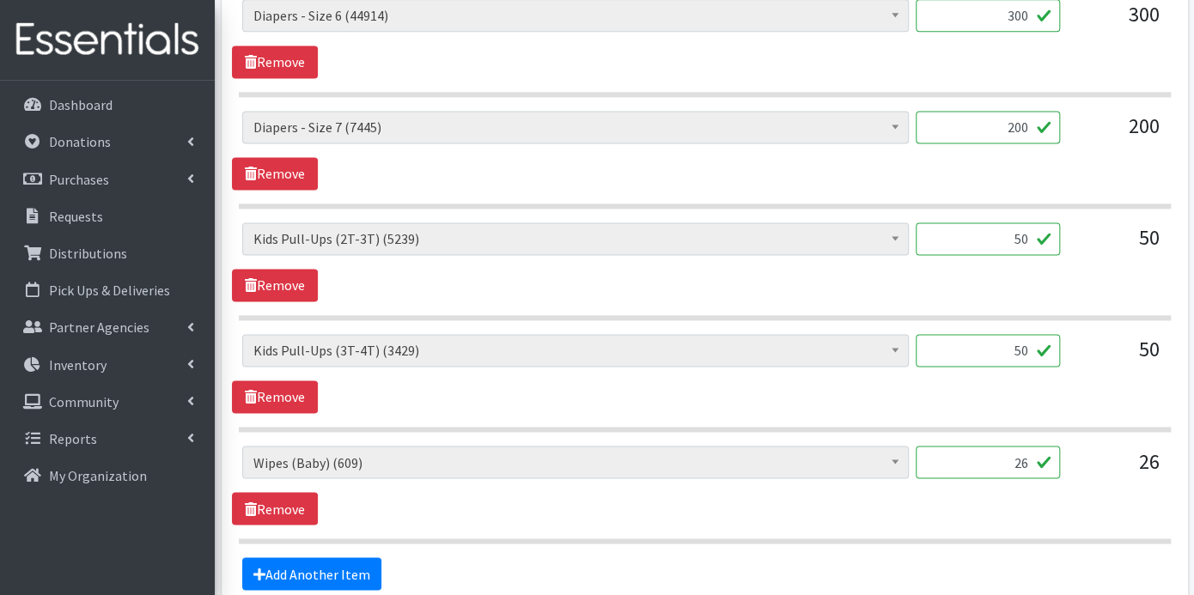
scroll to position [1330, 0]
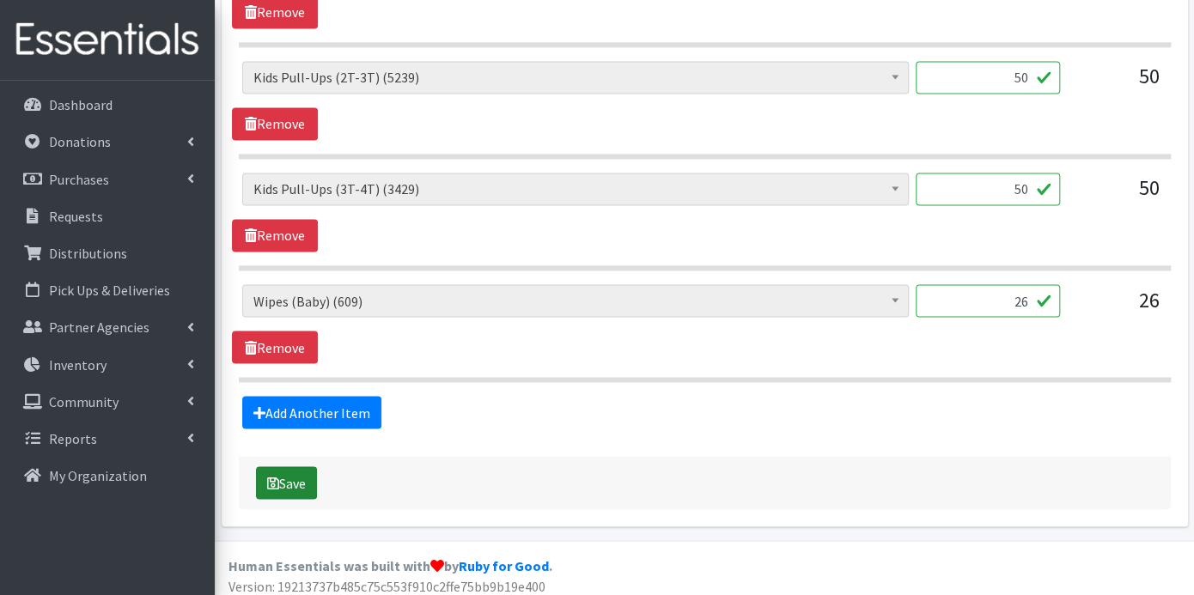
type textarea "PT -[PERSON_NAME] (size 5 pampers) We rarely have Pampers as they would be dona…"
click at [290, 473] on button "Save" at bounding box center [286, 483] width 61 height 33
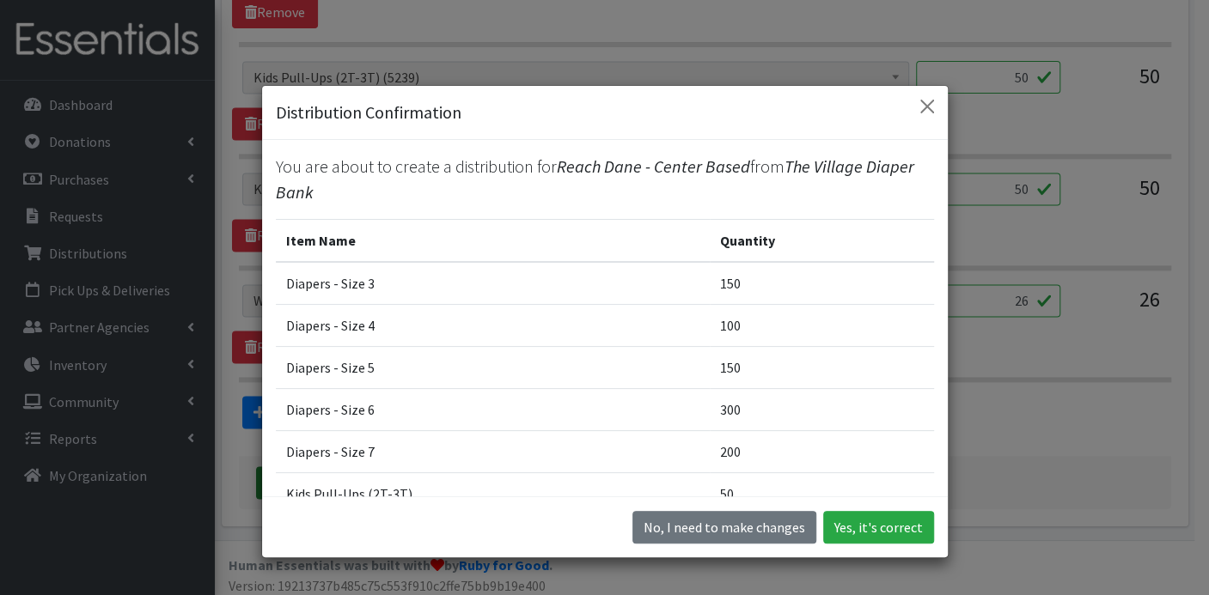
click at [870, 523] on button "Yes, it's correct" at bounding box center [878, 527] width 111 height 33
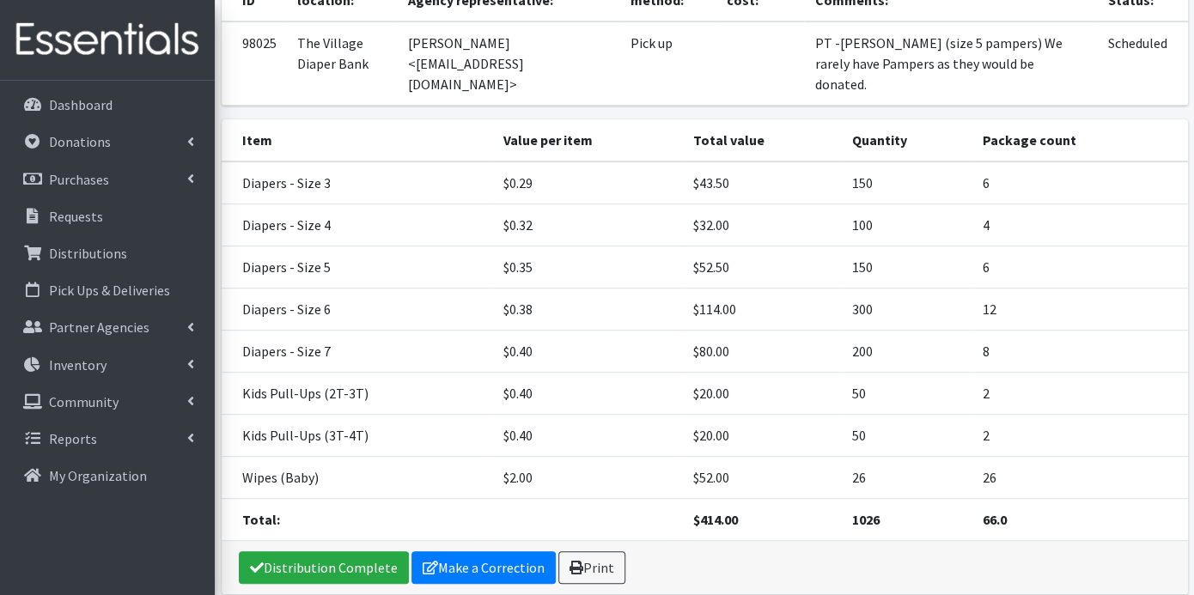
scroll to position [290, 0]
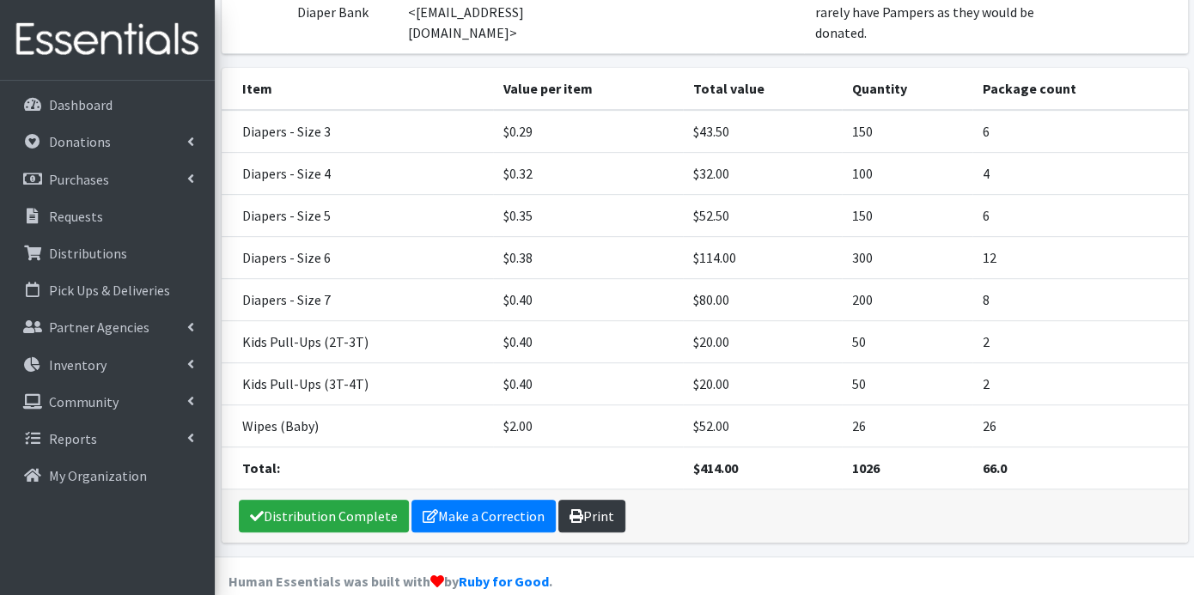
click at [589, 500] on link "Print" at bounding box center [591, 516] width 67 height 33
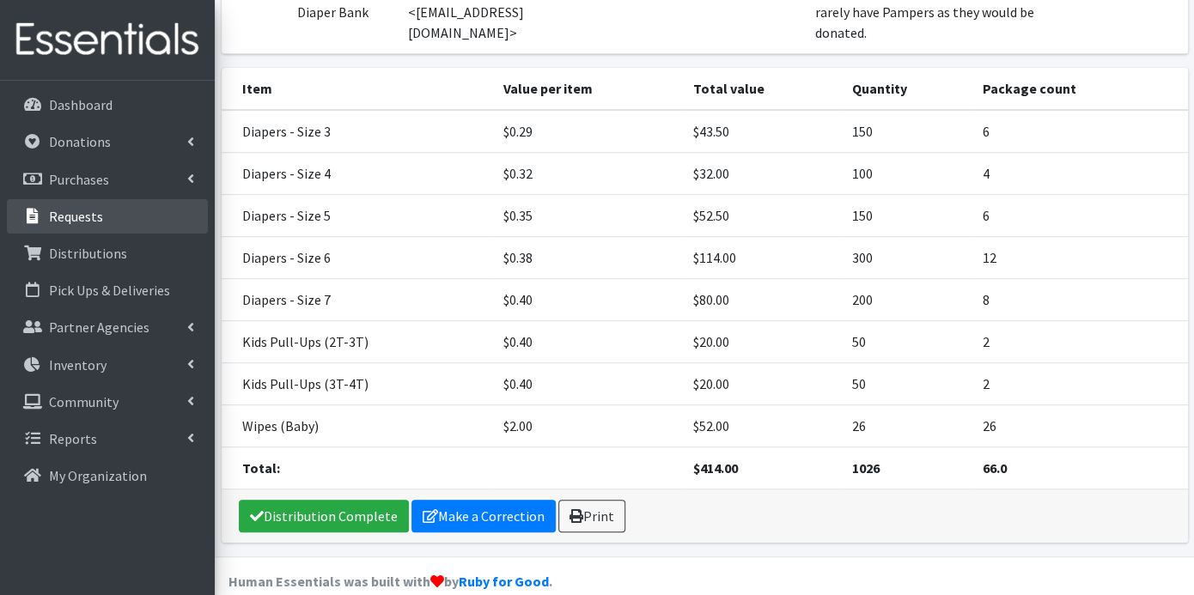
click at [71, 214] on p "Requests" at bounding box center [76, 216] width 54 height 17
